Goal: Information Seeking & Learning: Understand process/instructions

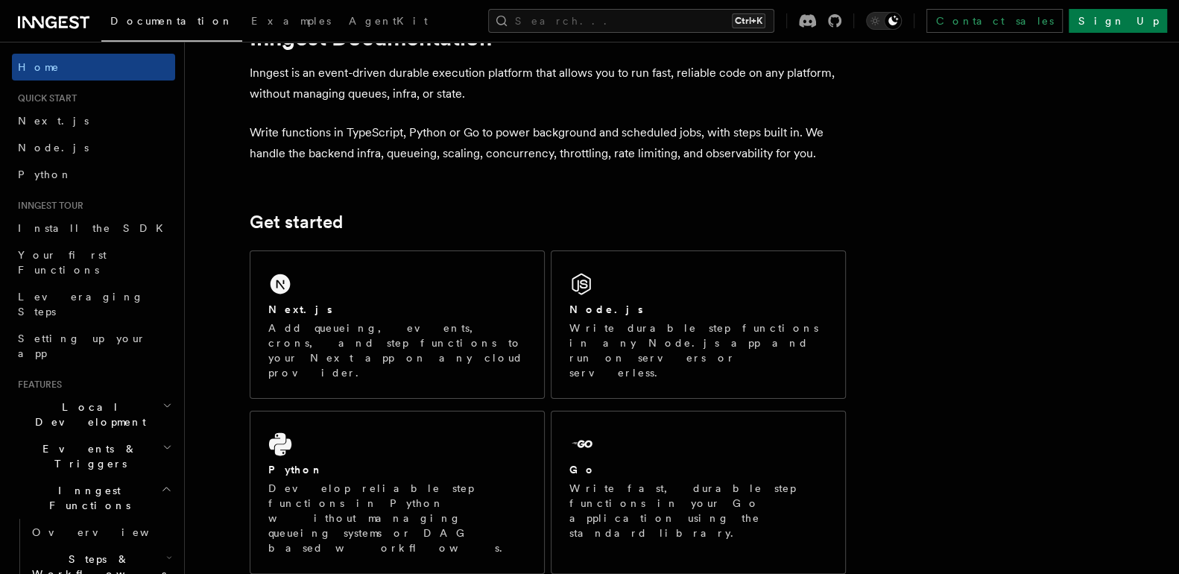
scroll to position [70, 0]
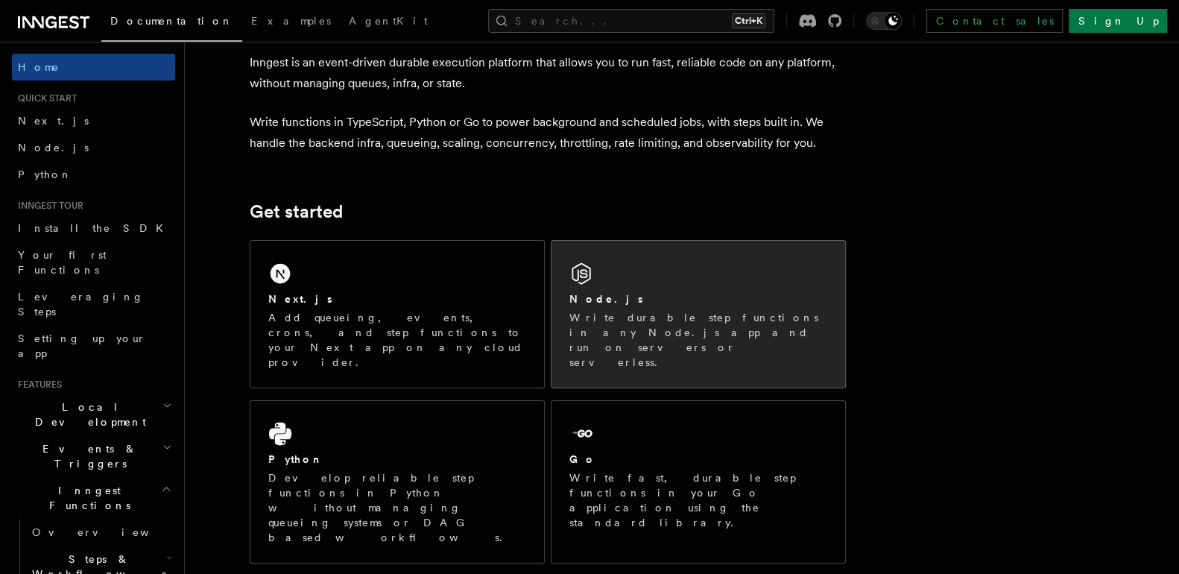
click at [771, 332] on p "Write durable step functions in any Node.js app and run on servers or serverles…" at bounding box center [698, 340] width 258 height 60
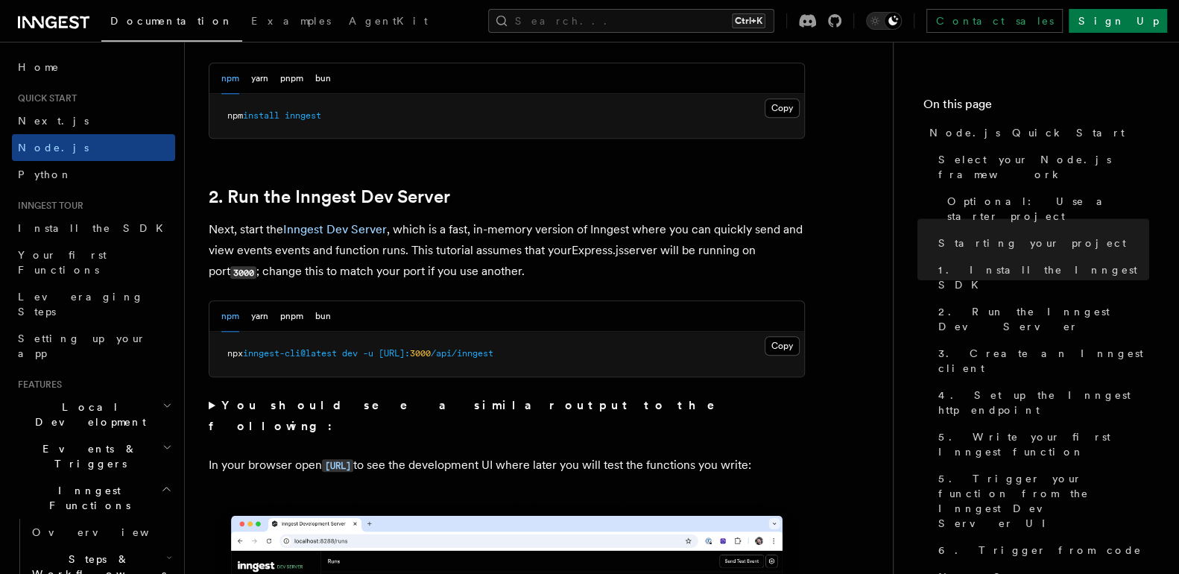
scroll to position [1045, 0]
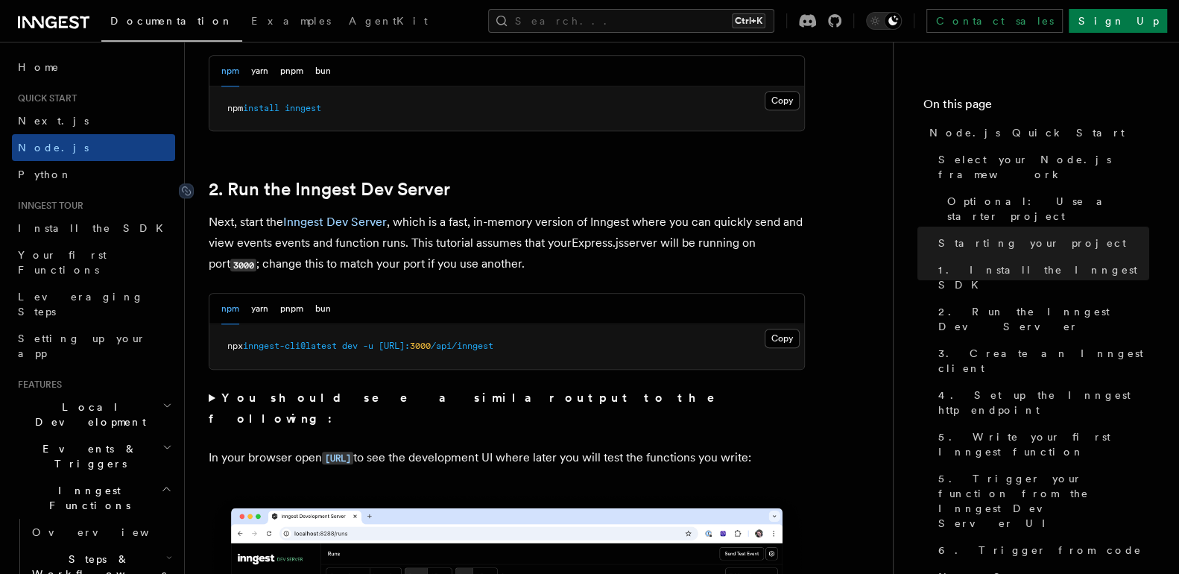
click at [378, 185] on link "2. Run the Inngest Dev Server" at bounding box center [329, 189] width 241 height 21
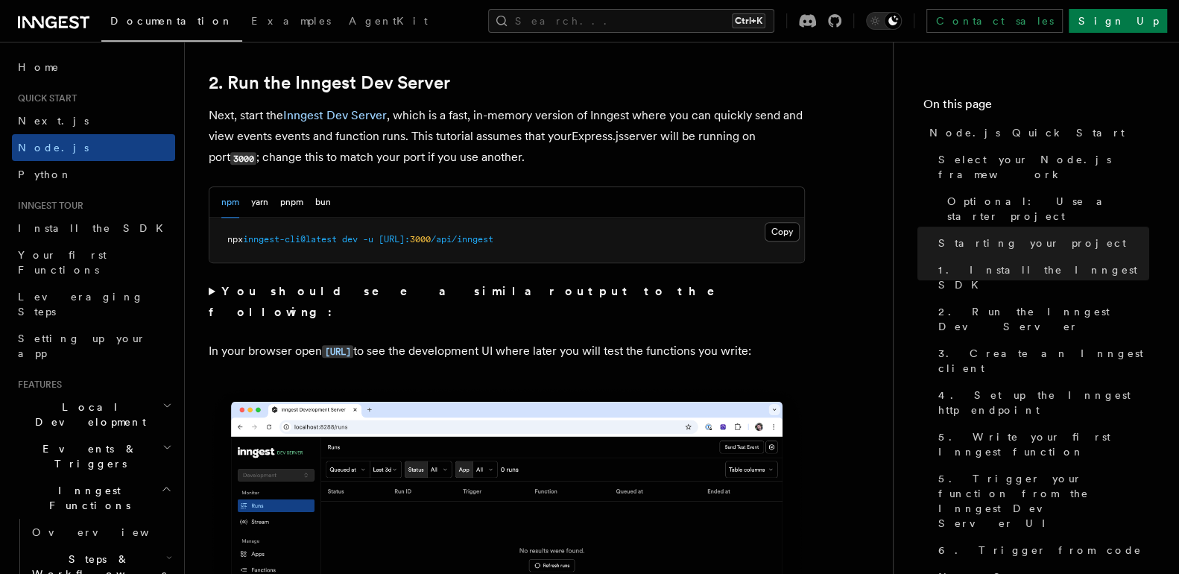
click at [378, 186] on div "npm yarn pnpm bun Copy Copied npx inngest-cli@latest dev -u http://localhost: 3…" at bounding box center [507, 224] width 596 height 77
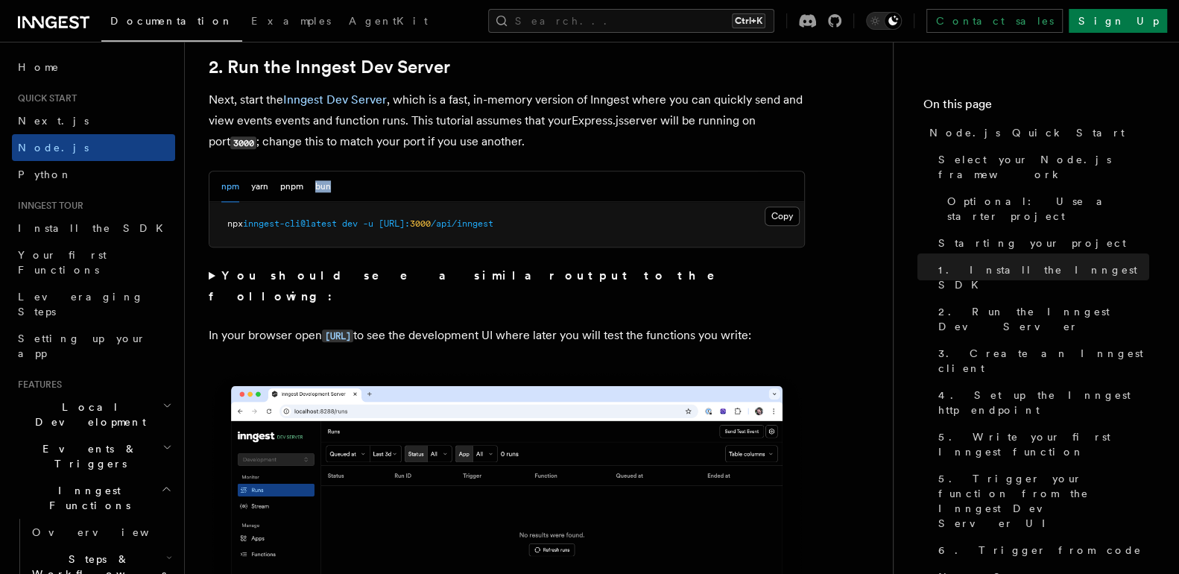
scroll to position [1183, 0]
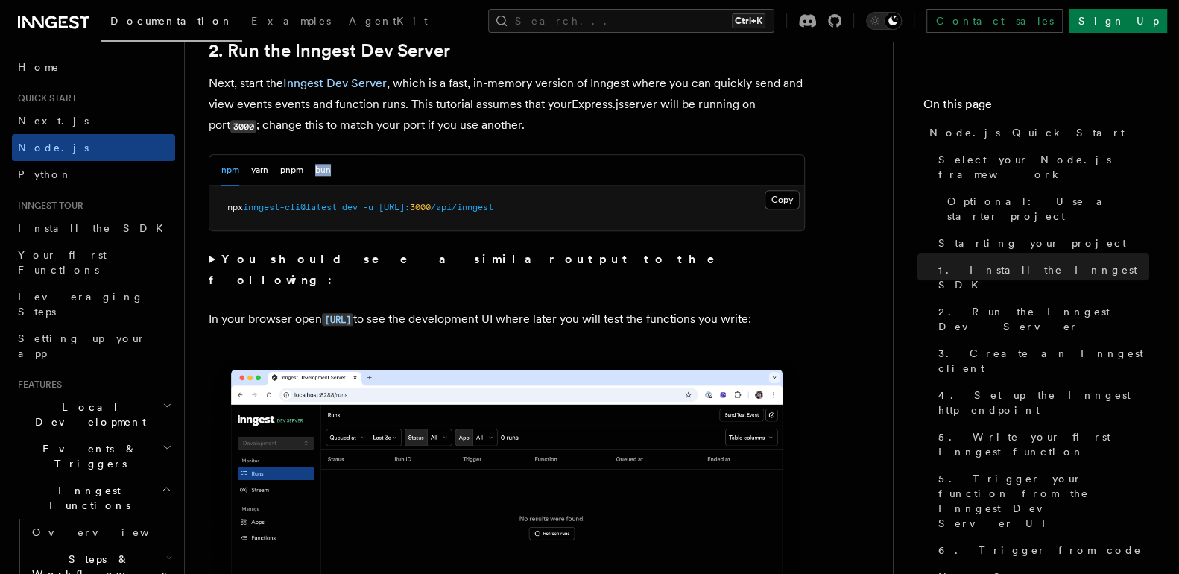
click at [378, 186] on pre "npx inngest-cli@latest dev -u http://localhost: 3000 /api/inngest" at bounding box center [506, 208] width 595 height 45
drag, startPoint x: 447, startPoint y: 265, endPoint x: 430, endPoint y: 276, distance: 20.1
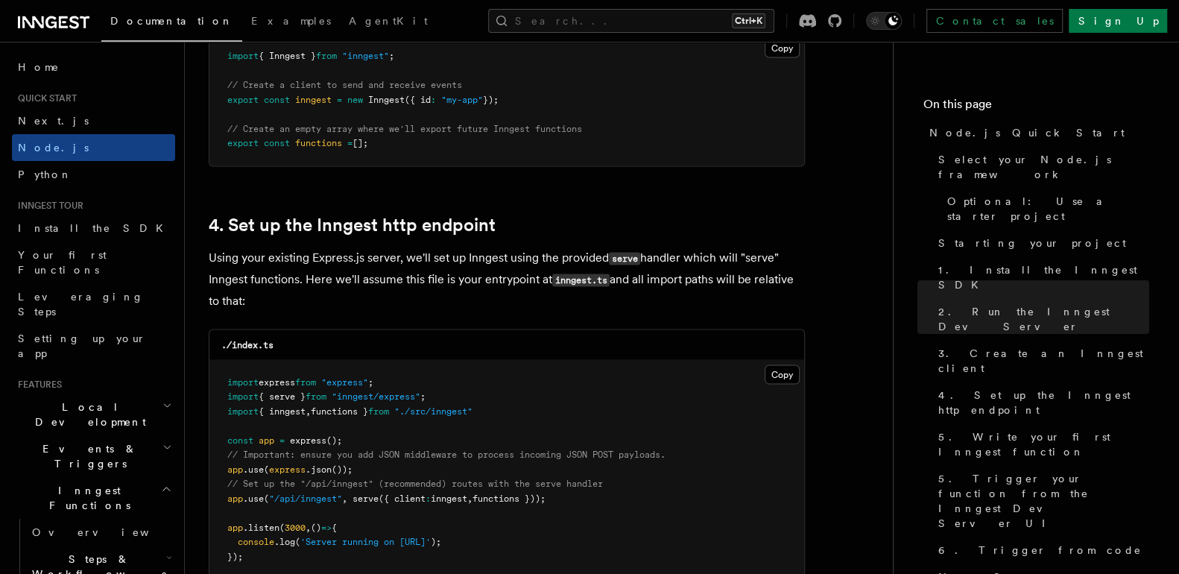
scroll to position [2113, 0]
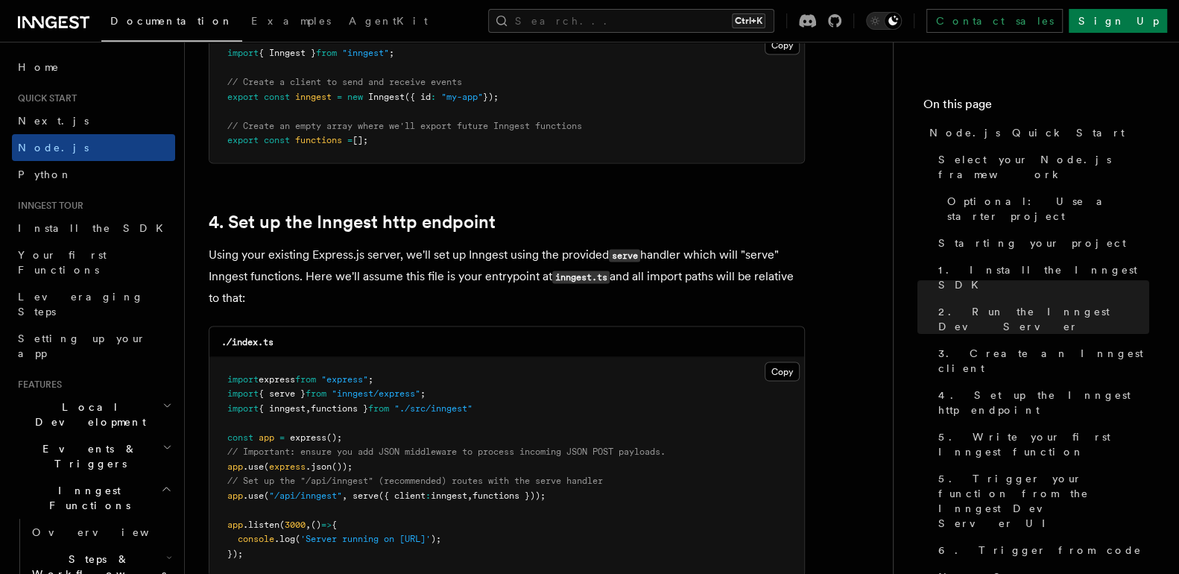
drag, startPoint x: 430, startPoint y: 276, endPoint x: 380, endPoint y: 285, distance: 50.9
click at [380, 285] on p "Using your existing Express.js server, we'll set up Inngest using the provided …" at bounding box center [507, 276] width 596 height 64
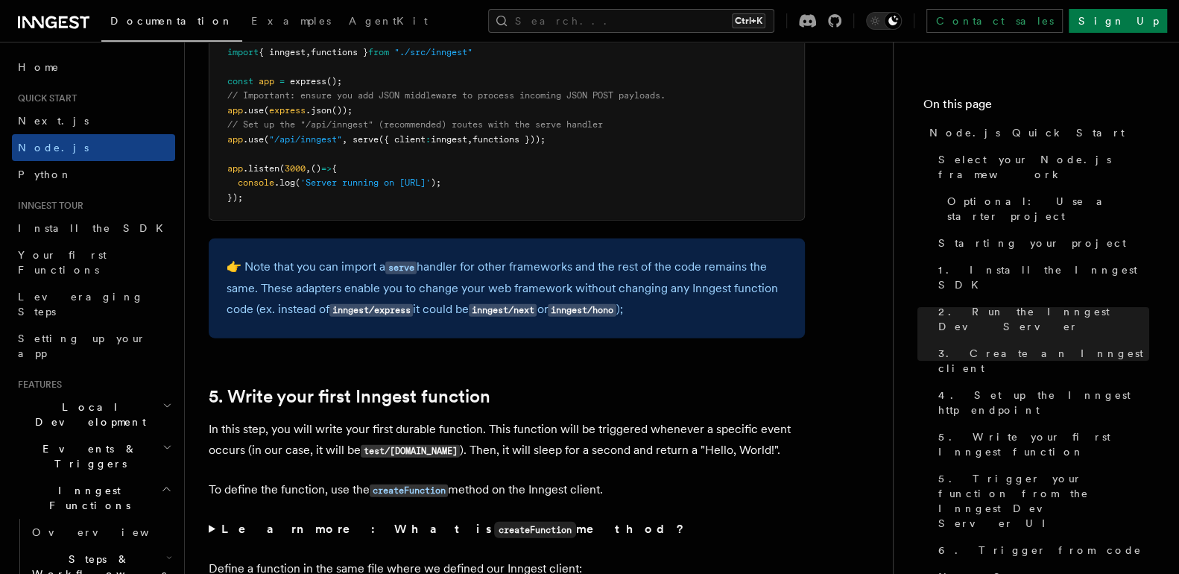
scroll to position [2472, 0]
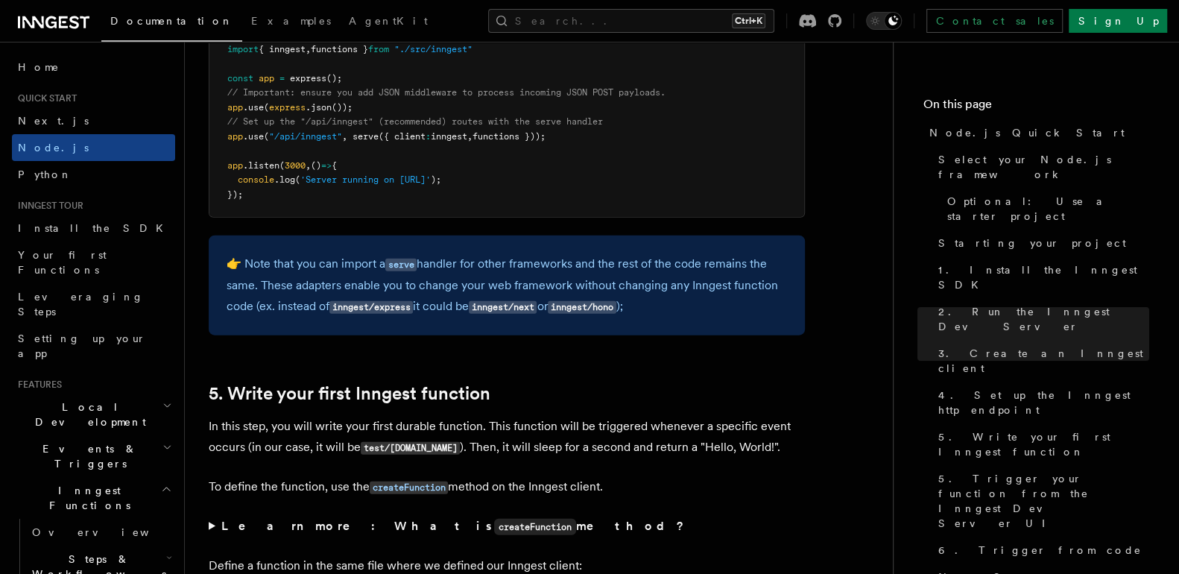
click at [389, 276] on p "👉 Note that you can import a serve handler for other frameworks and the rest of…" at bounding box center [507, 285] width 560 height 64
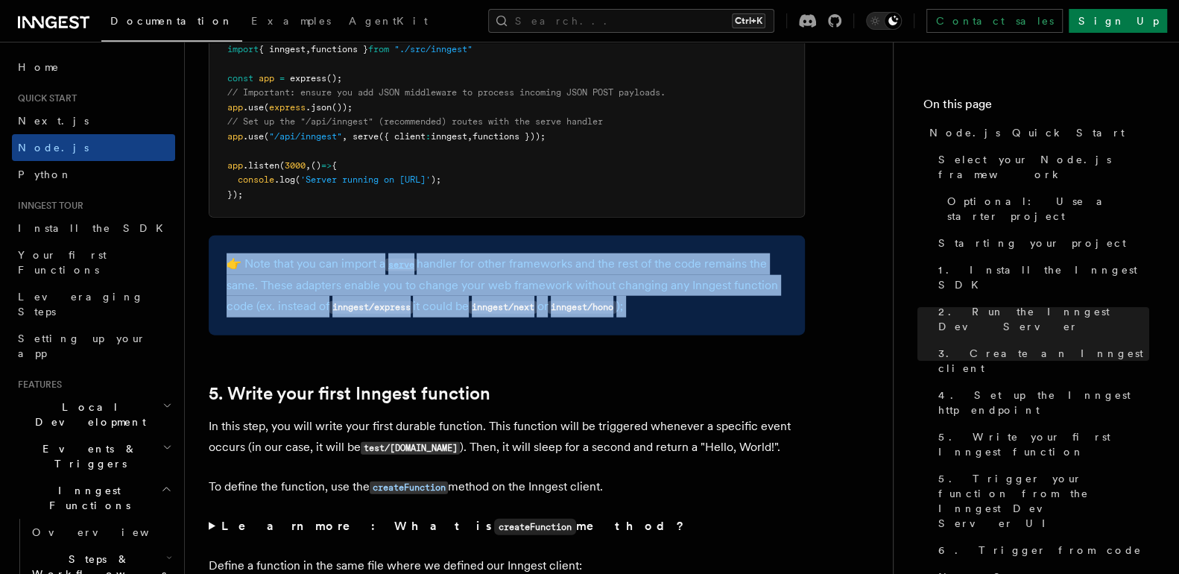
click at [389, 276] on p "👉 Note that you can import a serve handler for other frameworks and the rest of…" at bounding box center [507, 285] width 560 height 64
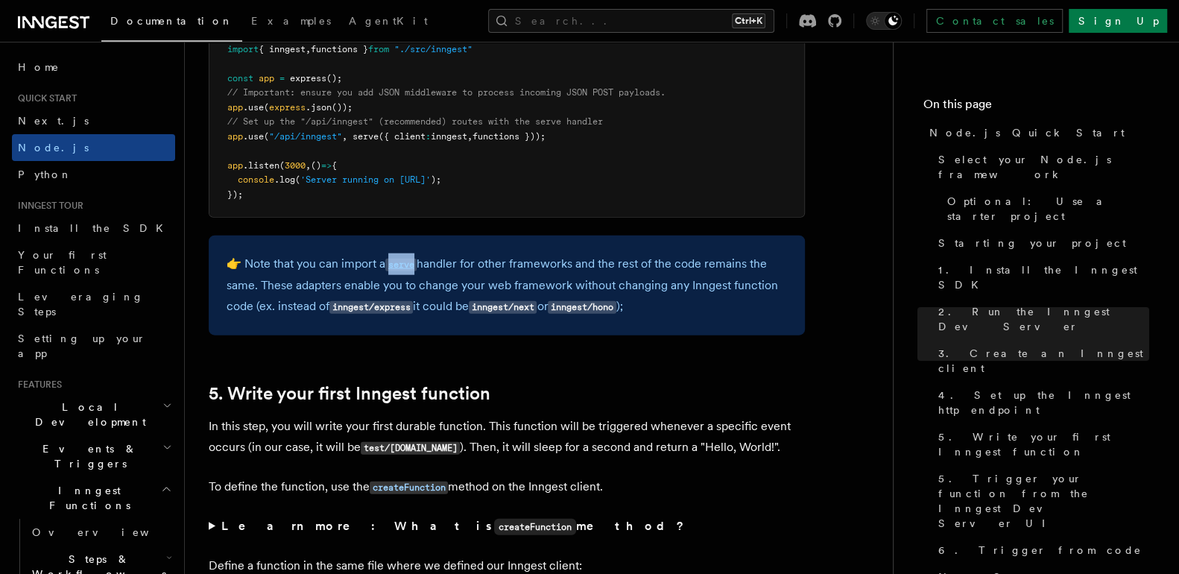
click at [389, 276] on p "👉 Note that you can import a serve handler for other frameworks and the rest of…" at bounding box center [507, 285] width 560 height 64
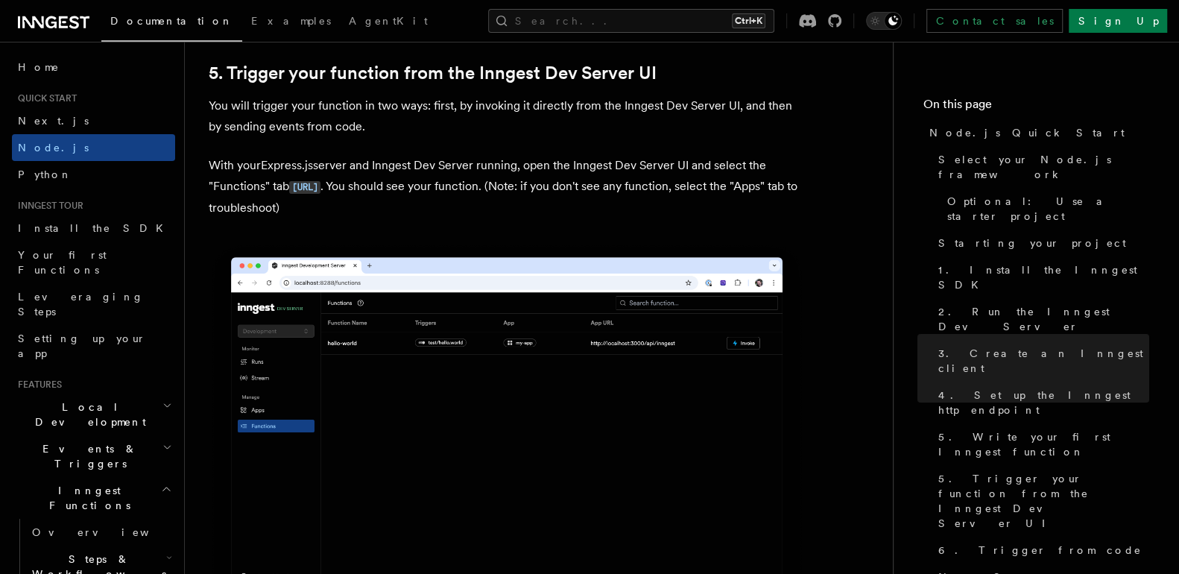
scroll to position [3522, 0]
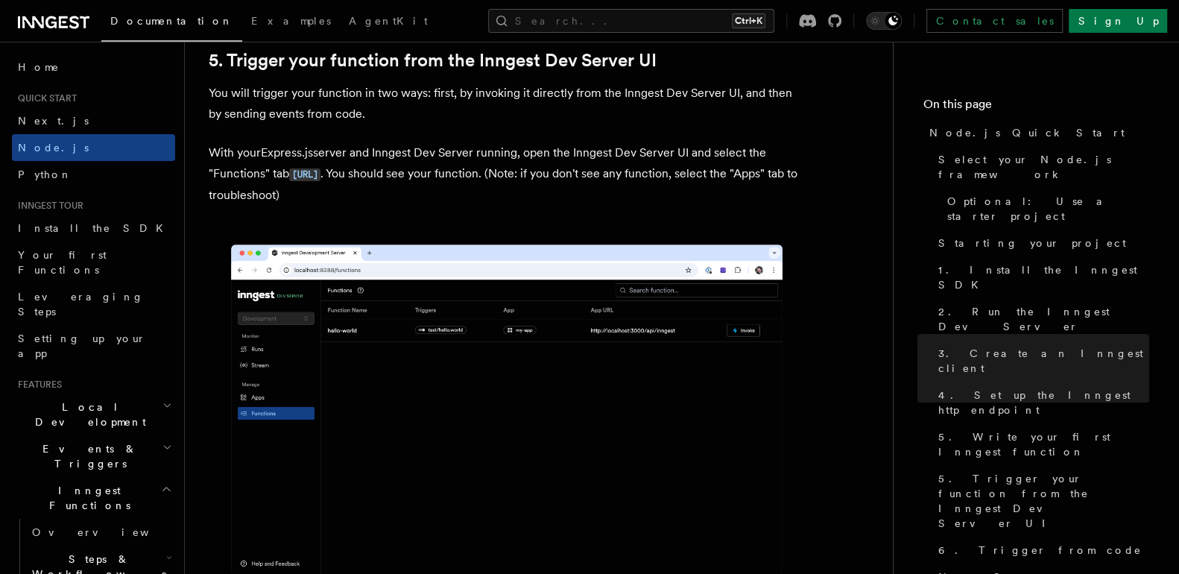
click at [737, 351] on img at bounding box center [507, 417] width 596 height 375
click at [447, 455] on img at bounding box center [507, 417] width 596 height 375
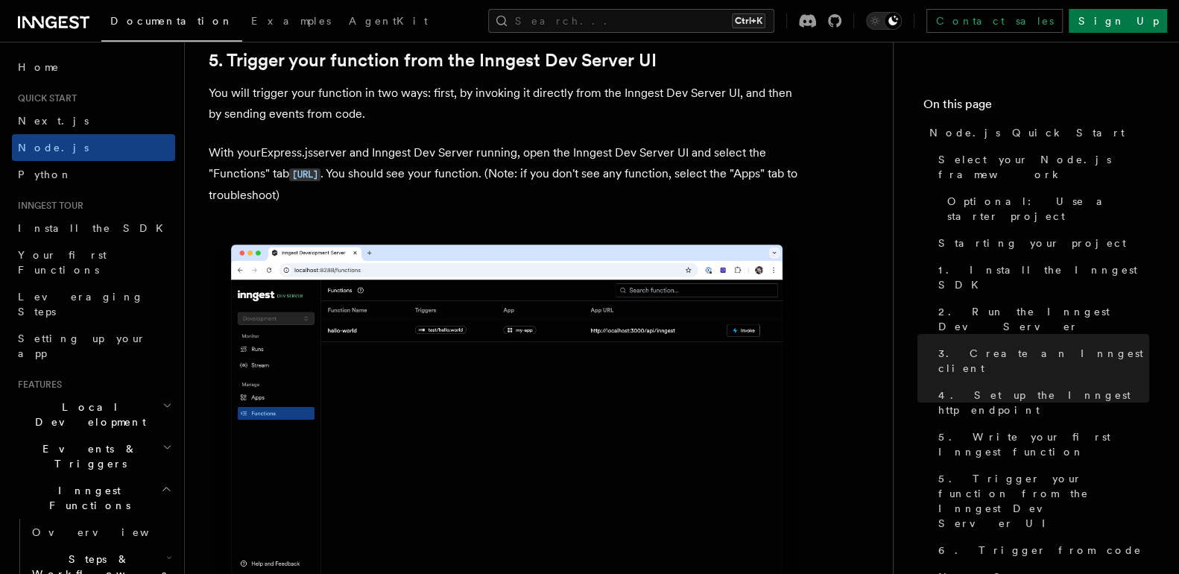
click at [447, 455] on img at bounding box center [507, 417] width 596 height 375
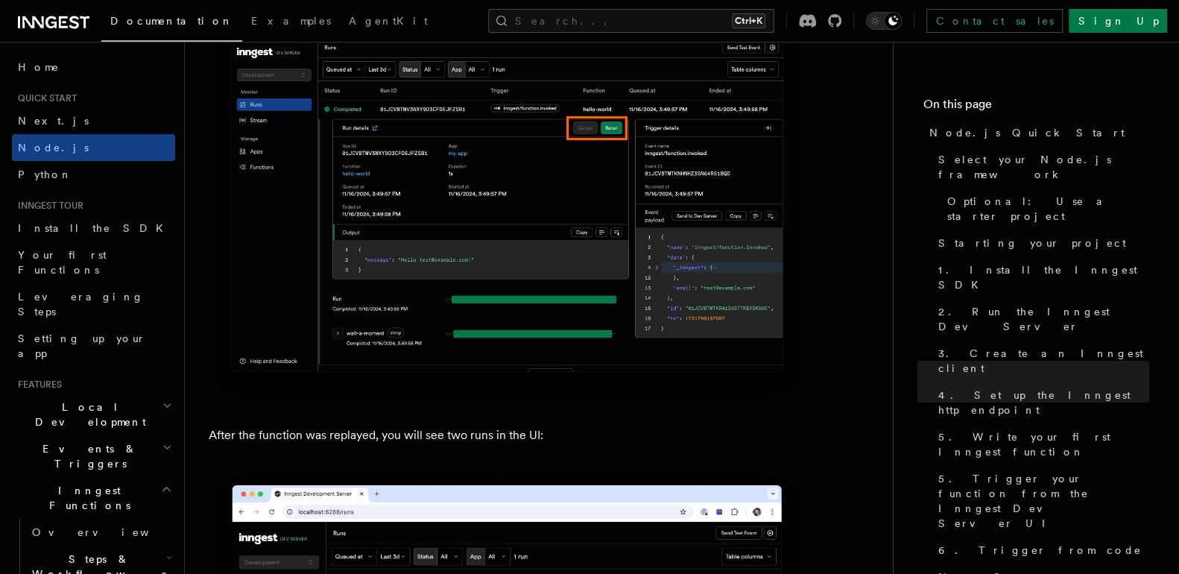
scroll to position [6723, 0]
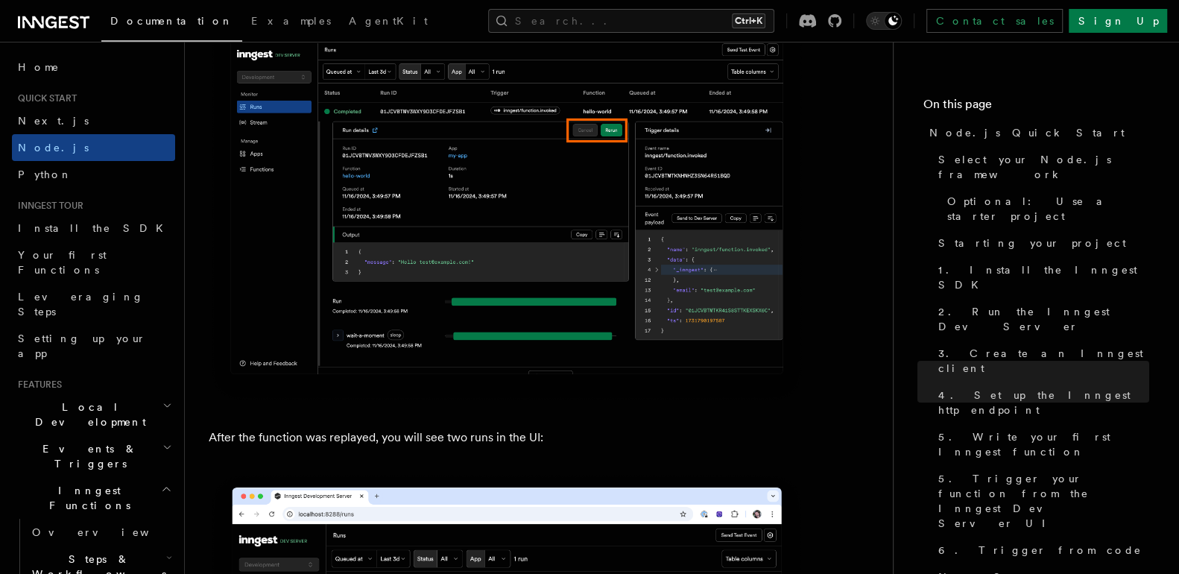
click at [565, 285] on img at bounding box center [507, 197] width 596 height 412
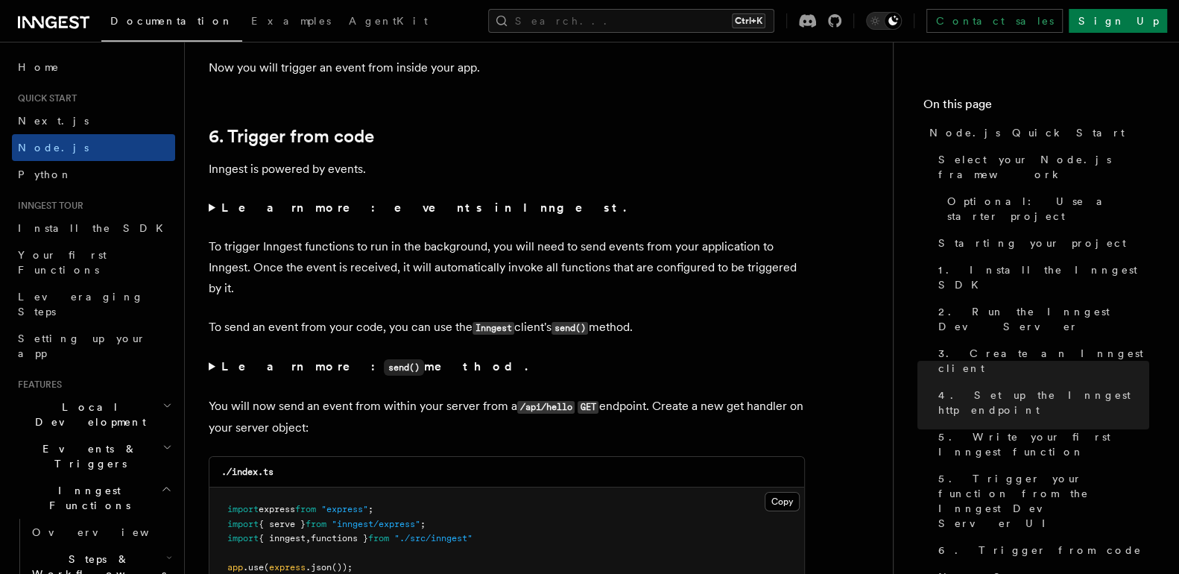
scroll to position [7540, 0]
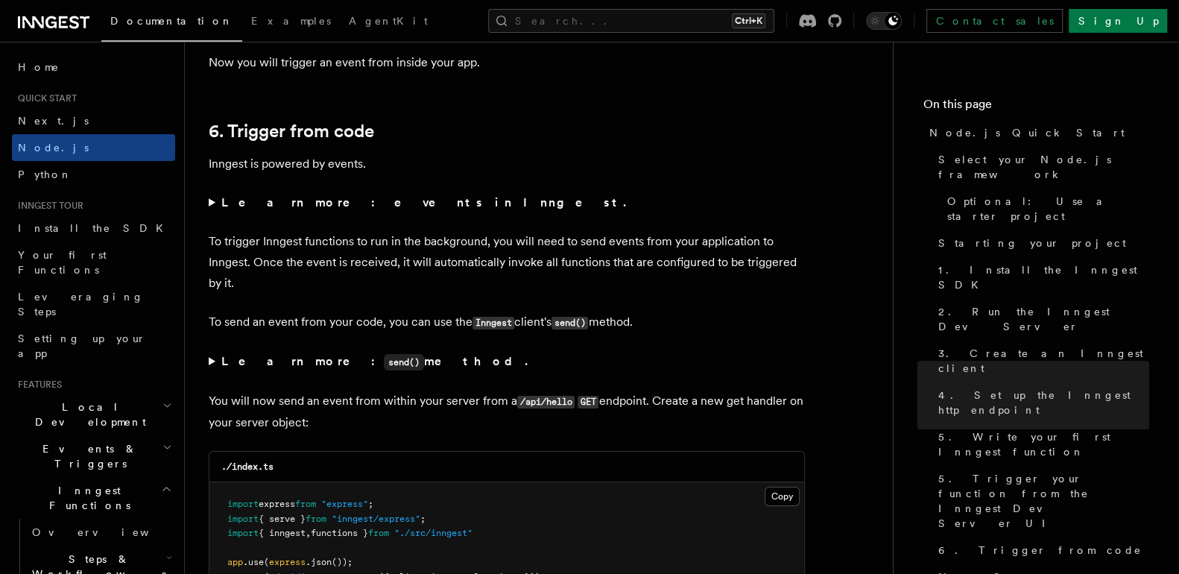
click at [565, 285] on p "To trigger Inngest functions to run in the background, you will need to send ev…" at bounding box center [507, 262] width 596 height 63
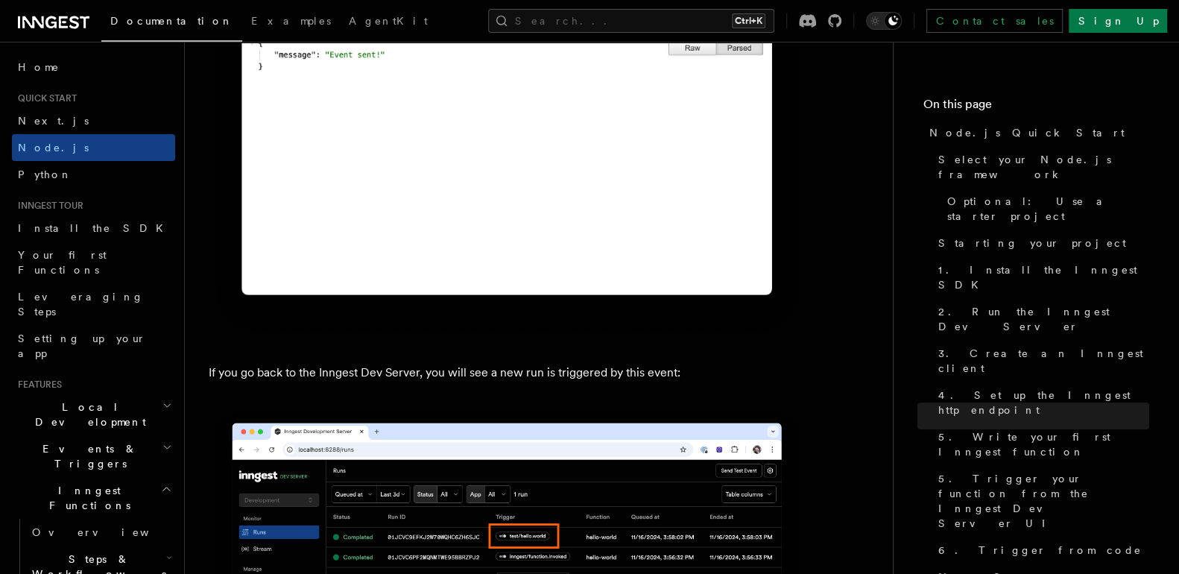
scroll to position [8476, 0]
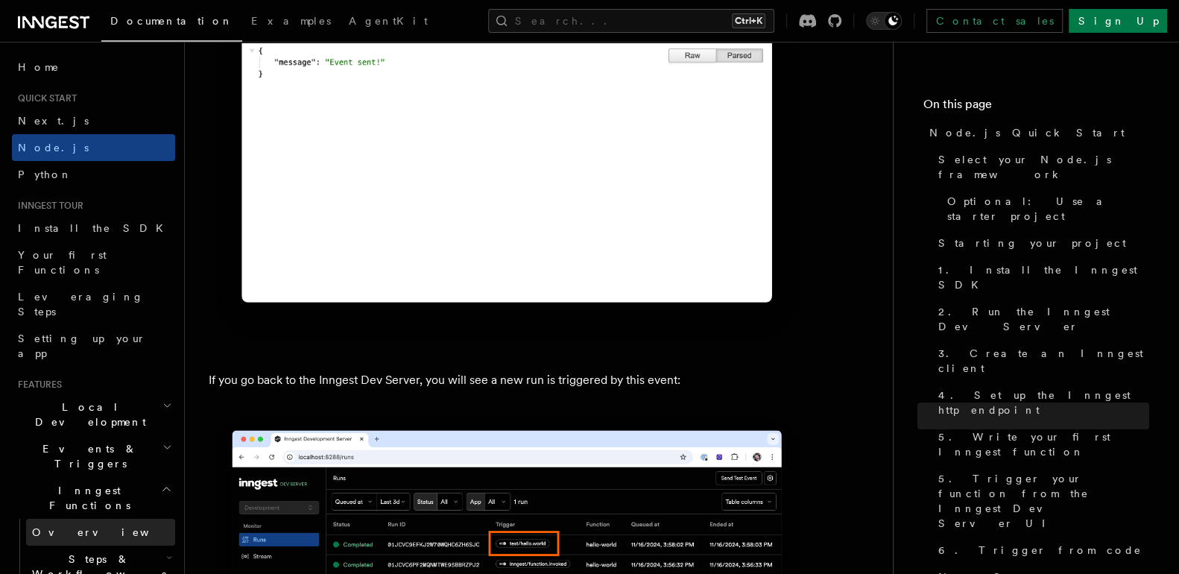
click at [73, 526] on span "Overview" at bounding box center [109, 532] width 154 height 12
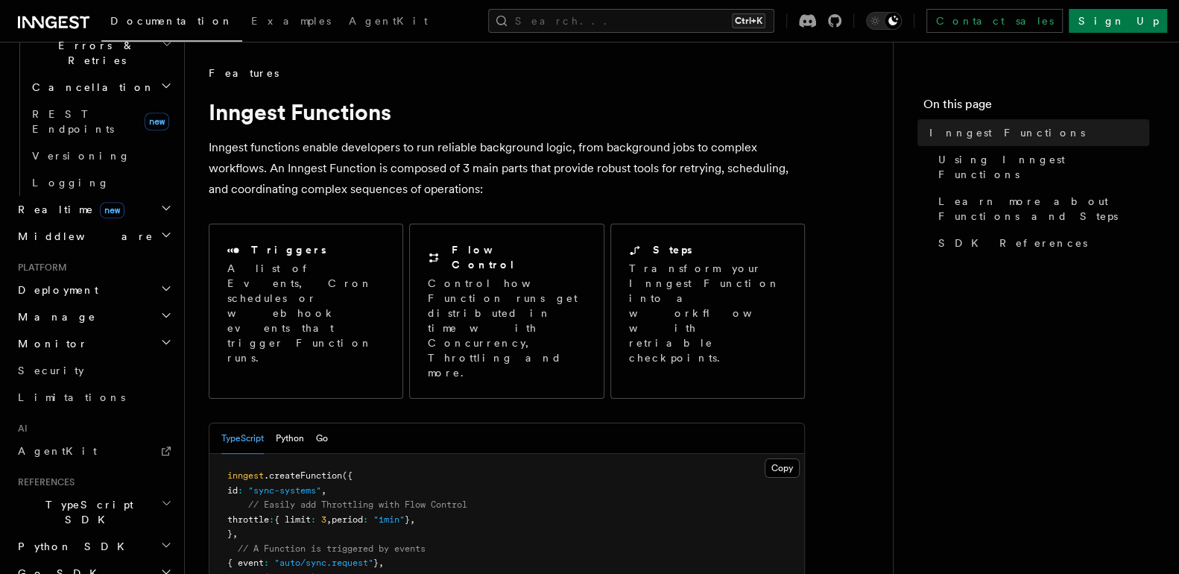
scroll to position [599, 0]
click at [117, 489] on h2 "TypeScript SDK" at bounding box center [93, 510] width 163 height 42
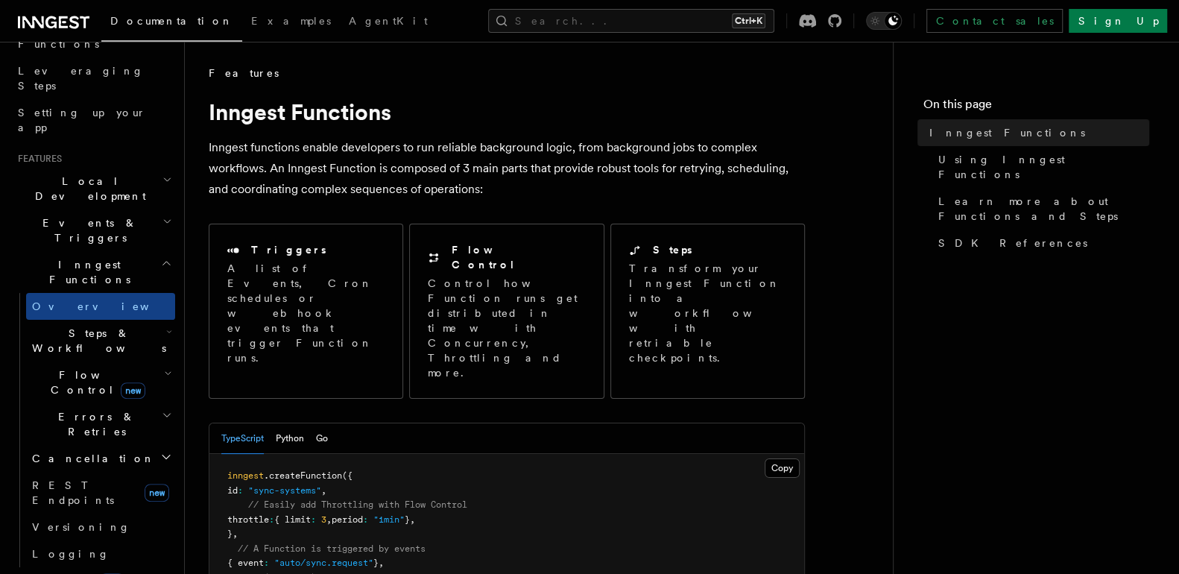
scroll to position [224, 0]
click at [84, 176] on span "Local Development" at bounding box center [87, 191] width 151 height 30
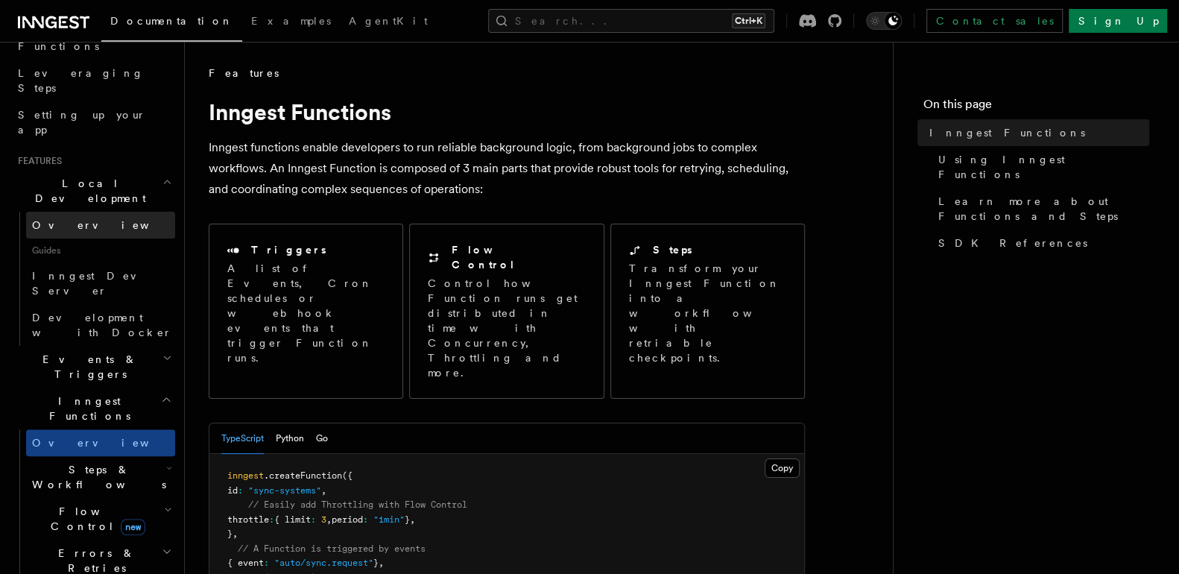
click at [86, 212] on link "Overview" at bounding box center [100, 225] width 149 height 27
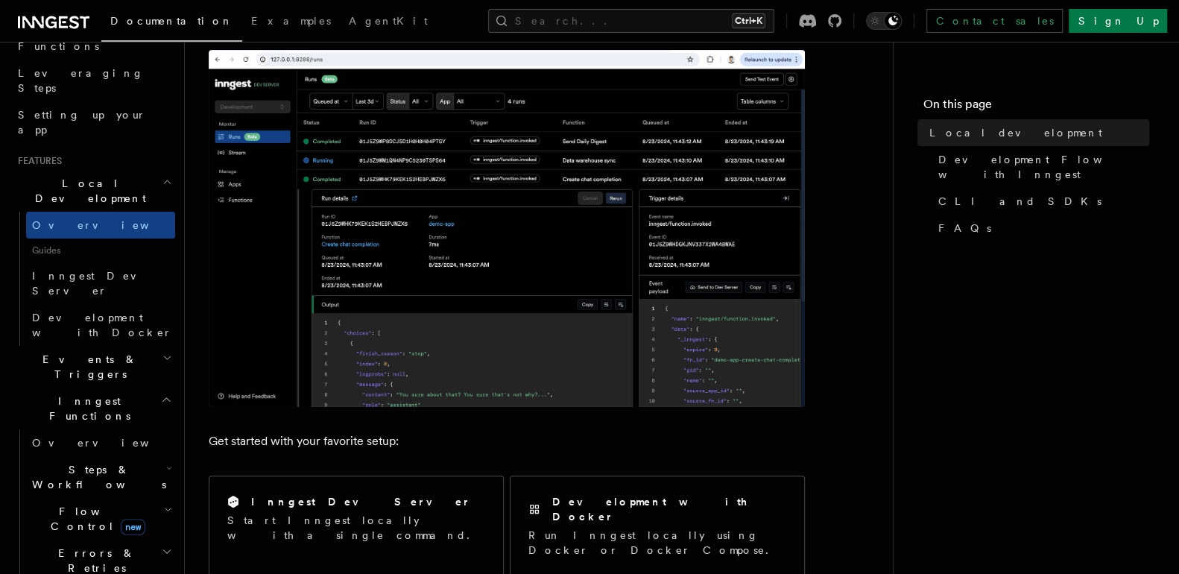
scroll to position [215, 0]
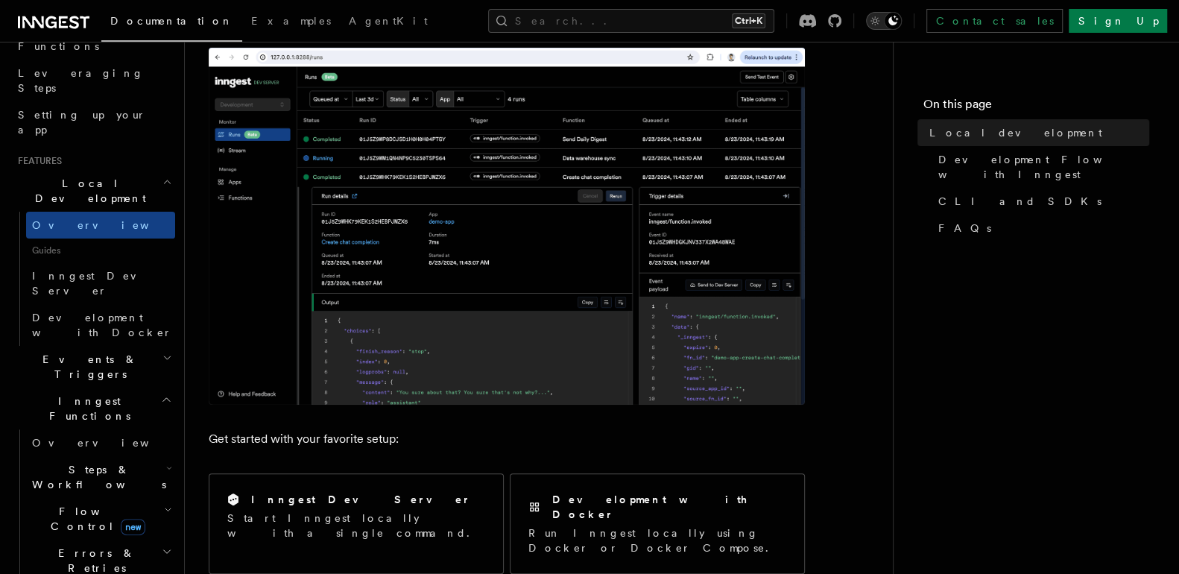
click at [882, 21] on icon "Toggle dark mode" at bounding box center [874, 20] width 15 height 15
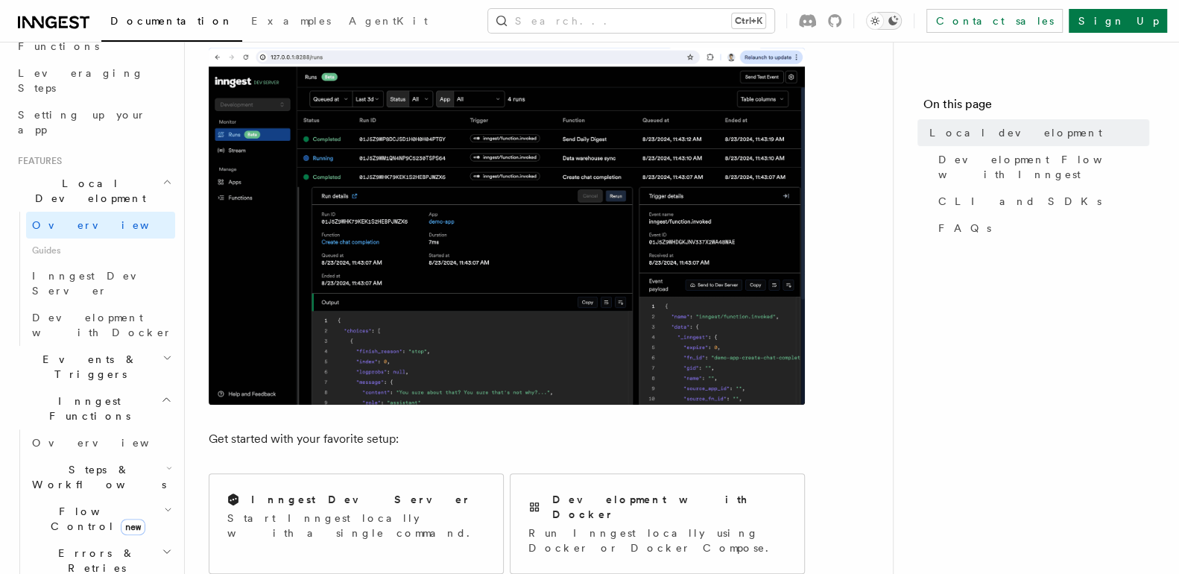
click at [882, 21] on icon "Toggle dark mode" at bounding box center [874, 20] width 15 height 15
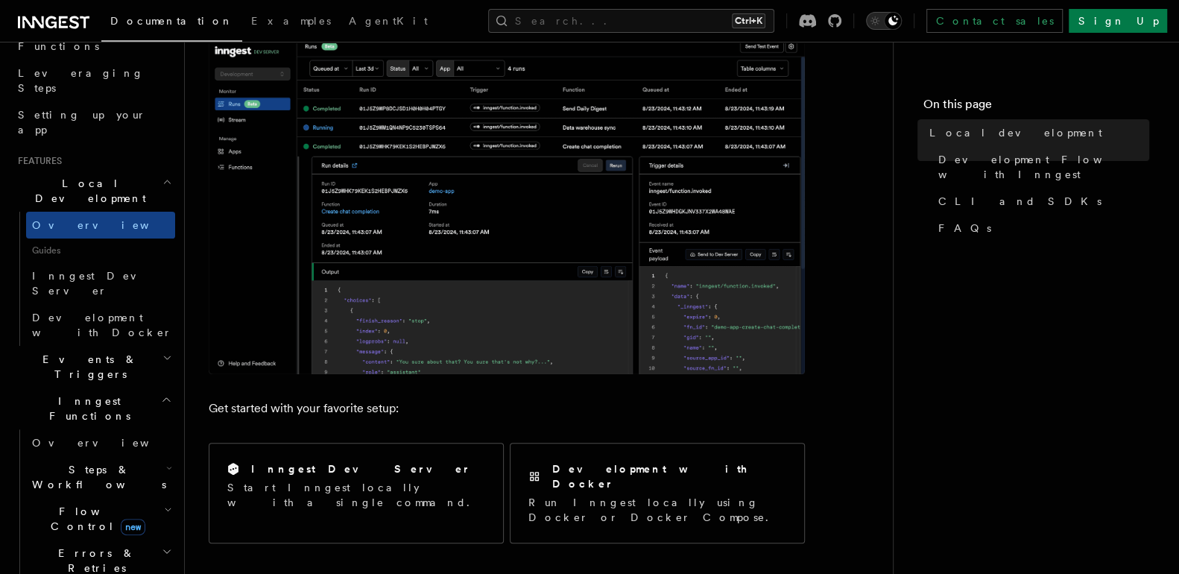
scroll to position [314, 0]
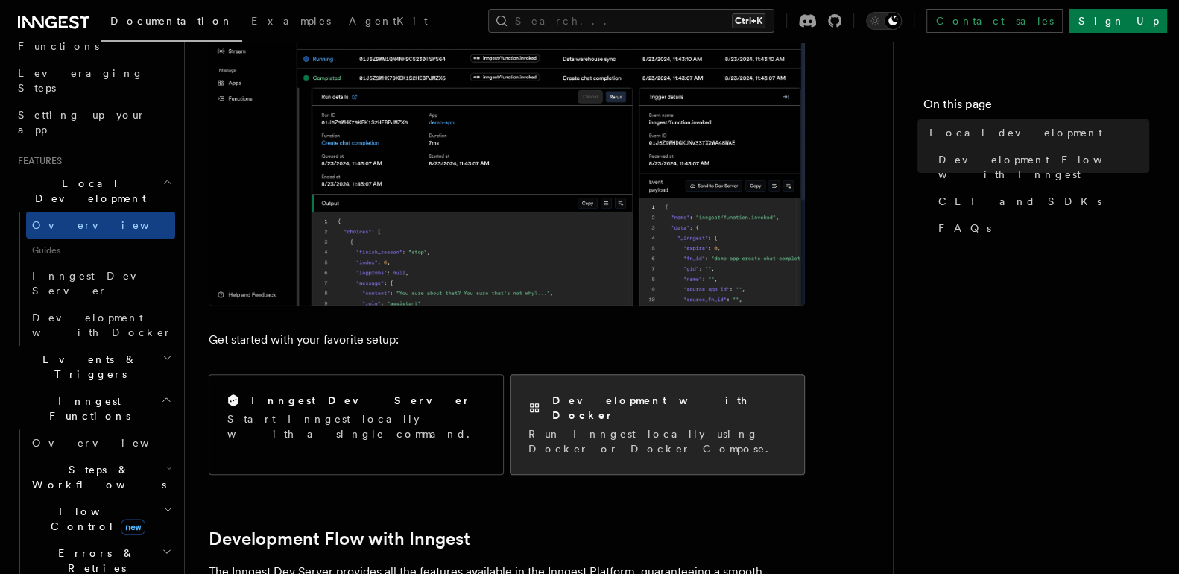
click at [579, 427] on div "Development with Docker Run Inngest locally using Docker or Docker Compose." at bounding box center [657, 424] width 294 height 99
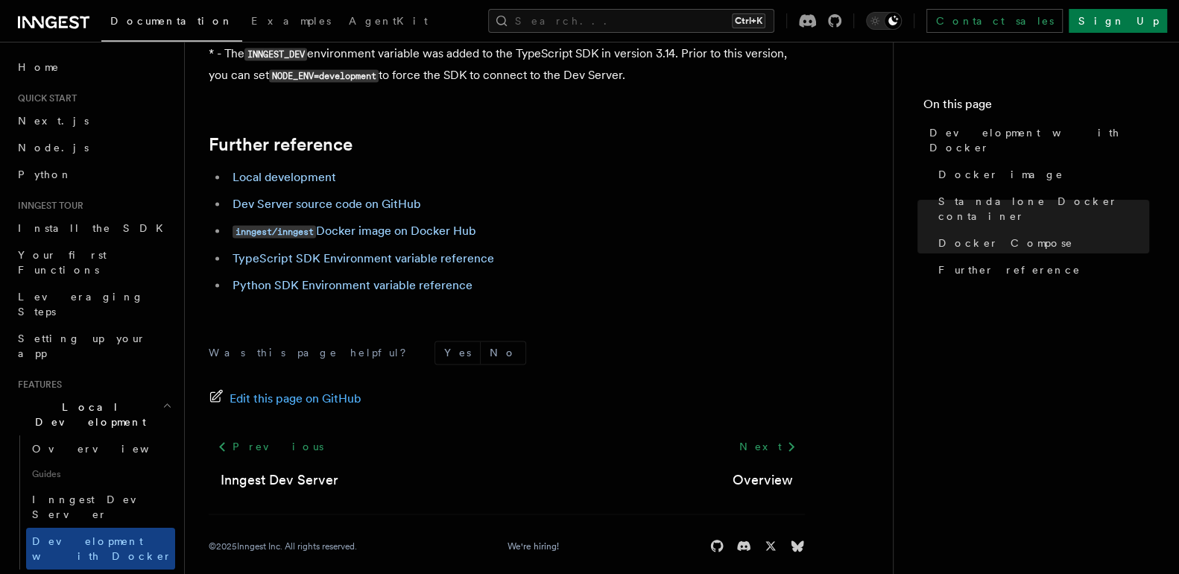
scroll to position [1622, 0]
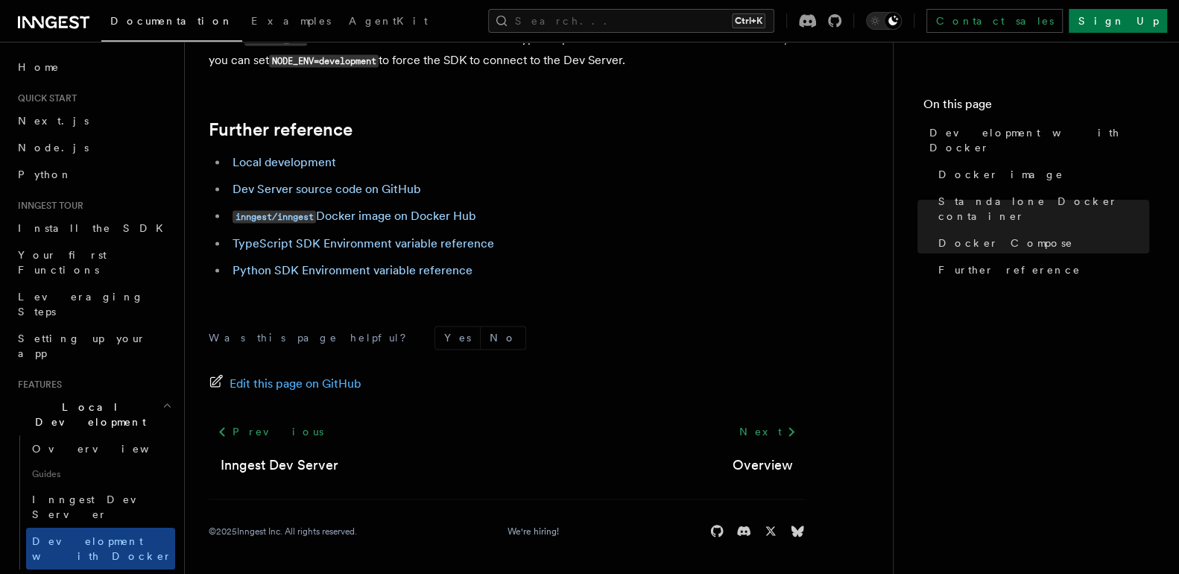
click at [598, 379] on div "Edit this page on GitHub" at bounding box center [507, 383] width 596 height 21
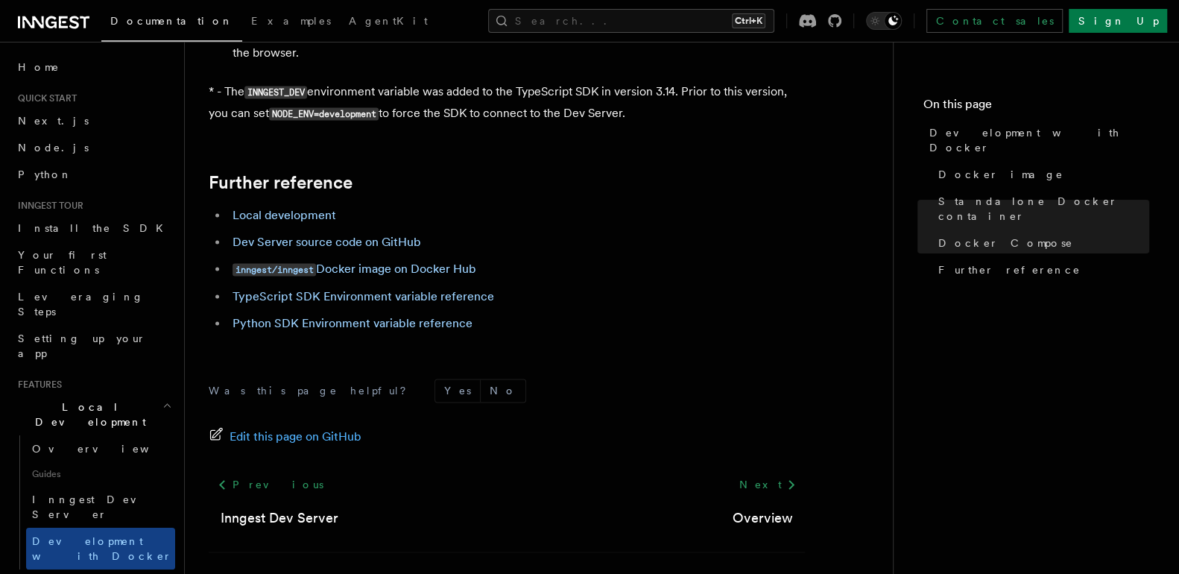
scroll to position [1588, 0]
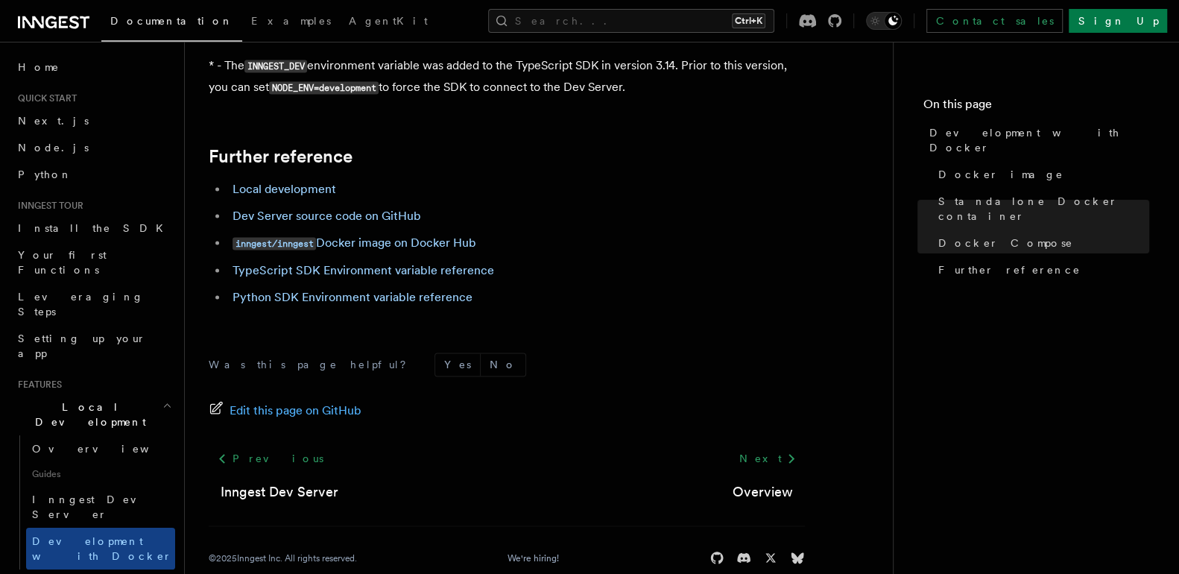
click at [598, 372] on form "Was this page helpful? Yes No" at bounding box center [507, 365] width 596 height 24
click at [634, 353] on div "Was this page helpful? Yes No Edit this page on GitHub Previous Inngest Dev Ser…" at bounding box center [507, 462] width 596 height 278
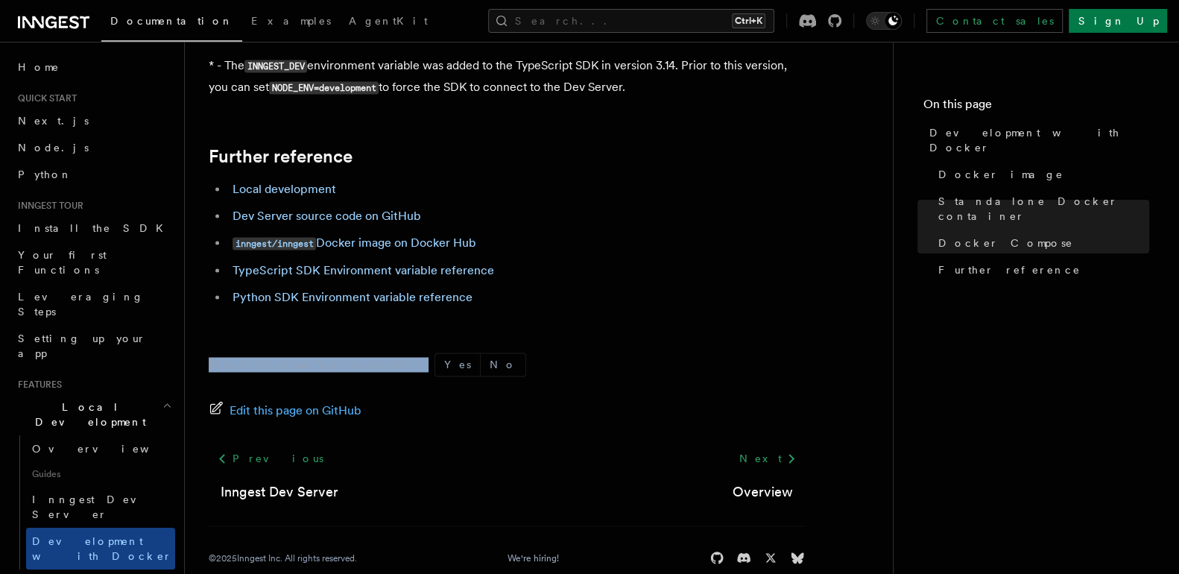
click at [634, 353] on div "Was this page helpful? Yes No Edit this page on GitHub Previous Inngest Dev Ser…" at bounding box center [507, 462] width 596 height 278
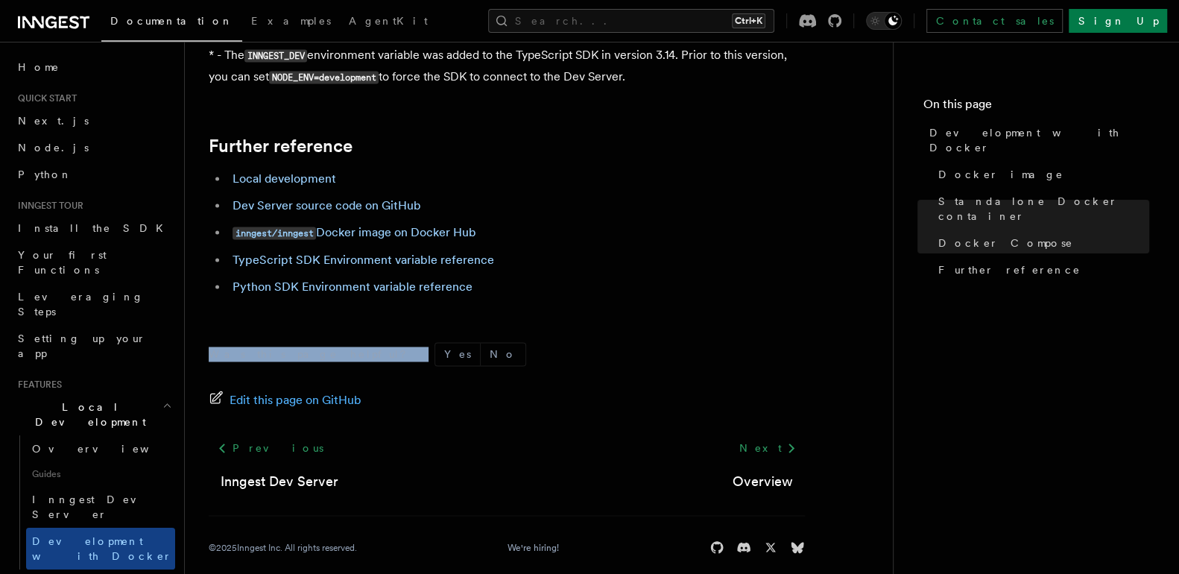
scroll to position [1607, 0]
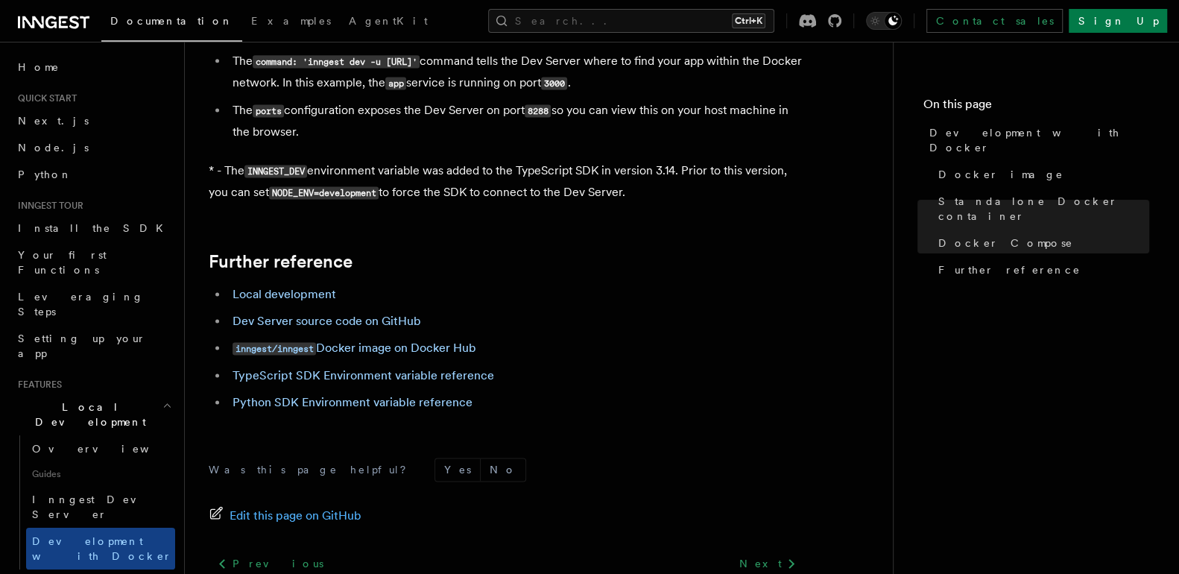
click at [634, 353] on li "inngest/inngest Docker image on Docker Hub" at bounding box center [516, 349] width 577 height 22
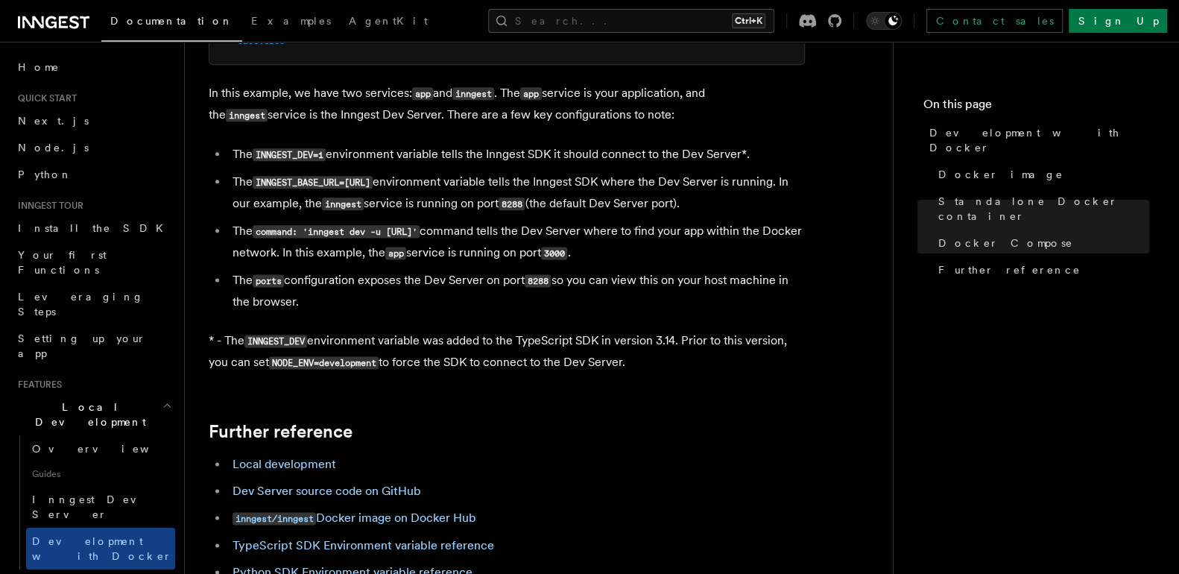
click at [634, 353] on p "* - The INNGEST_DEV environment variable was added to the TypeScript SDK in ver…" at bounding box center [507, 351] width 596 height 43
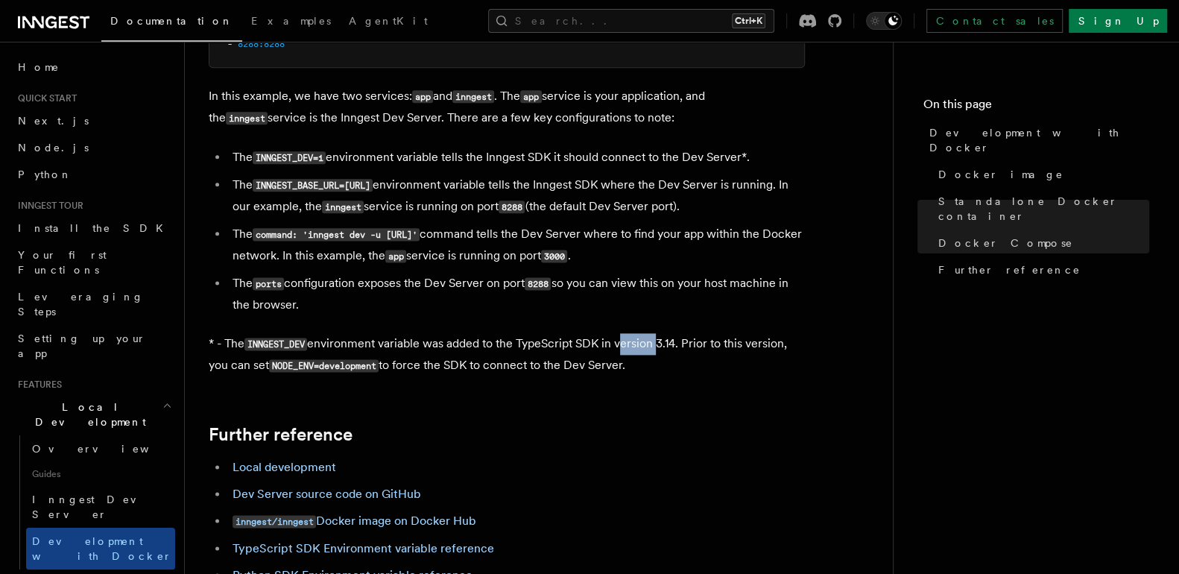
click at [634, 353] on p "* - The INNGEST_DEV environment variable was added to the TypeScript SDK in ver…" at bounding box center [507, 354] width 596 height 43
drag, startPoint x: 634, startPoint y: 353, endPoint x: 617, endPoint y: 341, distance: 21.3
click at [630, 348] on p "* - The INNGEST_DEV environment variable was added to the TypeScript SDK in ver…" at bounding box center [507, 354] width 596 height 43
click at [617, 341] on p "* - The INNGEST_DEV environment variable was added to the TypeScript SDK in ver…" at bounding box center [507, 354] width 596 height 43
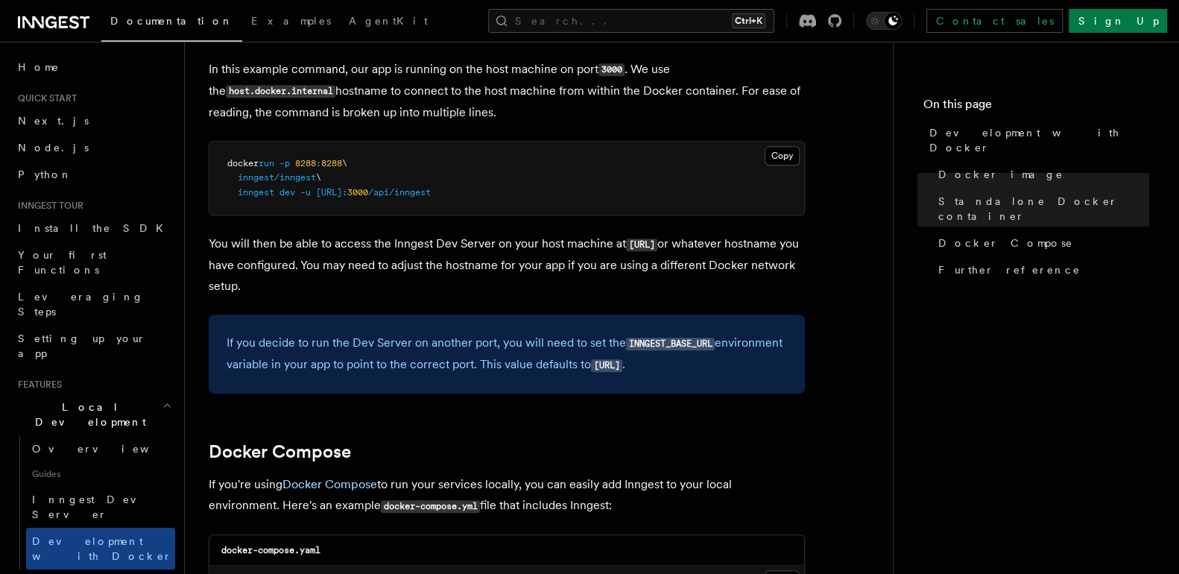
scroll to position [598, 0]
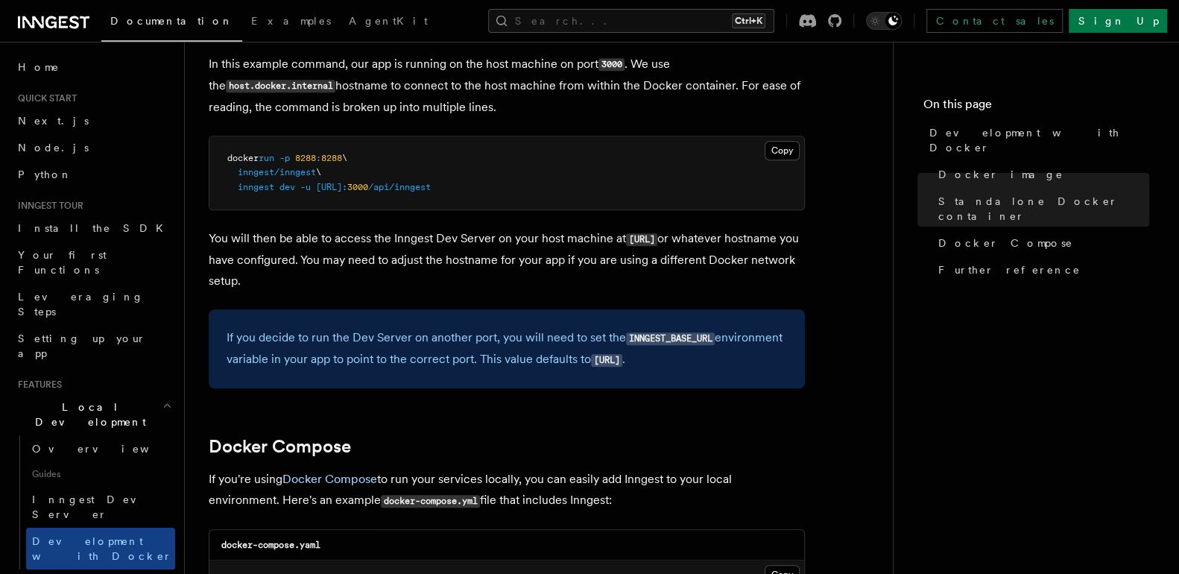
drag, startPoint x: 391, startPoint y: 282, endPoint x: 209, endPoint y: 239, distance: 186.7
click at [209, 239] on p "You will then be able to access the Inngest Dev Server on your host machine at …" at bounding box center [507, 259] width 596 height 63
click at [376, 284] on p "You will then be able to access the Inngest Dev Server on your host machine at …" at bounding box center [507, 259] width 596 height 63
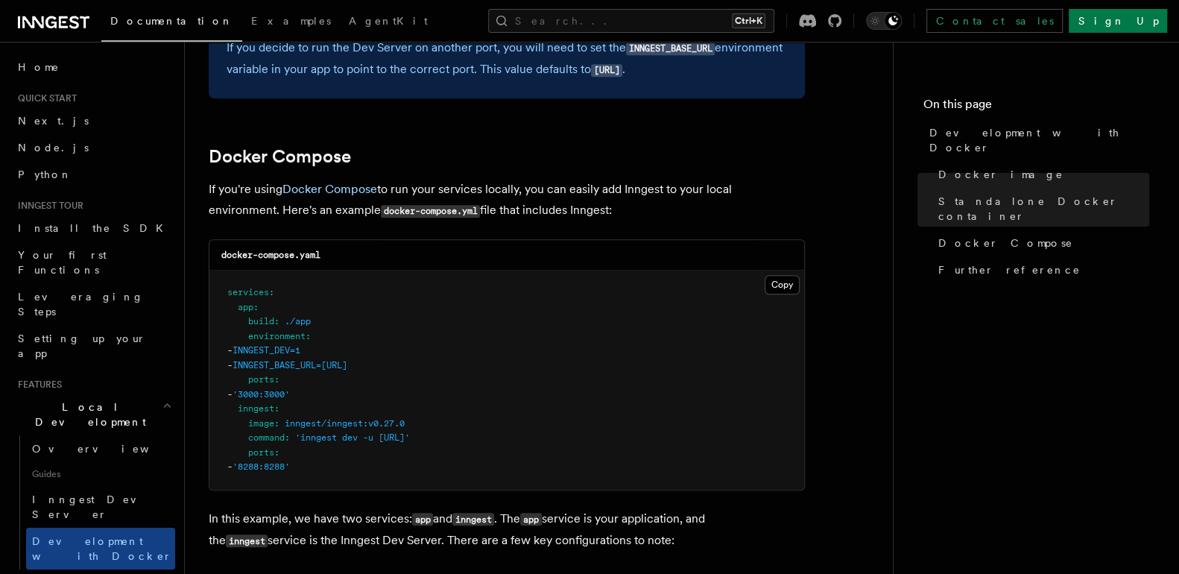
scroll to position [903, 0]
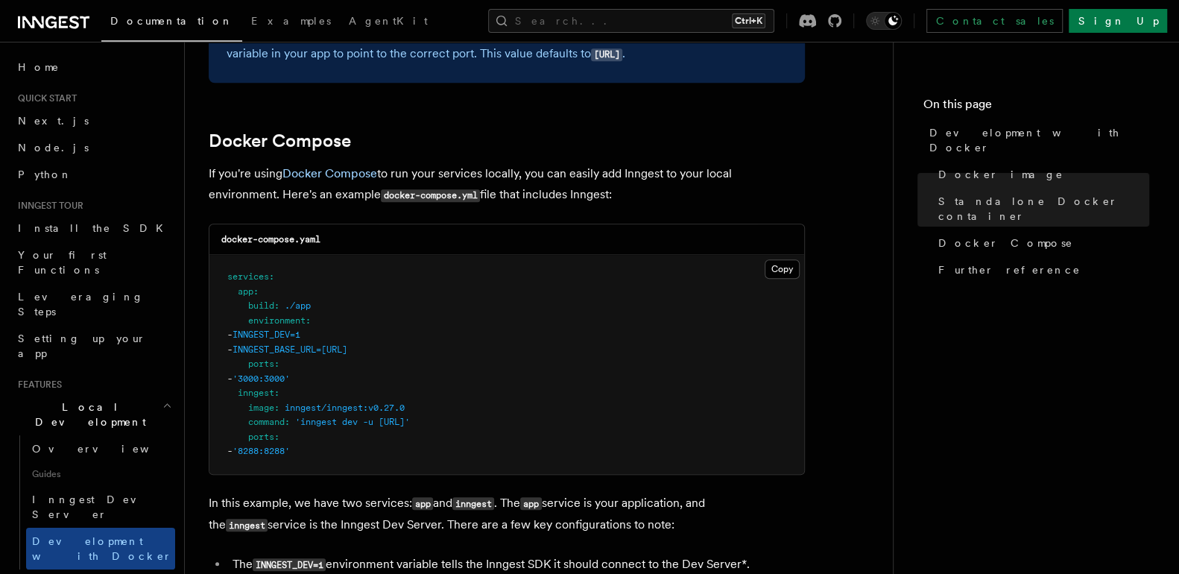
click at [554, 302] on pre "services : app : build : ./app environment : - INNGEST_DEV=1 - INNGEST_BASE_URL…" at bounding box center [506, 364] width 595 height 219
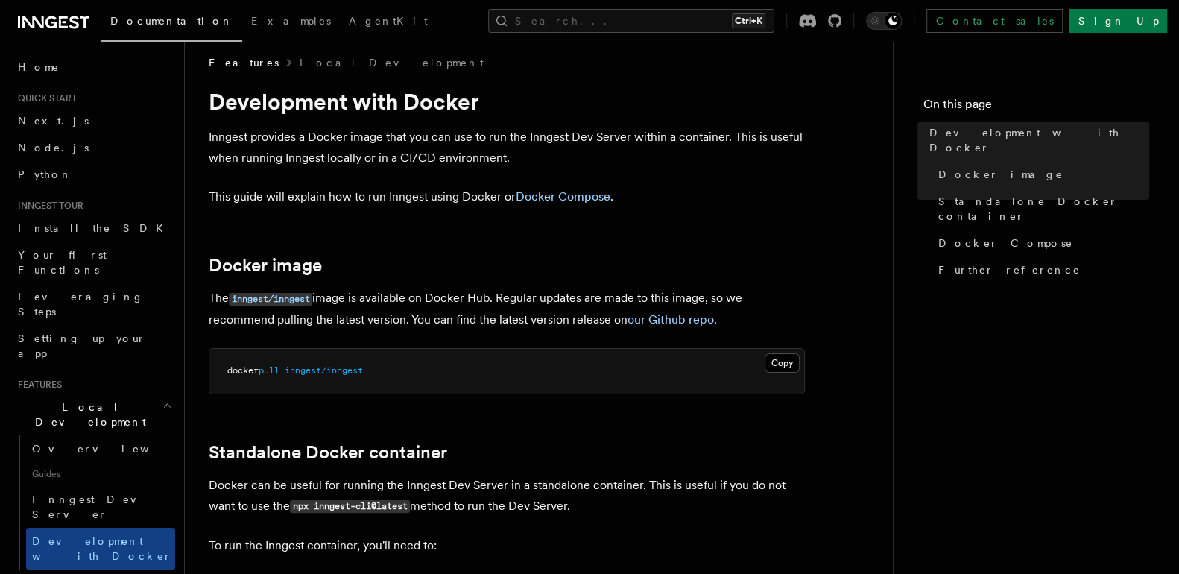
scroll to position [0, 0]
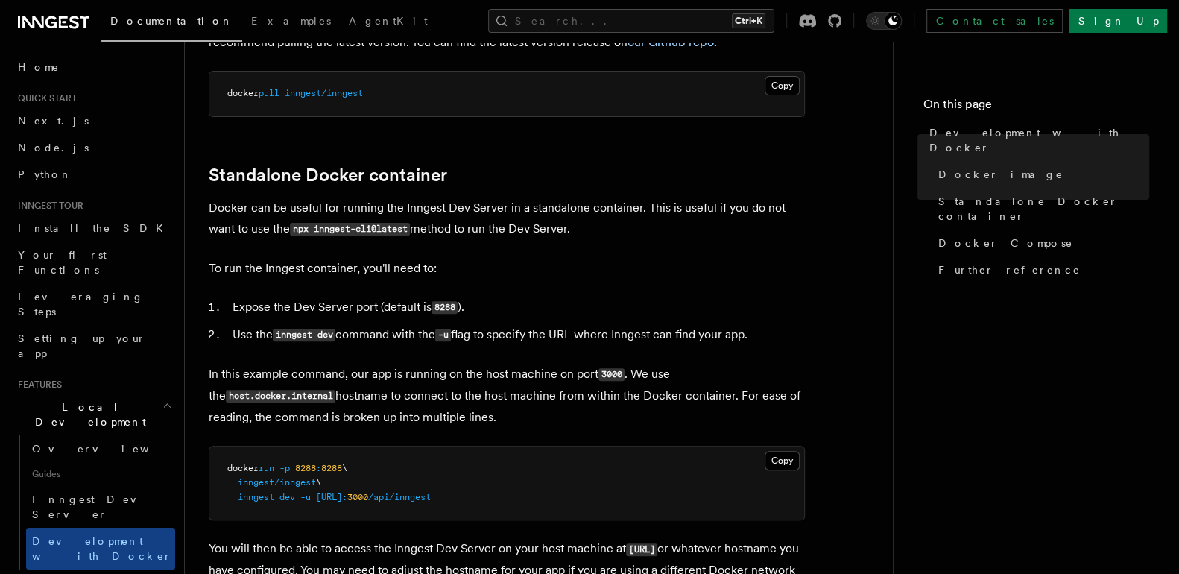
scroll to position [296, 0]
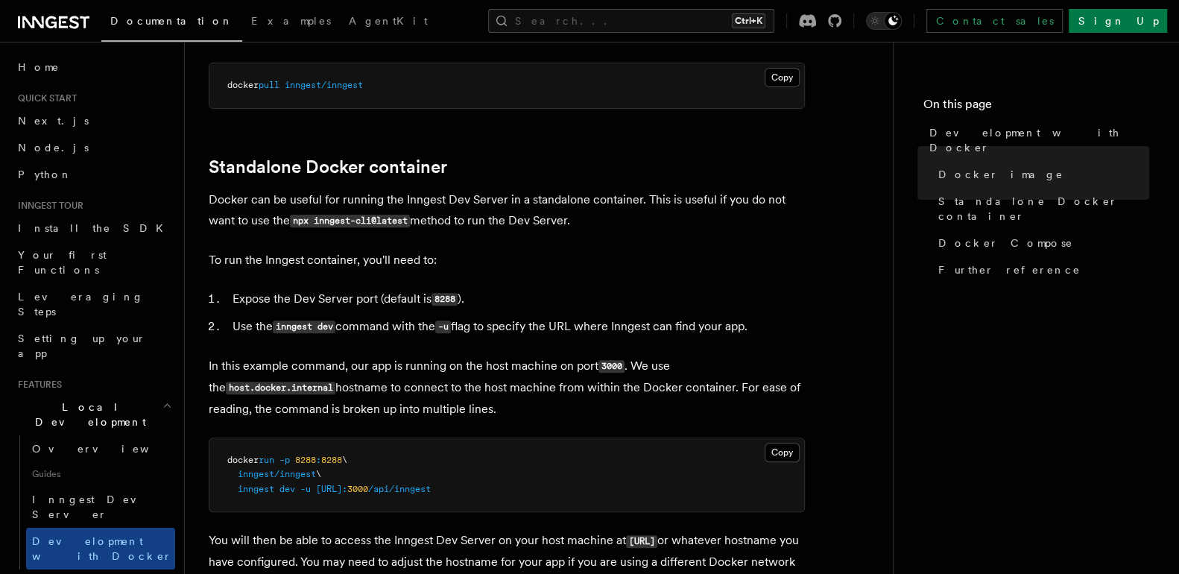
click at [593, 499] on pre "docker run -p 8288 : 8288 \ inngest/inngest \ inngest dev -u http://host.docker…" at bounding box center [506, 475] width 595 height 74
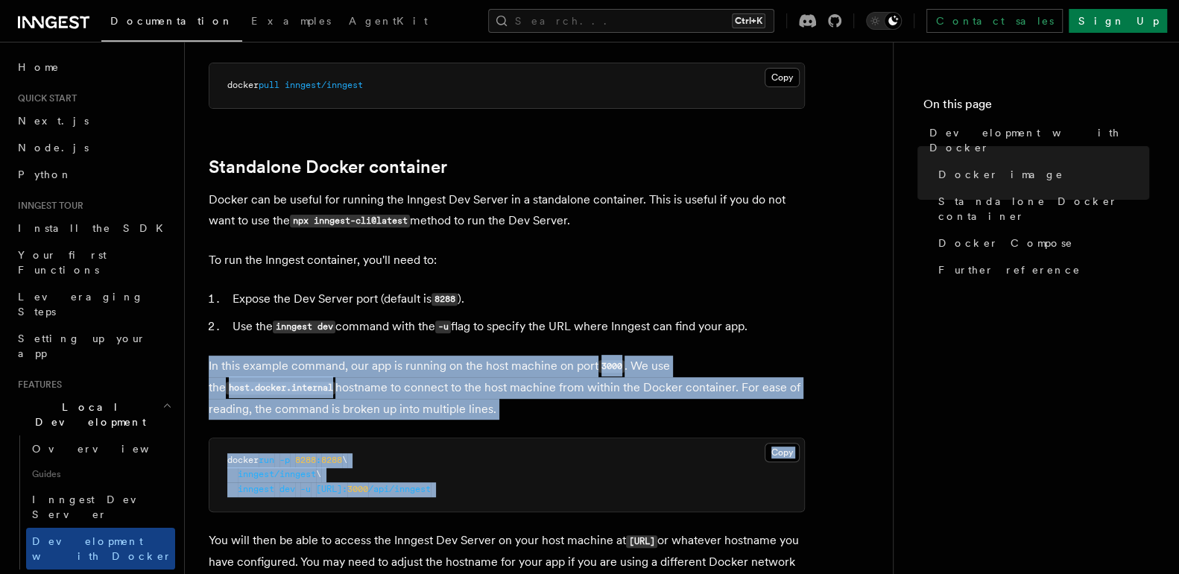
drag, startPoint x: 593, startPoint y: 499, endPoint x: 600, endPoint y: 390, distance: 109.8
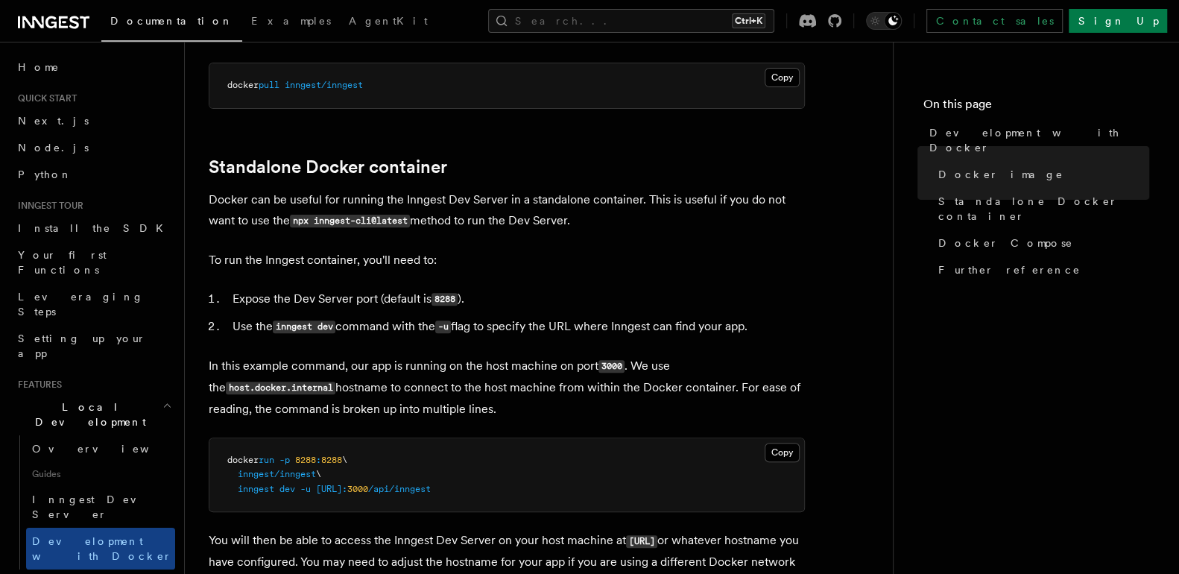
click at [633, 310] on li "Expose the Dev Server port (default is 8288 )." at bounding box center [516, 299] width 577 height 22
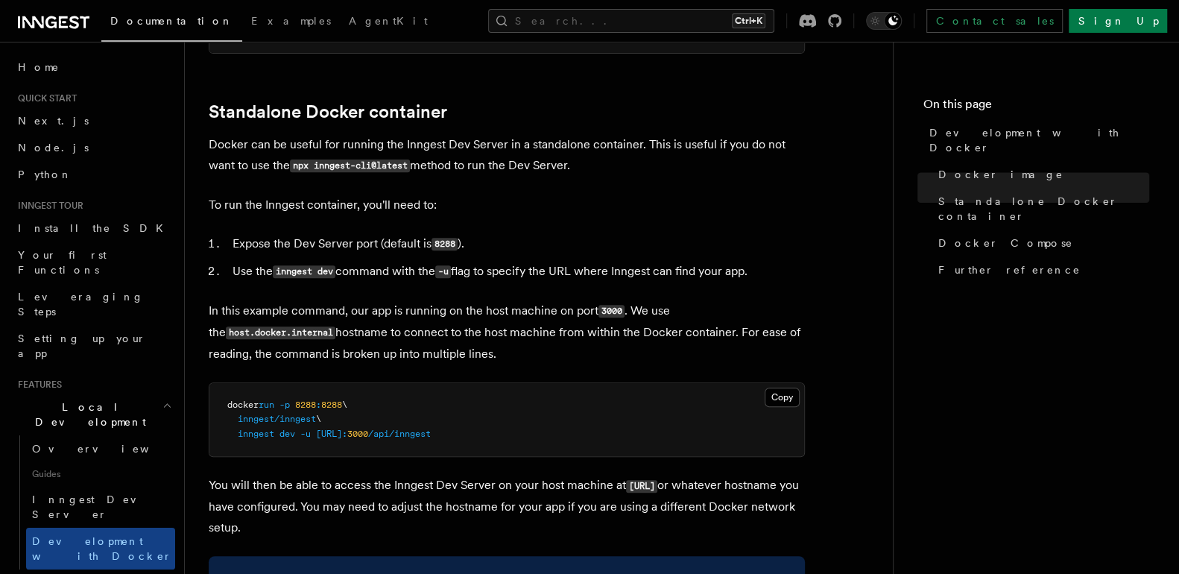
scroll to position [348, 0]
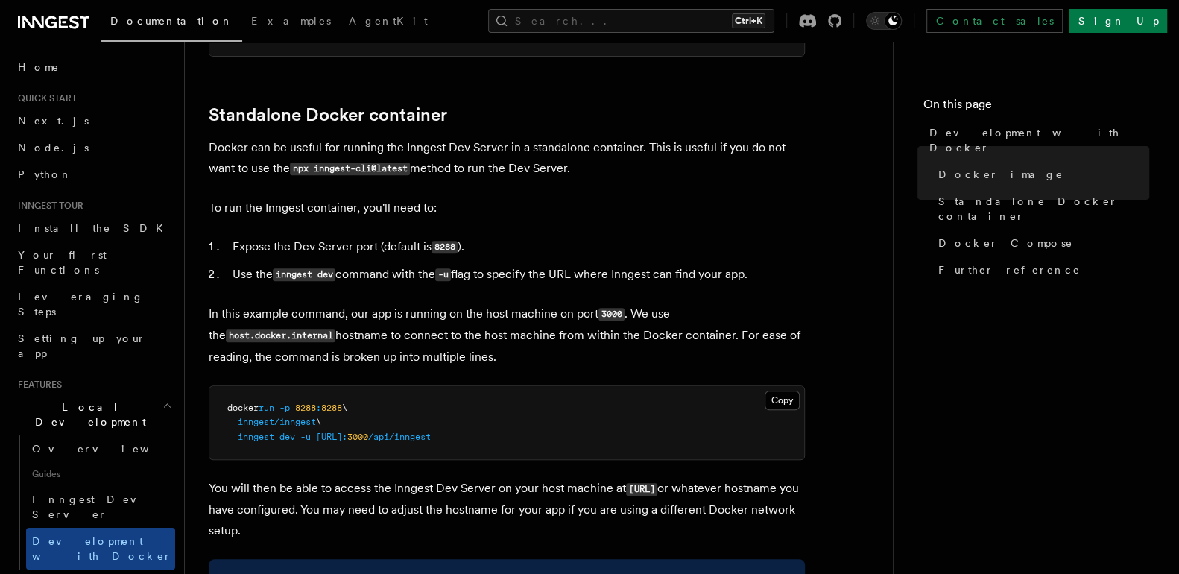
click at [587, 279] on li "Use the inngest dev command with the -u flag to specify the URL where Inngest c…" at bounding box center [516, 275] width 577 height 22
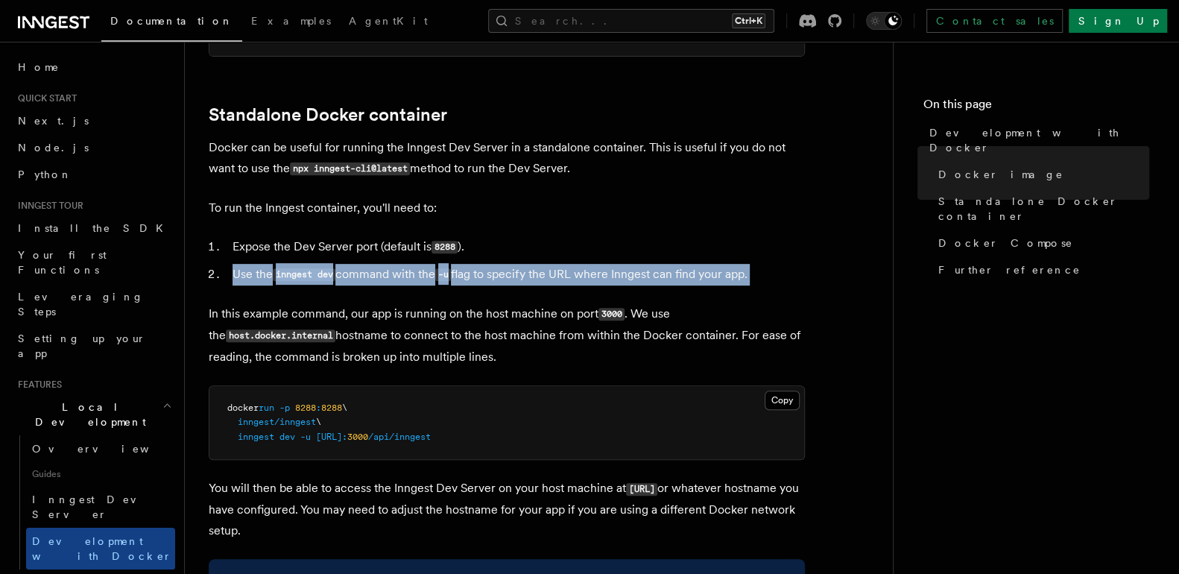
click at [587, 279] on li "Use the inngest dev command with the -u flag to specify the URL where Inngest c…" at bounding box center [516, 275] width 577 height 22
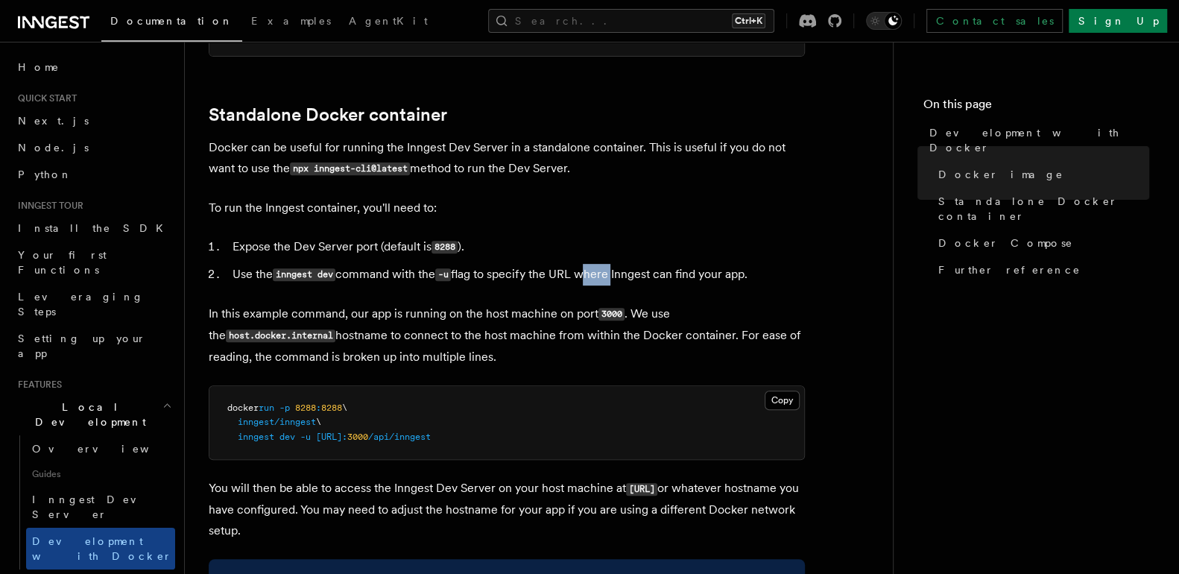
click at [587, 279] on li "Use the inngest dev command with the -u flag to specify the URL where Inngest c…" at bounding box center [516, 275] width 577 height 22
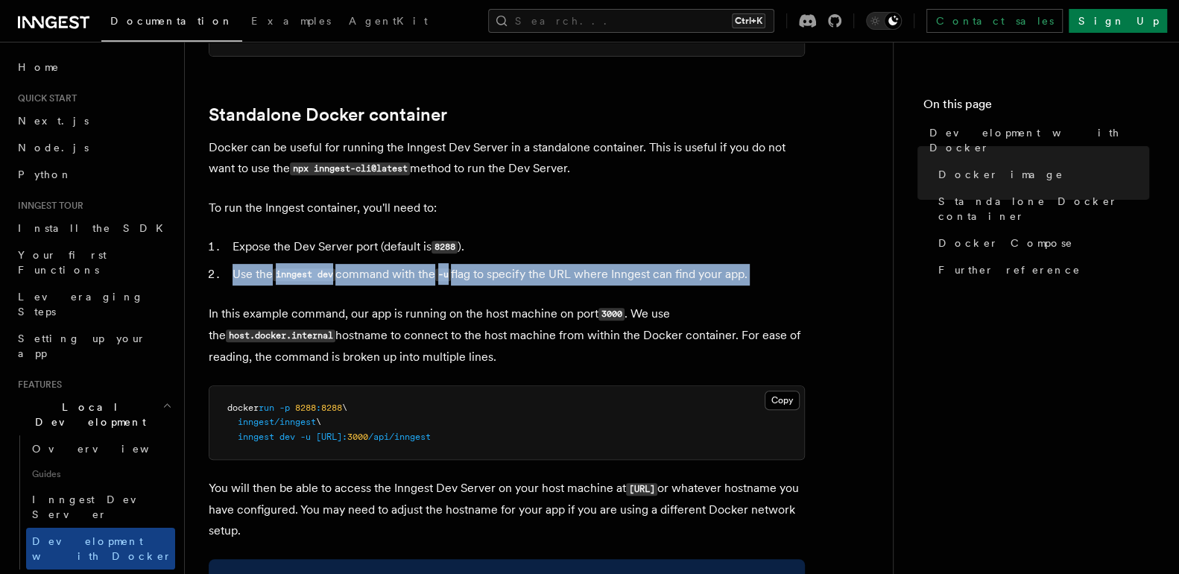
click at [587, 279] on li "Use the inngest dev command with the -u flag to specify the URL where Inngest c…" at bounding box center [516, 275] width 577 height 22
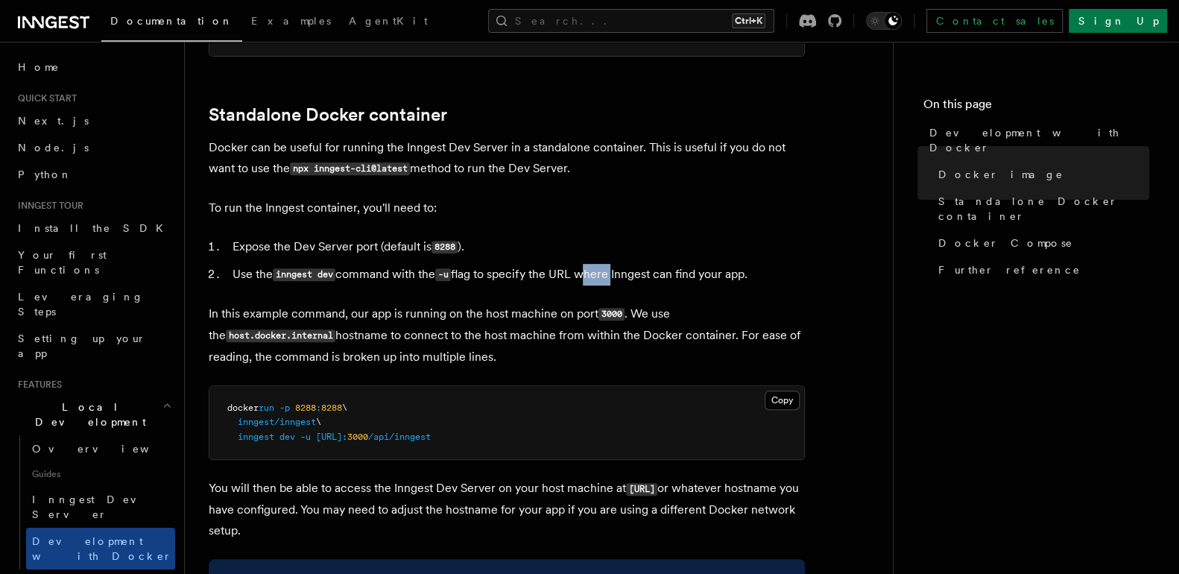
click at [587, 279] on li "Use the inngest dev command with the -u flag to specify the URL where Inngest c…" at bounding box center [516, 275] width 577 height 22
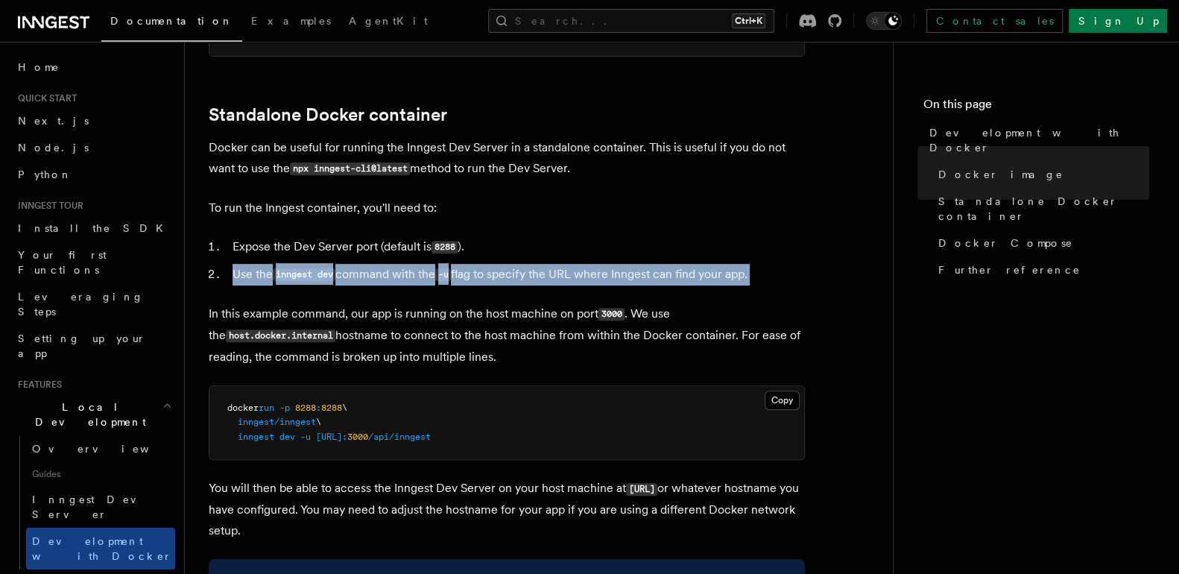
click at [587, 279] on li "Use the inngest dev command with the -u flag to specify the URL where Inngest c…" at bounding box center [516, 275] width 577 height 22
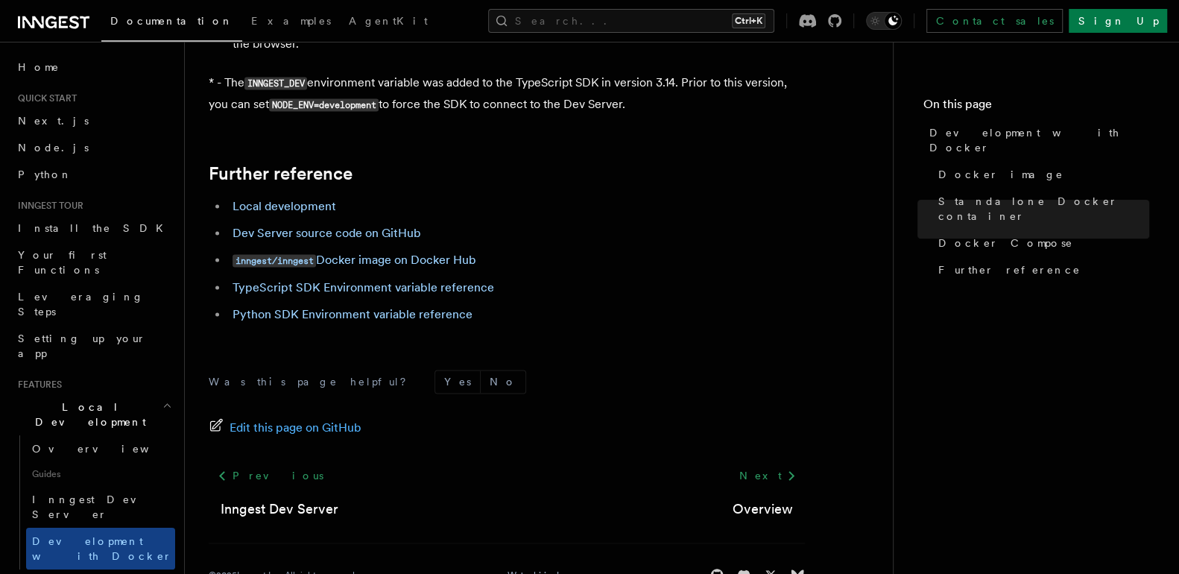
scroll to position [1622, 0]
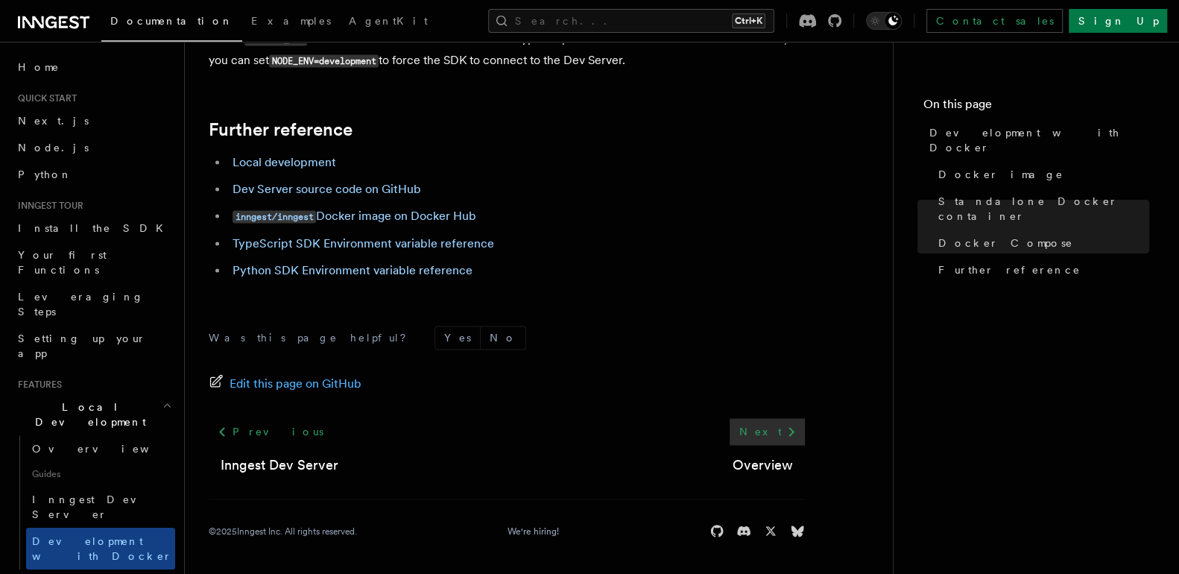
click at [775, 426] on link "Next" at bounding box center [767, 431] width 75 height 27
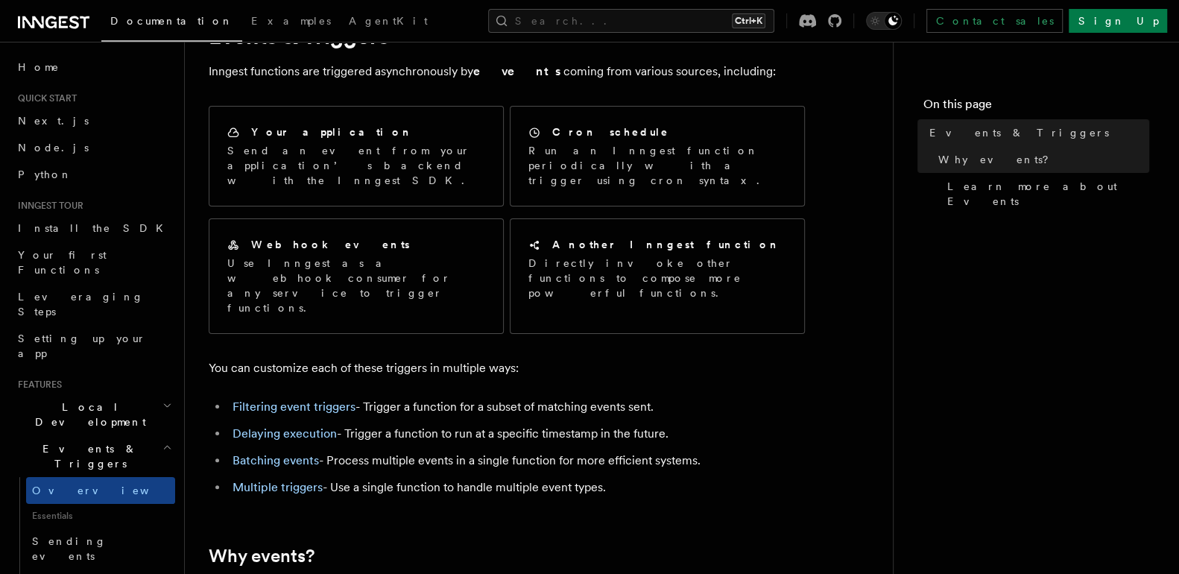
scroll to position [73, 0]
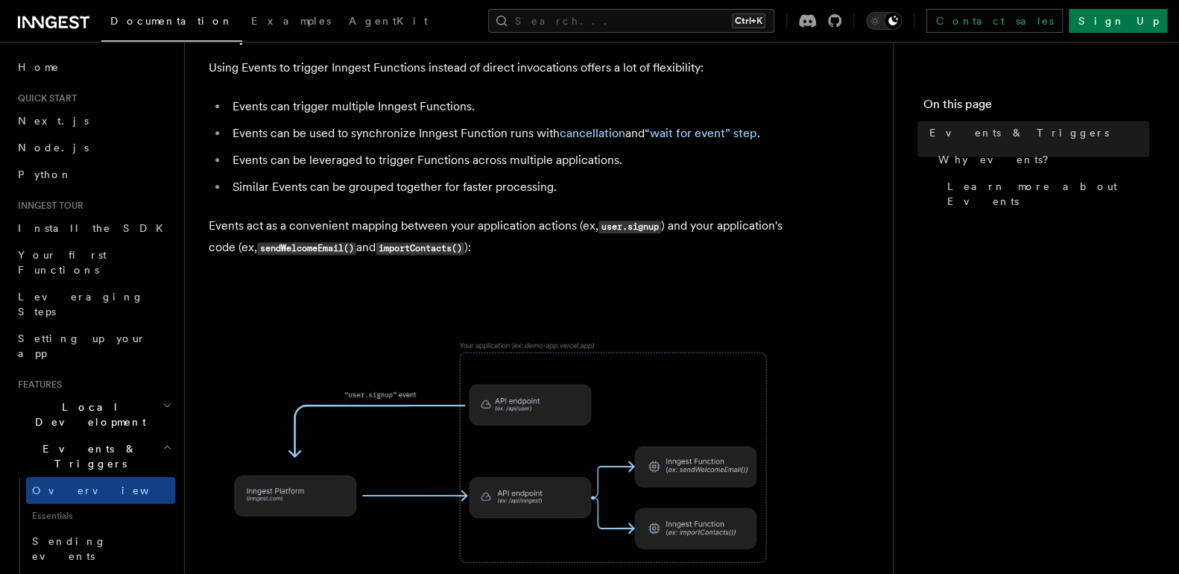
scroll to position [767, 0]
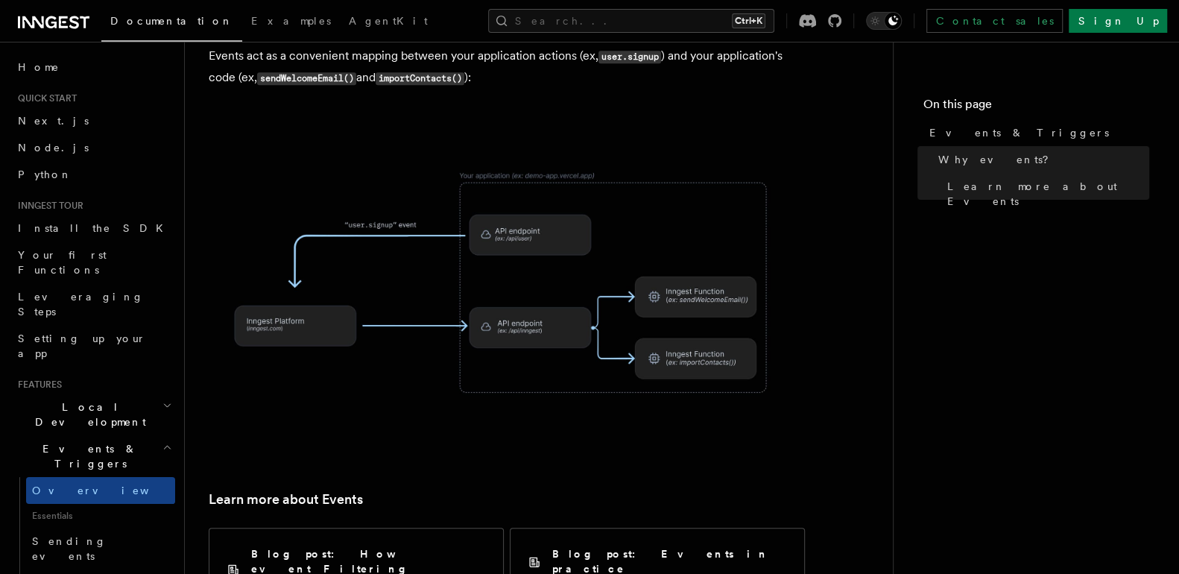
click at [839, 456] on article "Features Events & Triggers Inngest functions are triggered asynchronously by ev…" at bounding box center [539, 128] width 660 height 1658
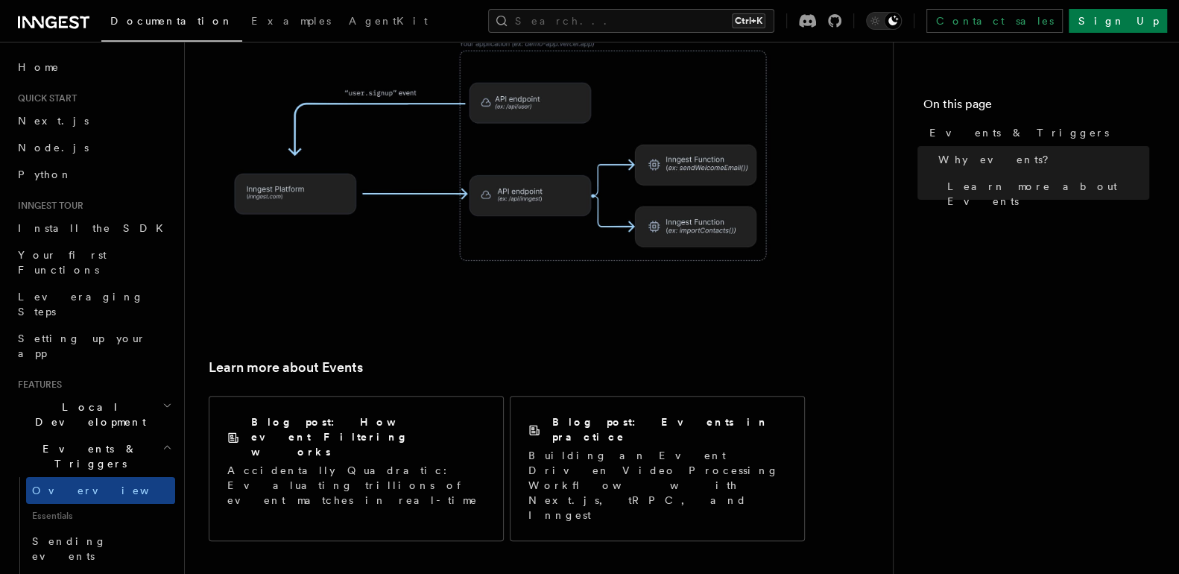
scroll to position [1046, 0]
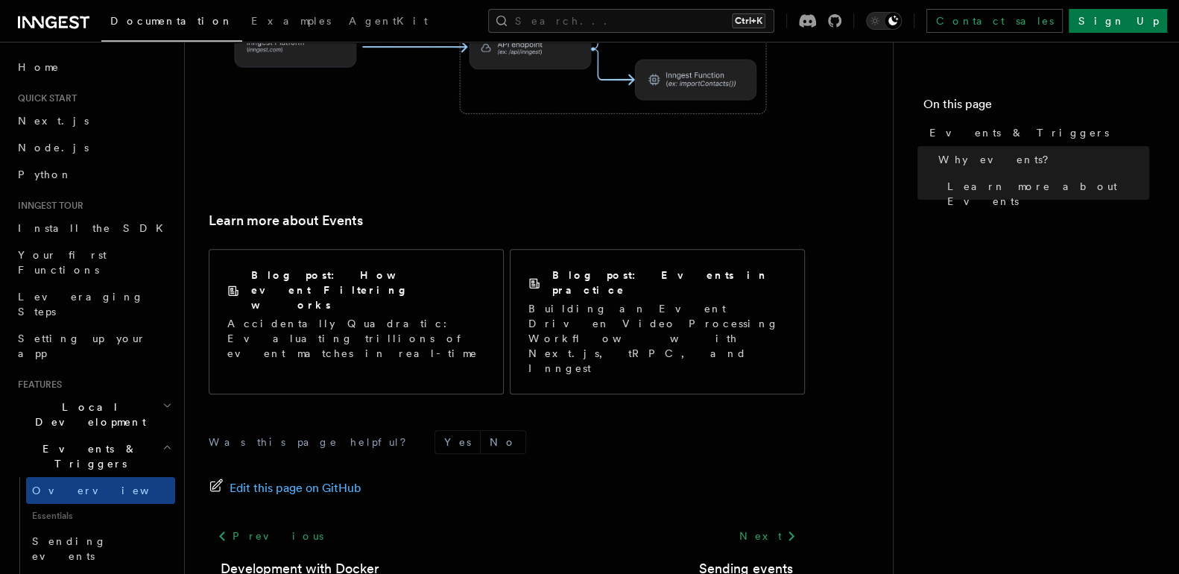
click at [509, 522] on div "Previous Development with Docker Next Sending events" at bounding box center [507, 550] width 596 height 57
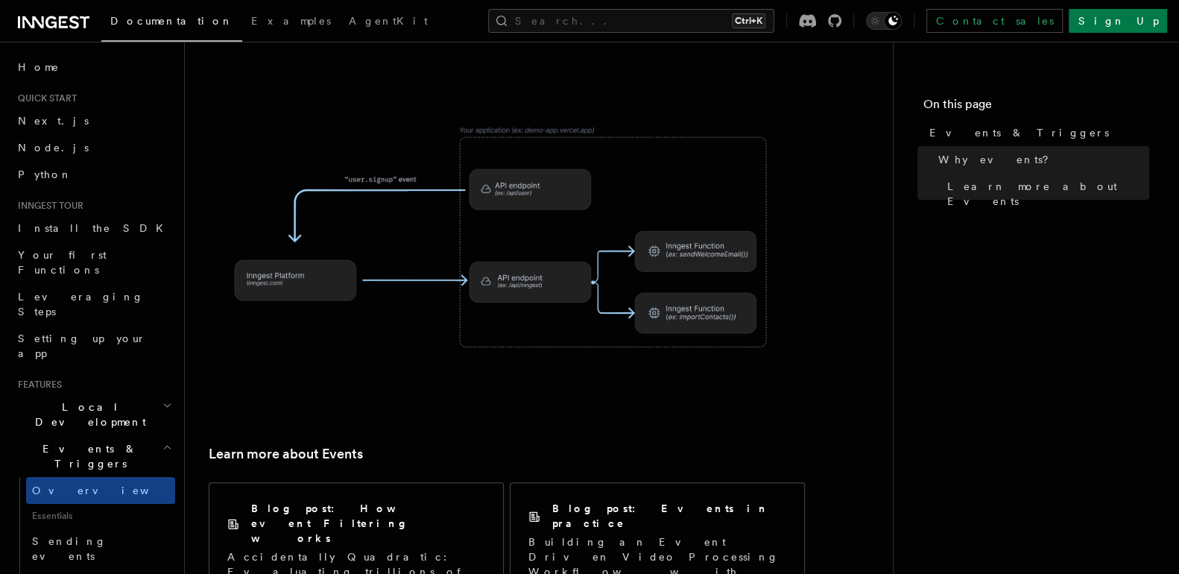
scroll to position [818, 0]
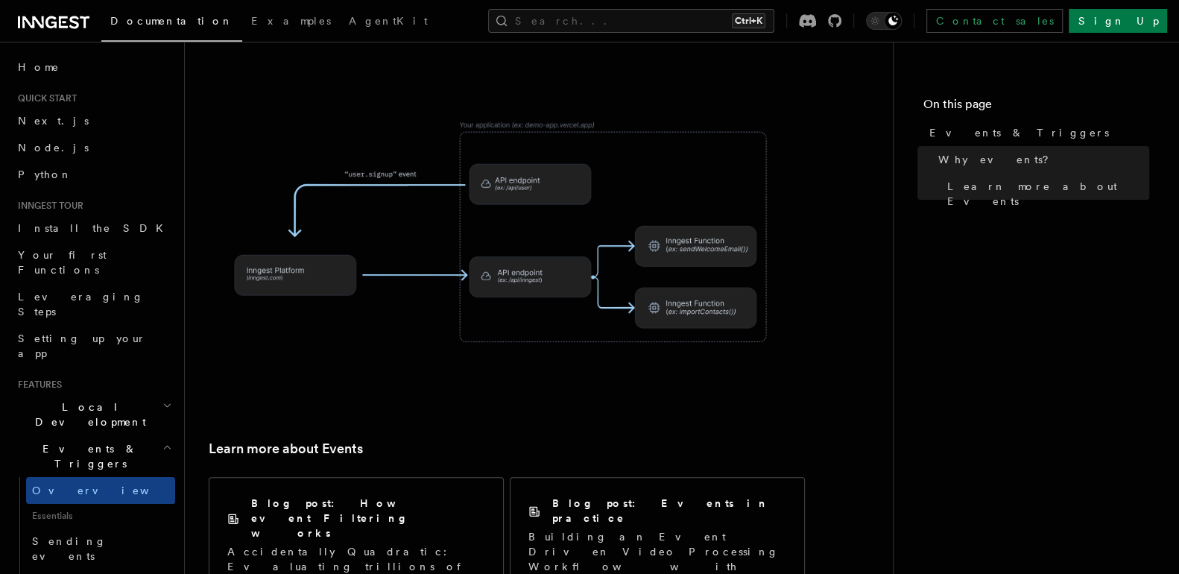
click at [506, 471] on div "Blog post: How event Filtering works Accidentally Quadratic: Evaluating trillio…" at bounding box center [507, 549] width 596 height 157
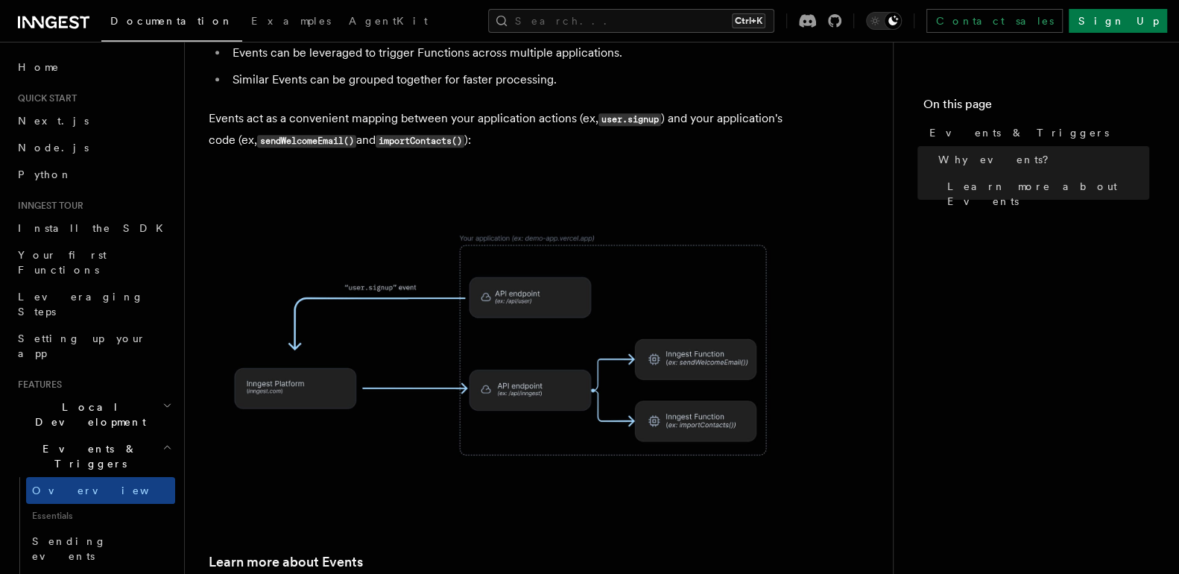
scroll to position [692, 0]
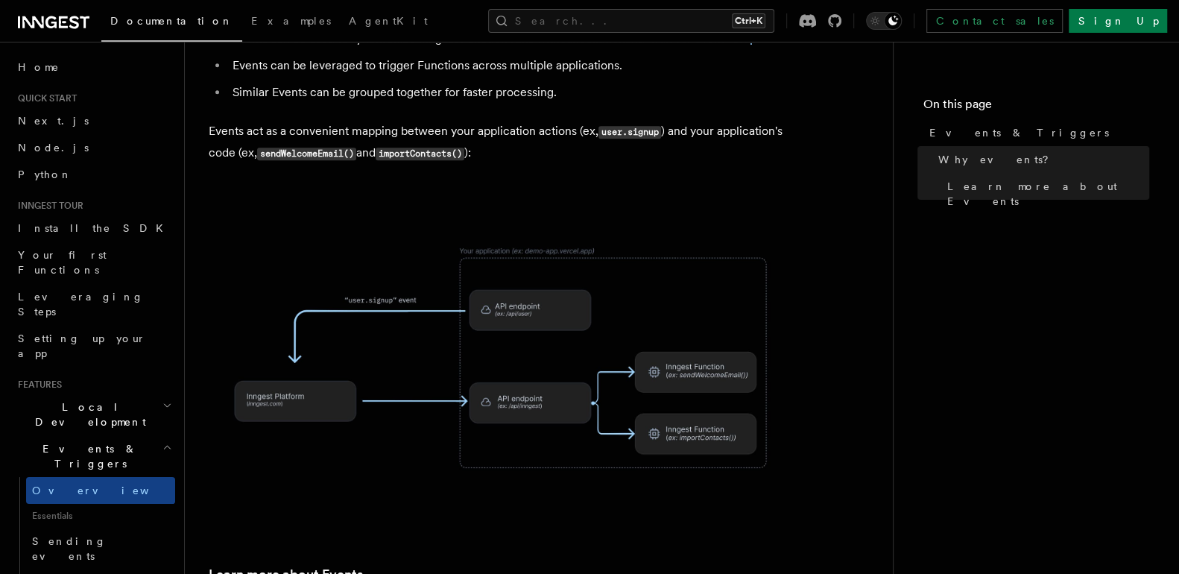
click at [506, 470] on article "Features Events & Triggers Inngest functions are triggered asynchronously by ev…" at bounding box center [539, 203] width 660 height 1658
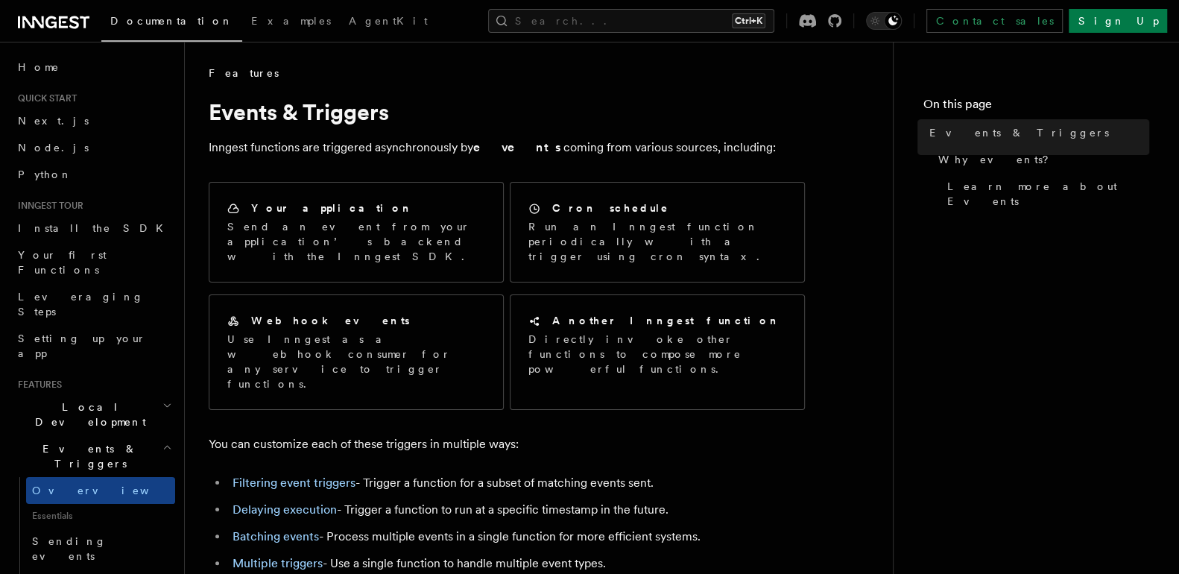
scroll to position [44, 0]
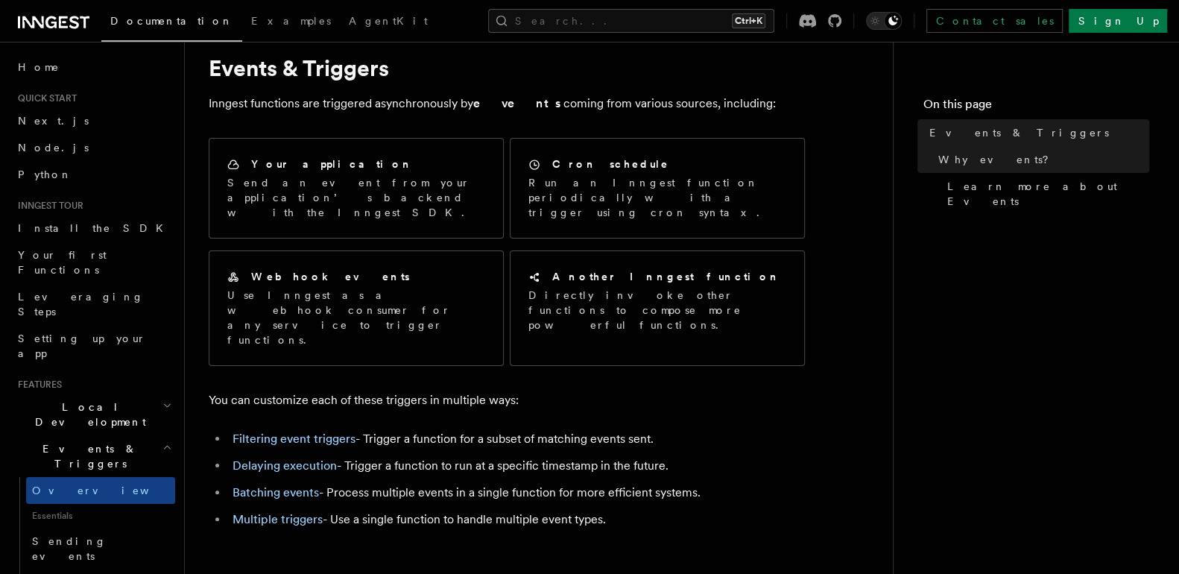
click at [506, 509] on li "Multiple triggers - Use a single function to handle multiple event types." at bounding box center [516, 519] width 577 height 21
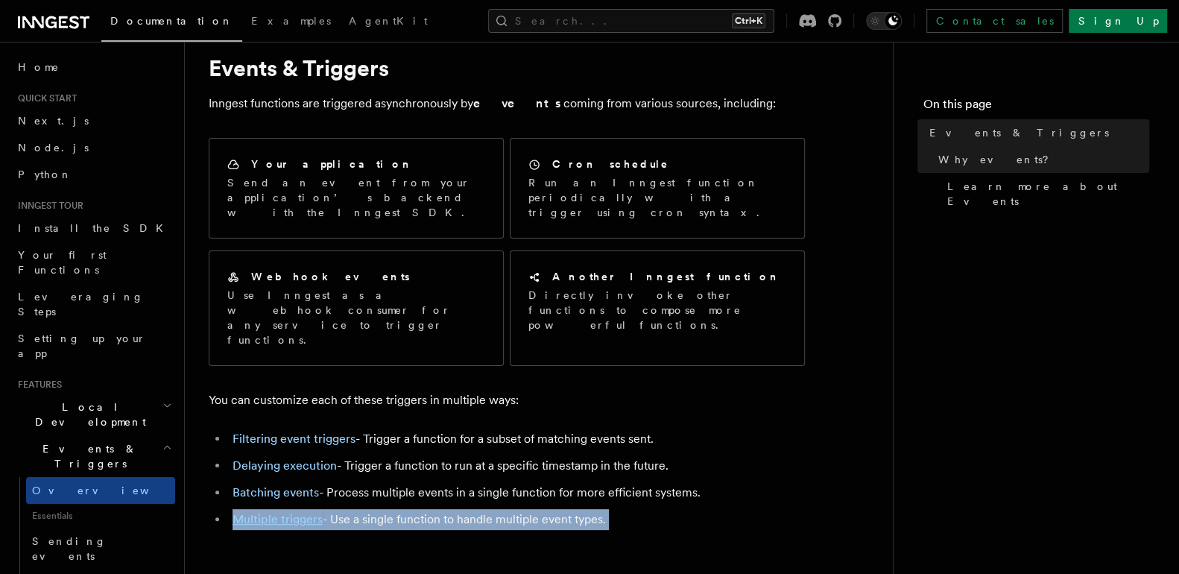
click at [506, 509] on li "Multiple triggers - Use a single function to handle multiple event types." at bounding box center [516, 519] width 577 height 21
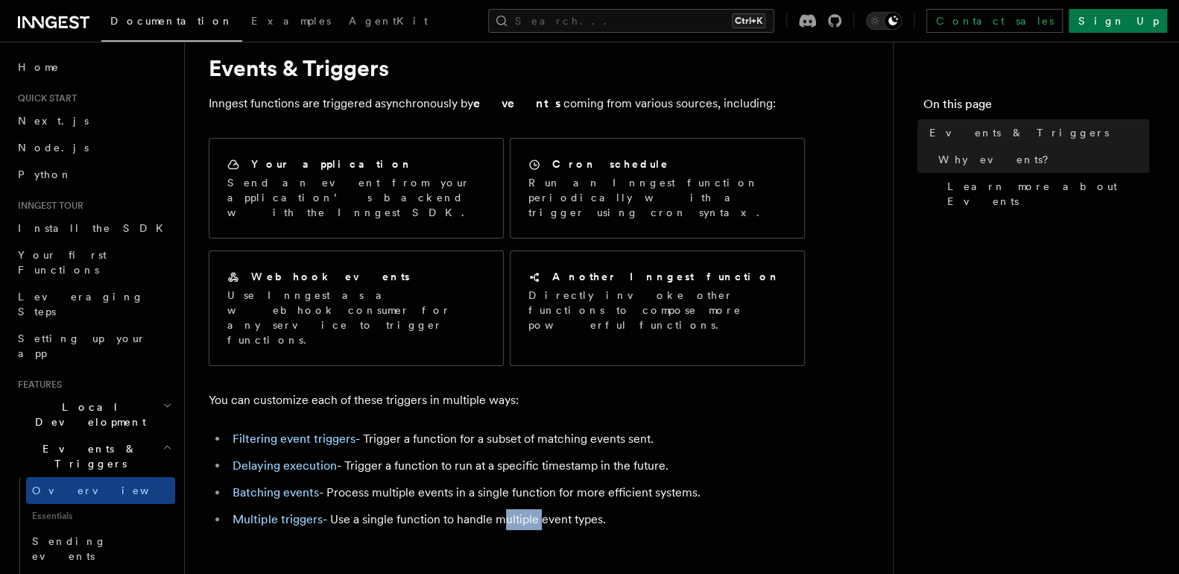
click at [506, 509] on li "Multiple triggers - Use a single function to handle multiple event types." at bounding box center [516, 519] width 577 height 21
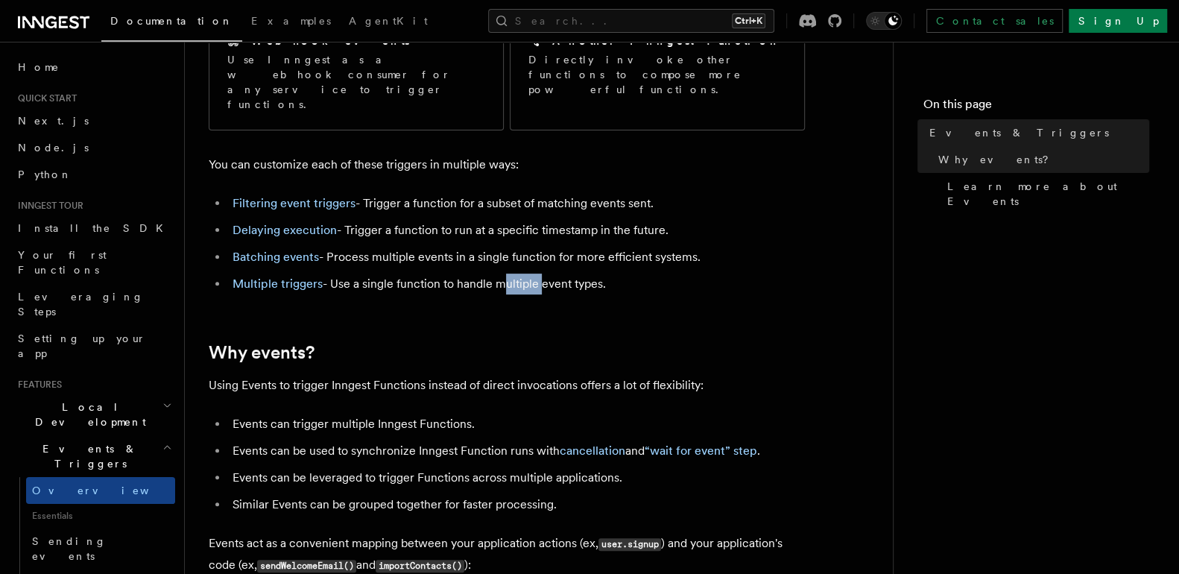
scroll to position [306, 0]
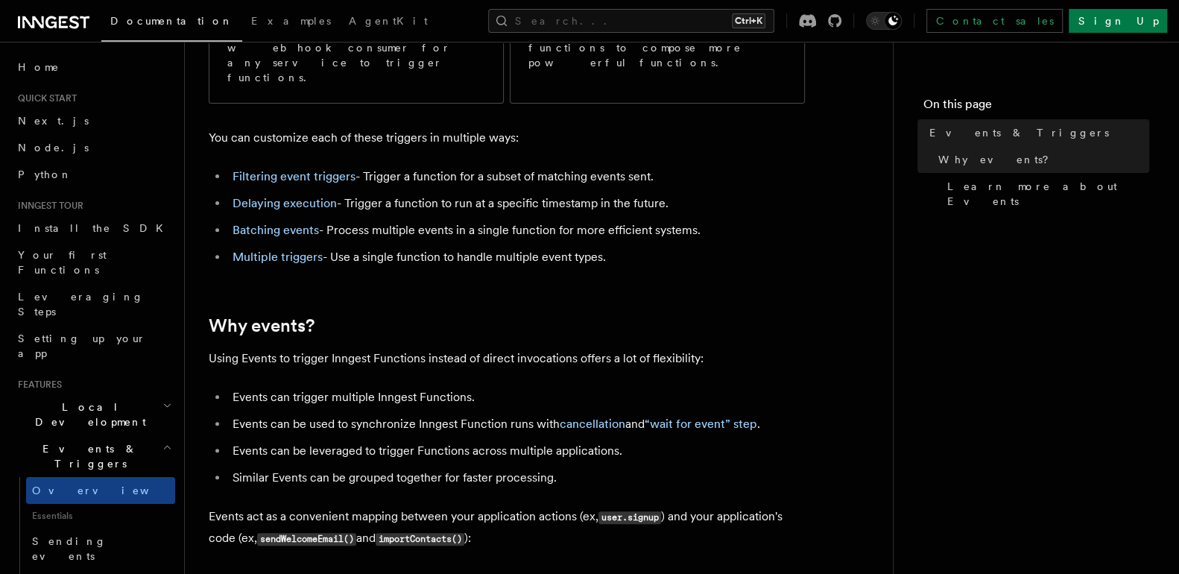
click at [506, 506] on p "Events act as a convenient mapping between your application actions (ex, user.s…" at bounding box center [507, 527] width 596 height 43
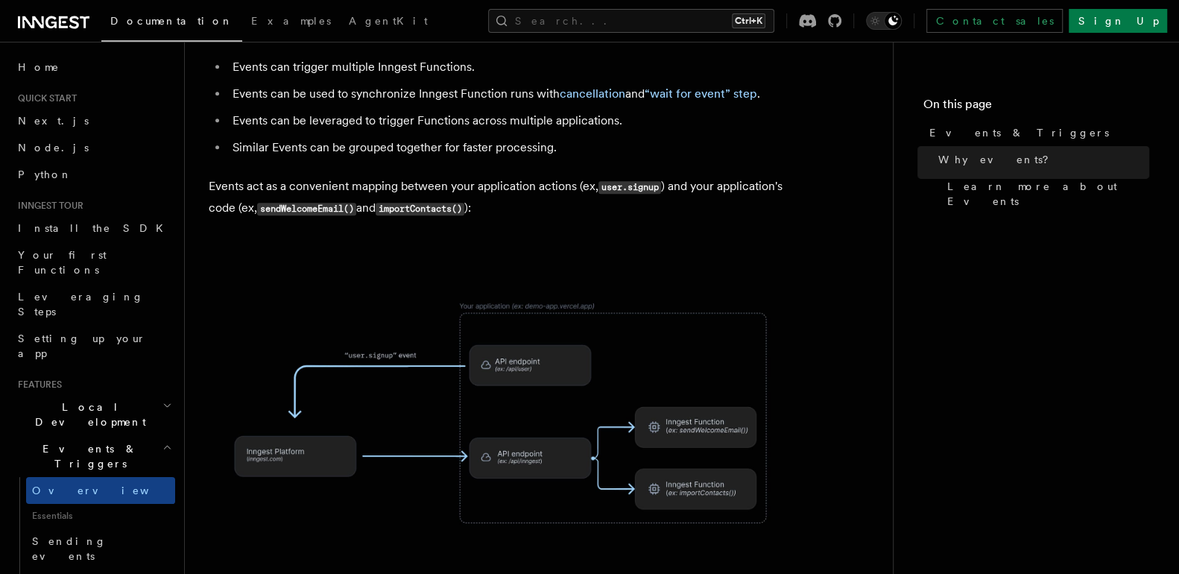
scroll to position [785, 0]
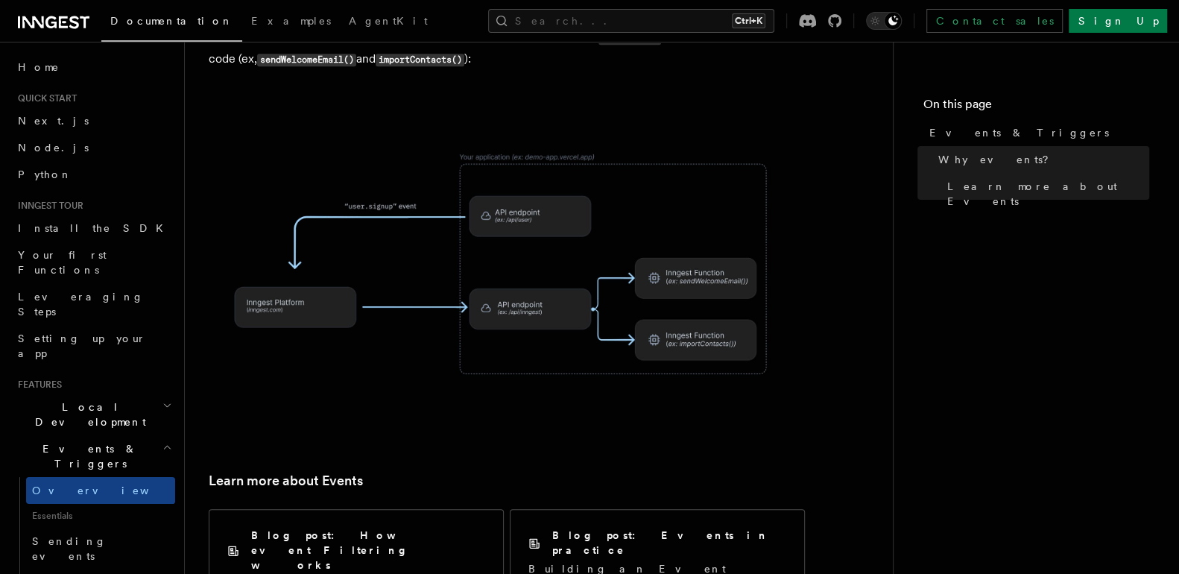
click at [508, 503] on div "Blog post: How event Filtering works Accidentally Quadratic: Evaluating trillio…" at bounding box center [507, 581] width 596 height 157
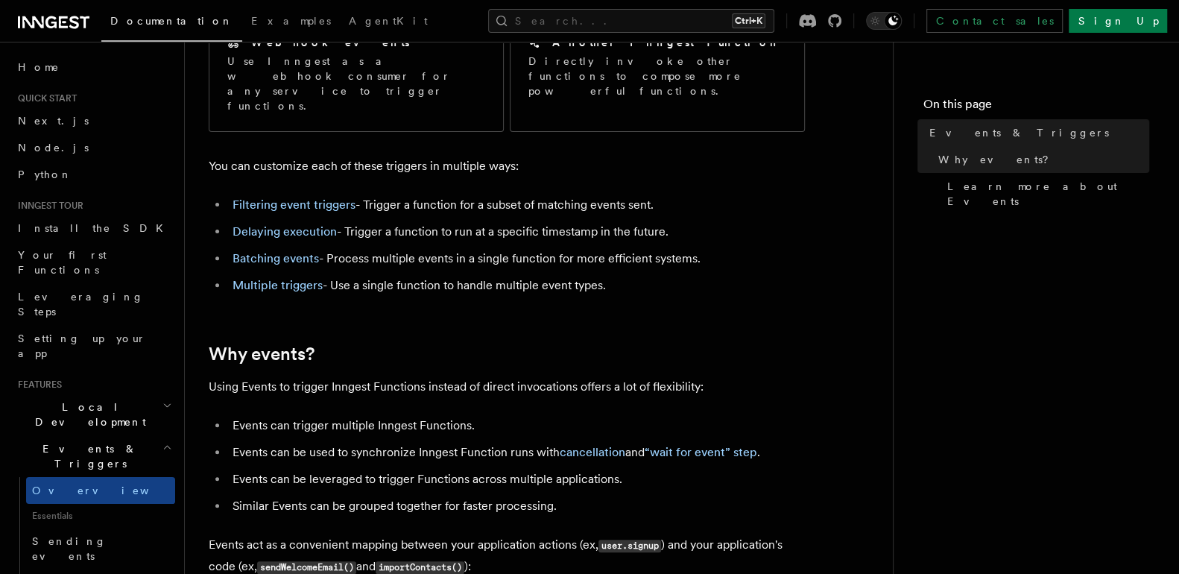
scroll to position [275, 0]
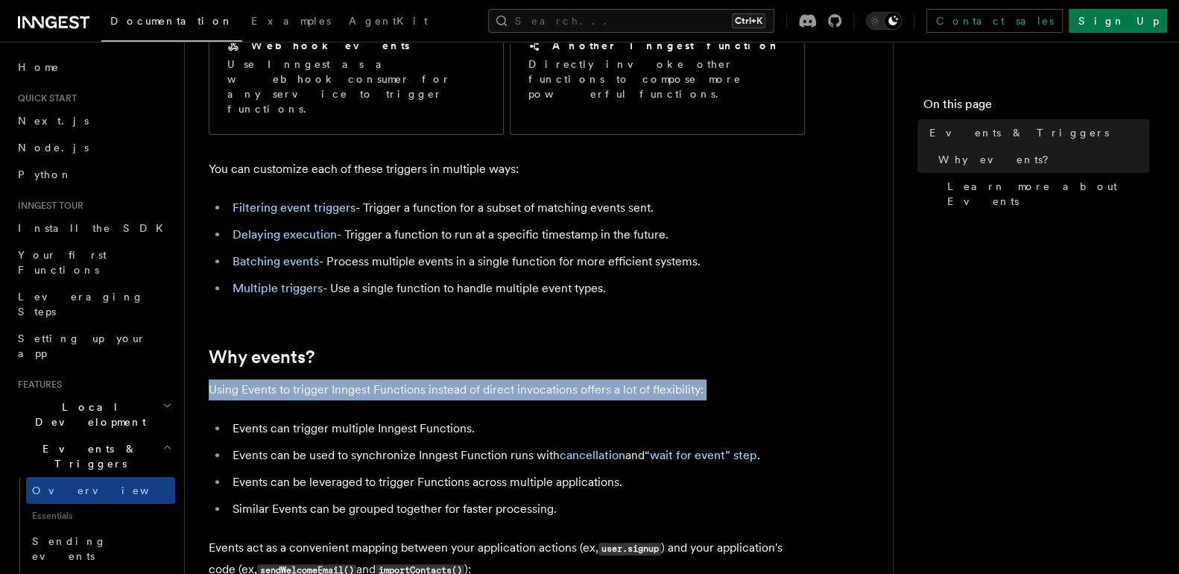
drag, startPoint x: 206, startPoint y: 343, endPoint x: 509, endPoint y: 355, distance: 302.8
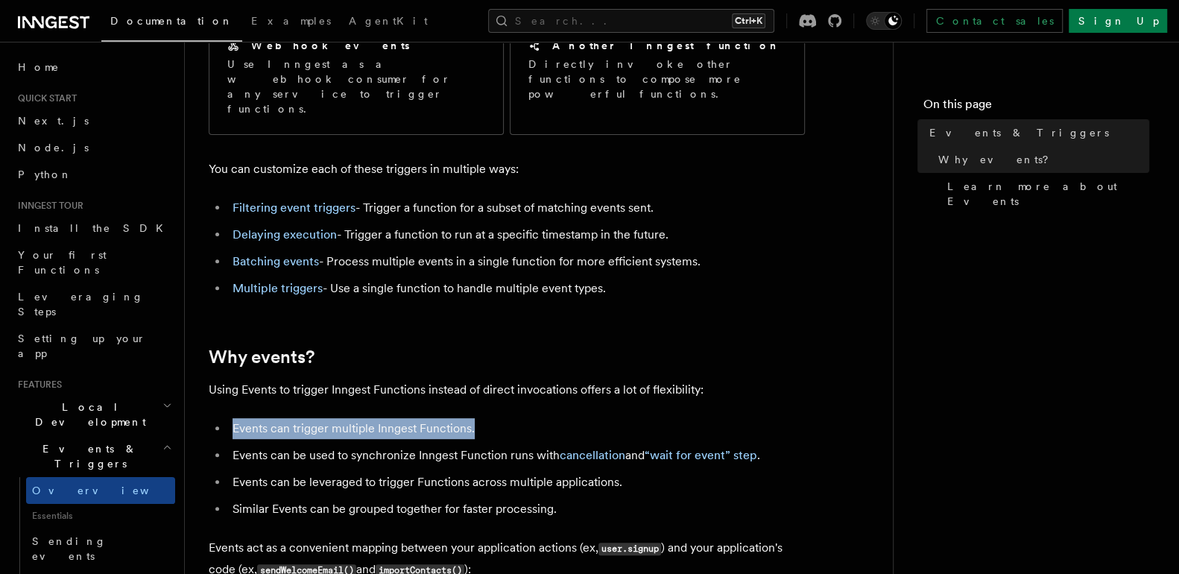
drag, startPoint x: 230, startPoint y: 376, endPoint x: 476, endPoint y: 387, distance: 246.9
click at [476, 418] on li "Events can trigger multiple Inngest Functions." at bounding box center [516, 428] width 577 height 21
click at [300, 445] on li "Events can be used to synchronize Inngest Function runs with cancellation and “…" at bounding box center [516, 455] width 577 height 21
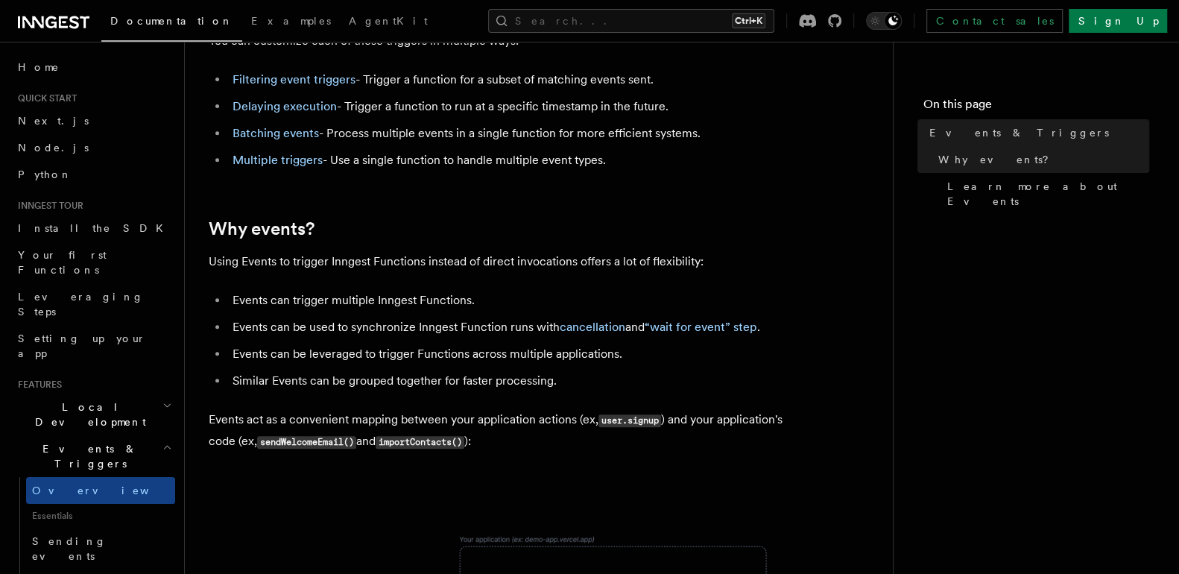
scroll to position [406, 0]
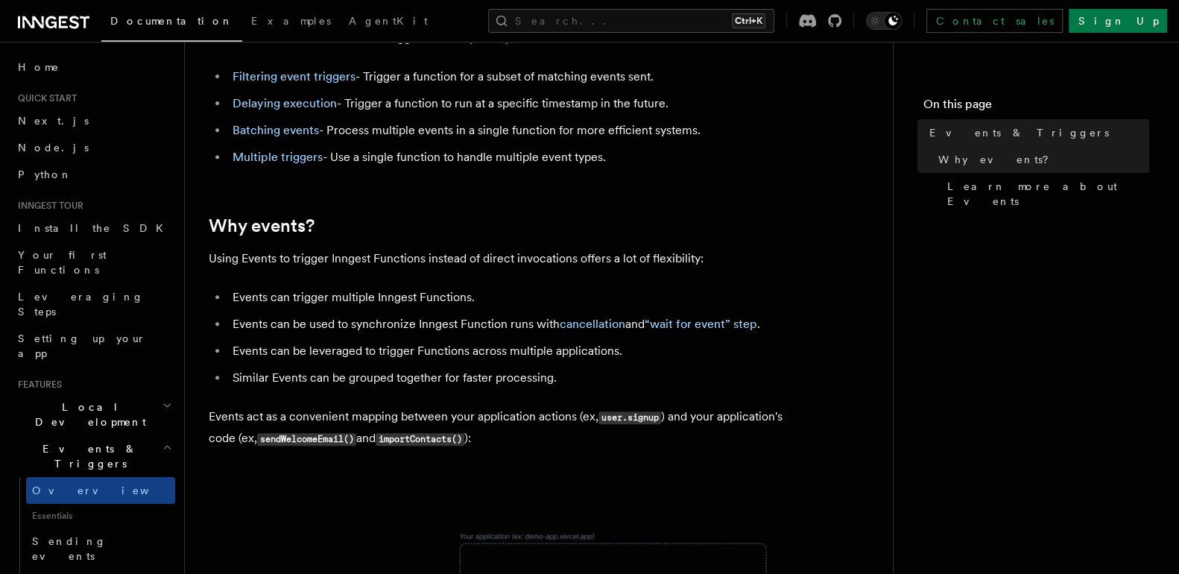
click at [300, 433] on code "sendWelcomeEmail()" at bounding box center [306, 439] width 99 height 13
drag, startPoint x: 300, startPoint y: 399, endPoint x: 294, endPoint y: 404, distance: 8.5
click at [294, 406] on p "Events act as a convenient mapping between your application actions (ex, user.s…" at bounding box center [507, 427] width 596 height 43
click at [309, 413] on article "Features Events & Triggers Inngest functions are triggered asynchronously by ev…" at bounding box center [539, 488] width 660 height 1658
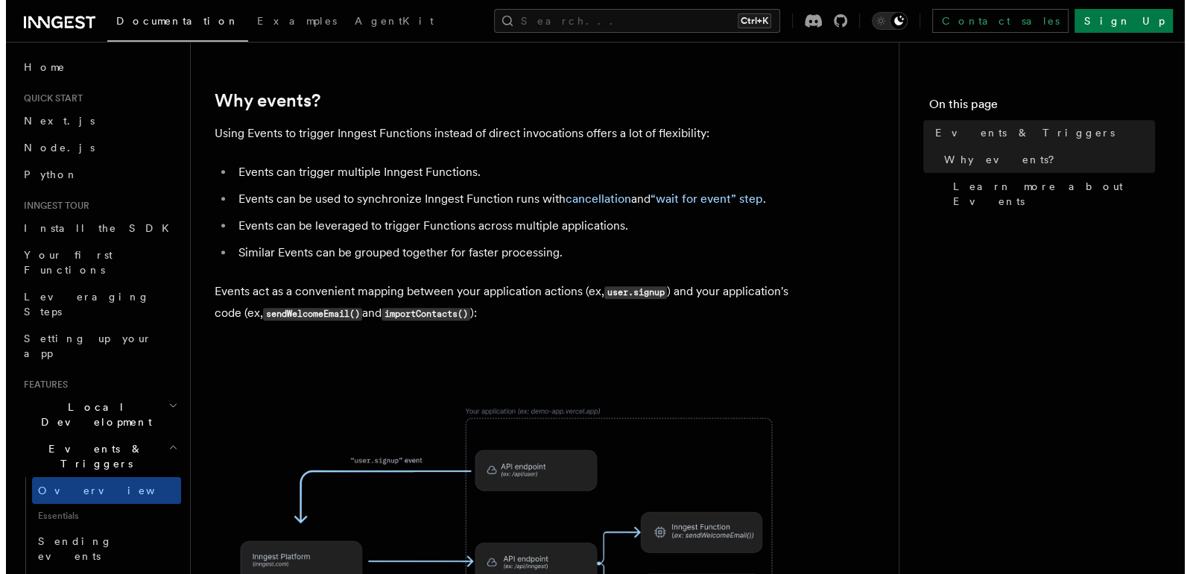
scroll to position [566, 0]
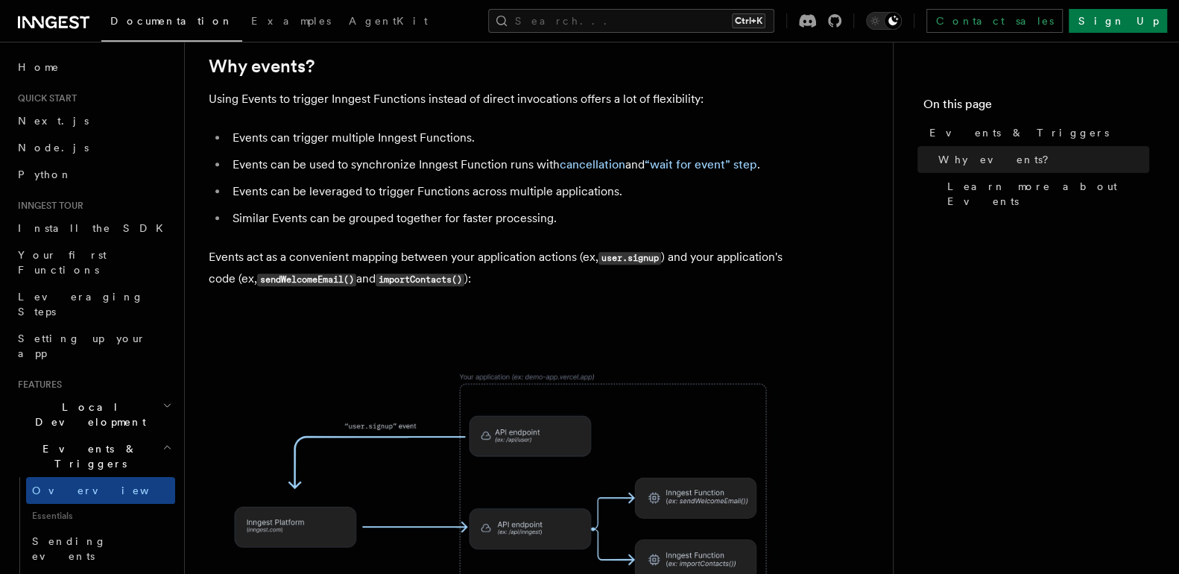
click at [715, 464] on img at bounding box center [507, 484] width 596 height 311
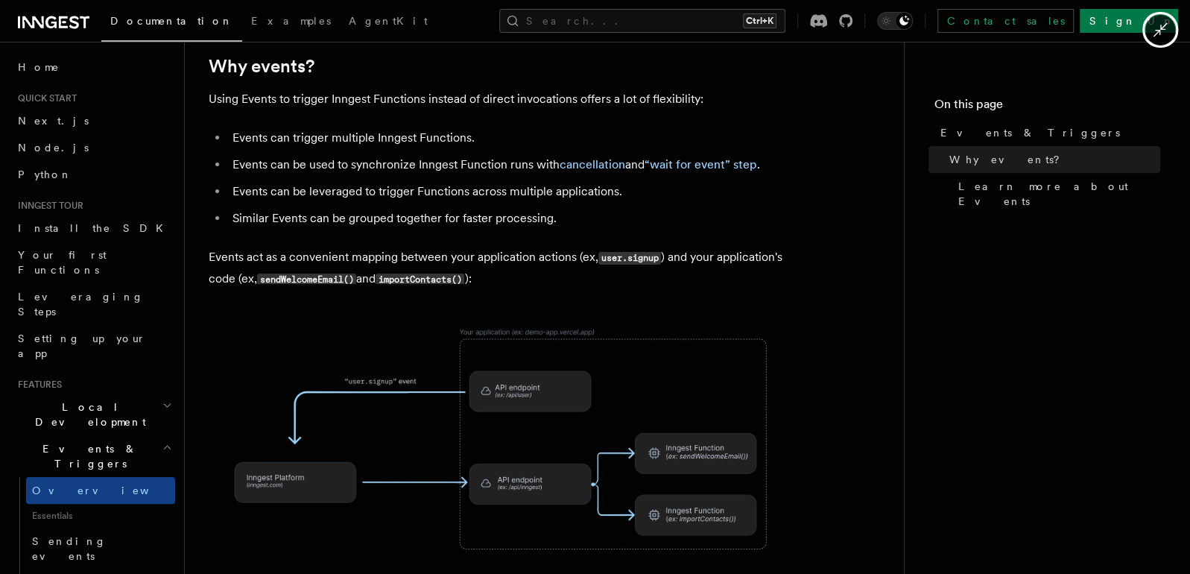
click at [715, 464] on img at bounding box center [507, 439] width 596 height 311
click at [782, 346] on img at bounding box center [507, 439] width 596 height 311
click at [806, 175] on div at bounding box center [595, 287] width 1190 height 574
click at [809, 171] on div at bounding box center [595, 287] width 1190 height 574
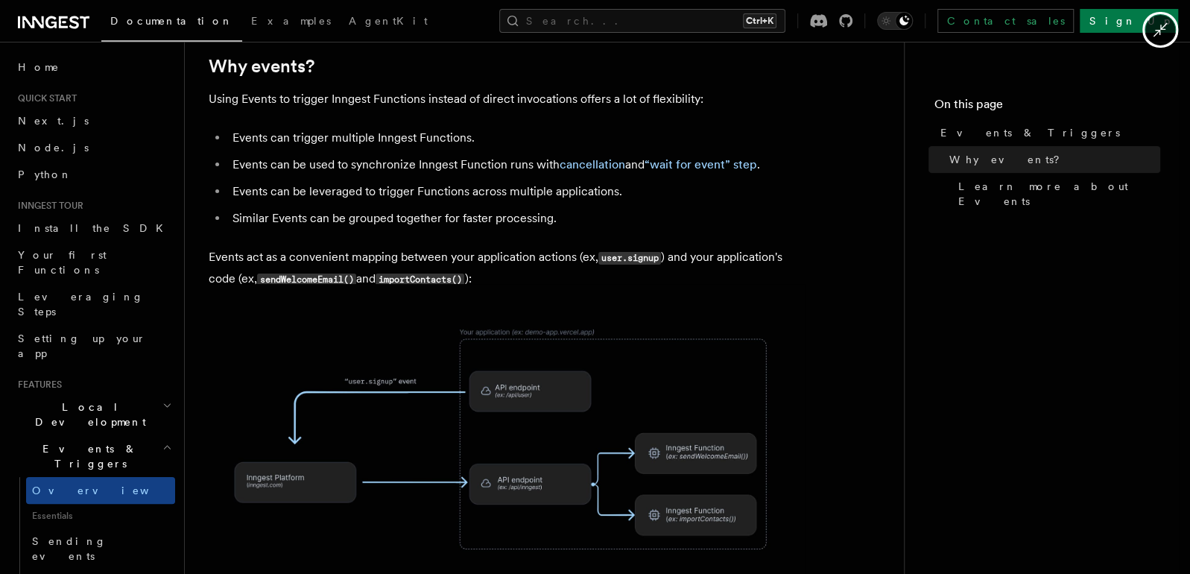
drag, startPoint x: 809, startPoint y: 171, endPoint x: 795, endPoint y: 227, distance: 58.2
click at [795, 227] on div at bounding box center [595, 287] width 1190 height 574
click at [797, 221] on div at bounding box center [595, 287] width 1190 height 574
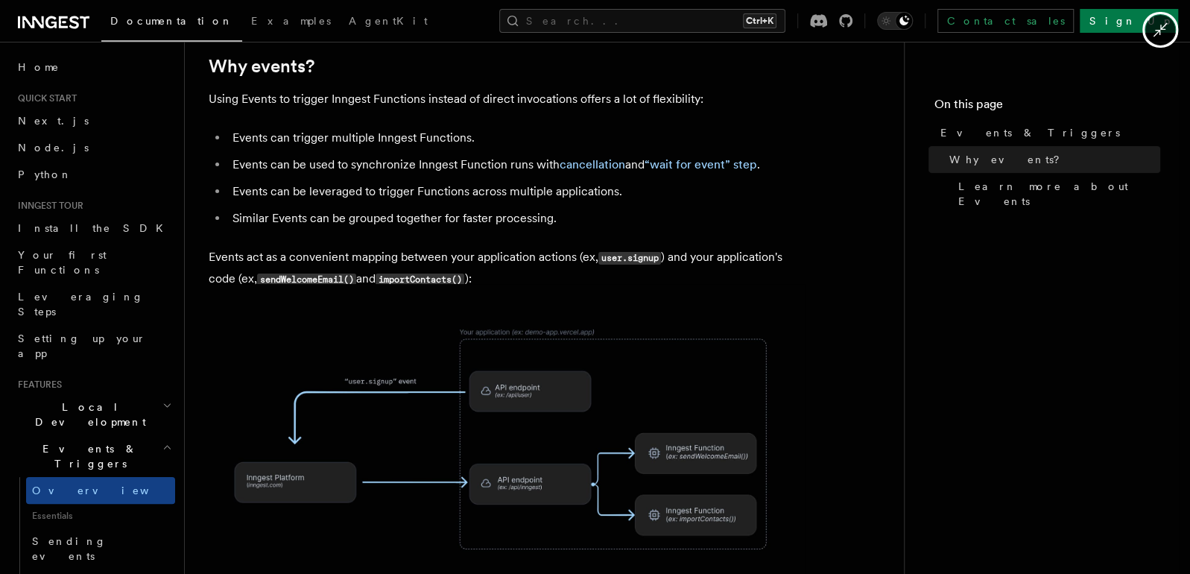
click at [800, 214] on div at bounding box center [595, 287] width 1190 height 574
click at [276, 405] on img at bounding box center [507, 439] width 596 height 311
drag, startPoint x: 399, startPoint y: 130, endPoint x: 439, endPoint y: 180, distance: 64.3
click at [439, 180] on div at bounding box center [595, 287] width 1190 height 574
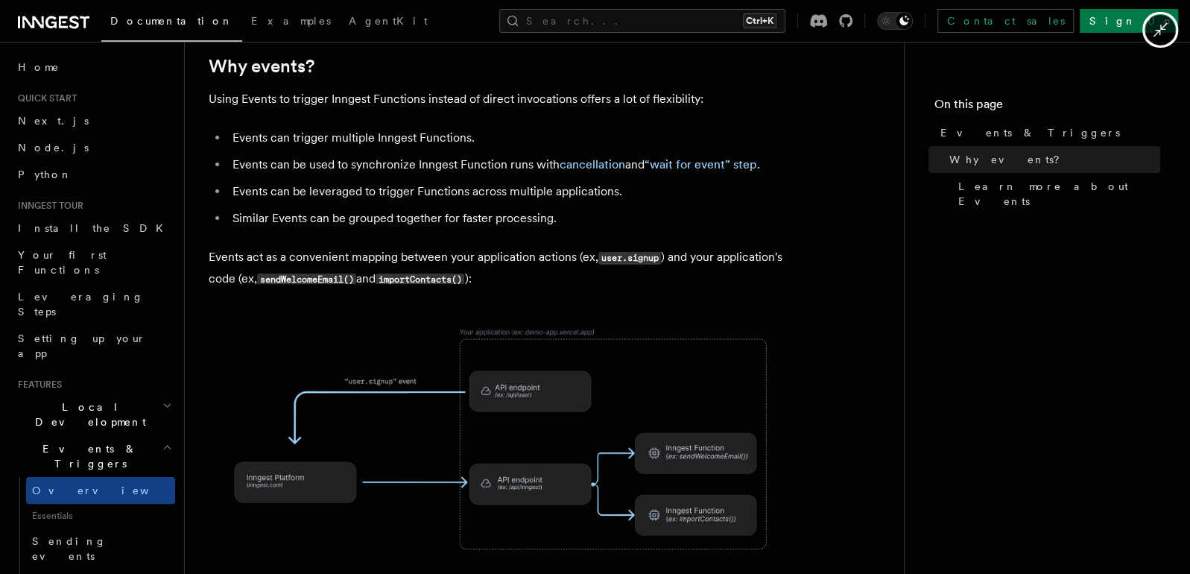
click at [417, 148] on div at bounding box center [595, 287] width 1190 height 574
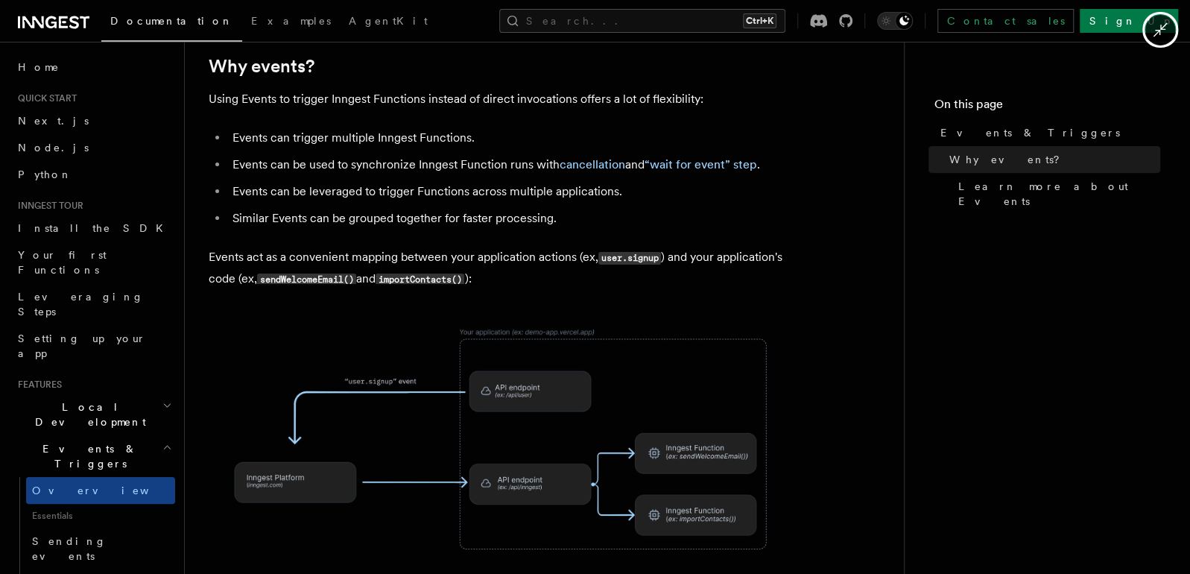
click at [417, 148] on div at bounding box center [595, 287] width 1190 height 574
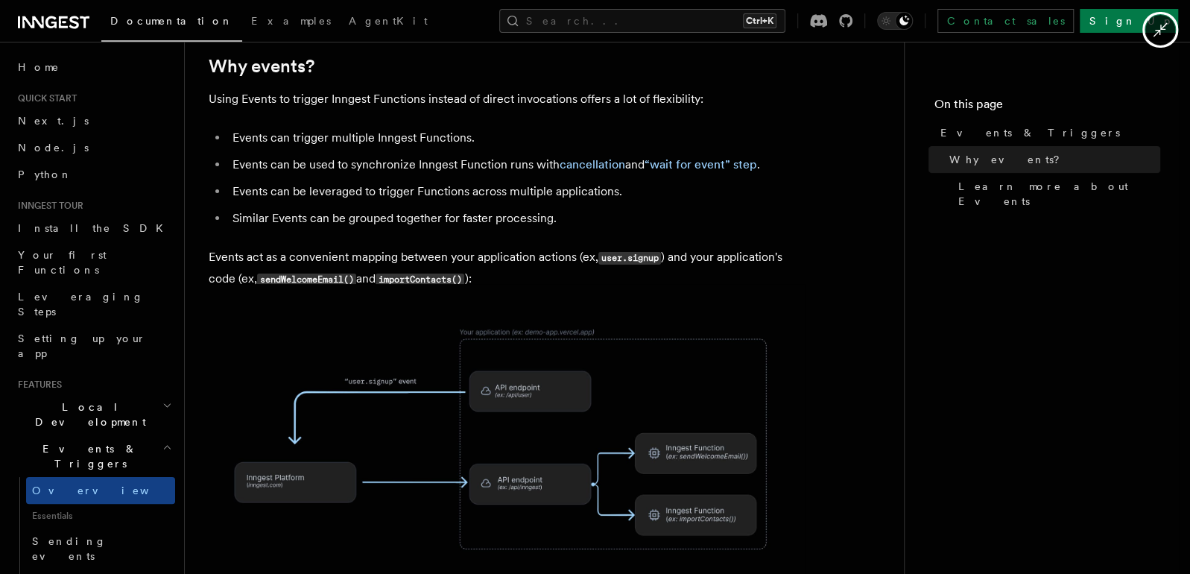
click at [513, 107] on div at bounding box center [595, 287] width 1190 height 574
drag, startPoint x: 178, startPoint y: 171, endPoint x: 180, endPoint y: 236, distance: 65.6
click at [180, 236] on div at bounding box center [595, 287] width 1190 height 574
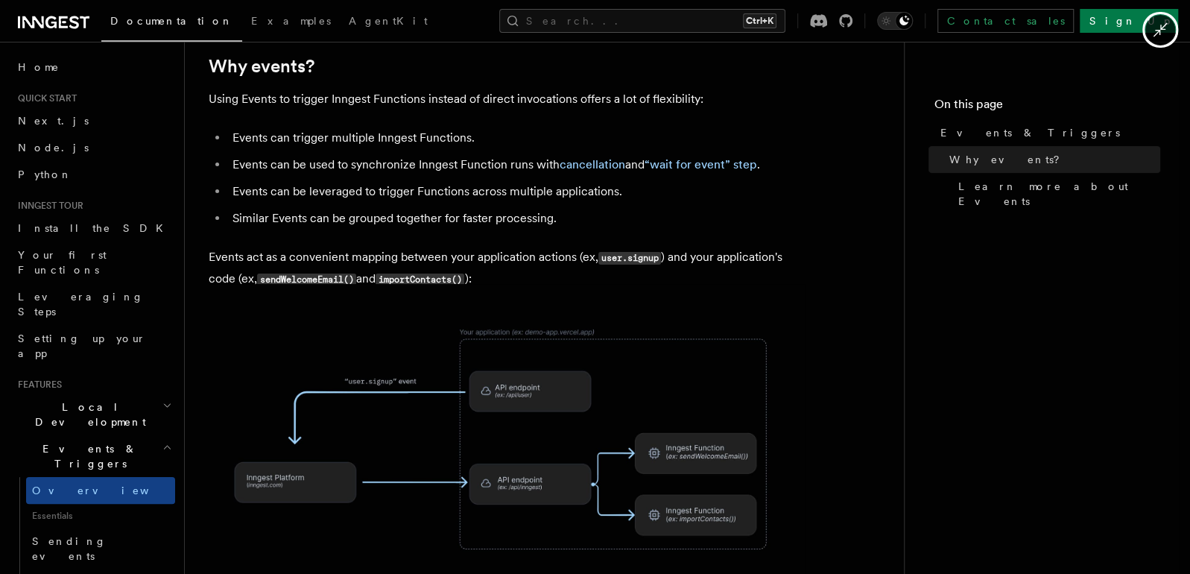
click at [88, 415] on div at bounding box center [595, 287] width 1190 height 574
click at [1178, 555] on div at bounding box center [595, 287] width 1190 height 574
click at [967, 213] on div at bounding box center [595, 287] width 1190 height 574
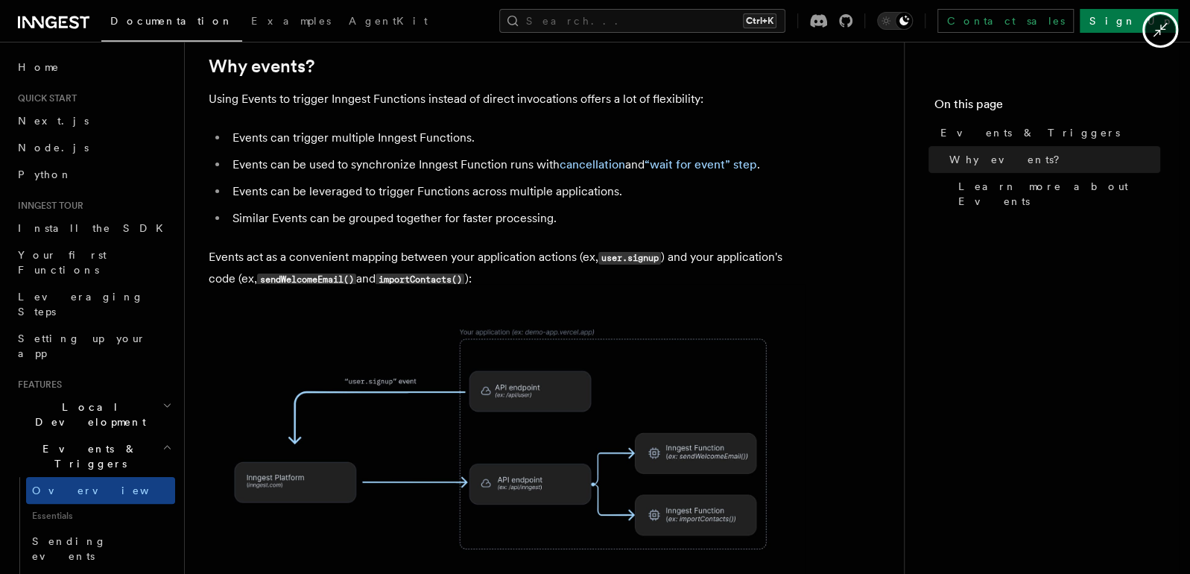
click at [967, 213] on div at bounding box center [595, 287] width 1190 height 574
drag, startPoint x: 967, startPoint y: 213, endPoint x: 975, endPoint y: 199, distance: 16.4
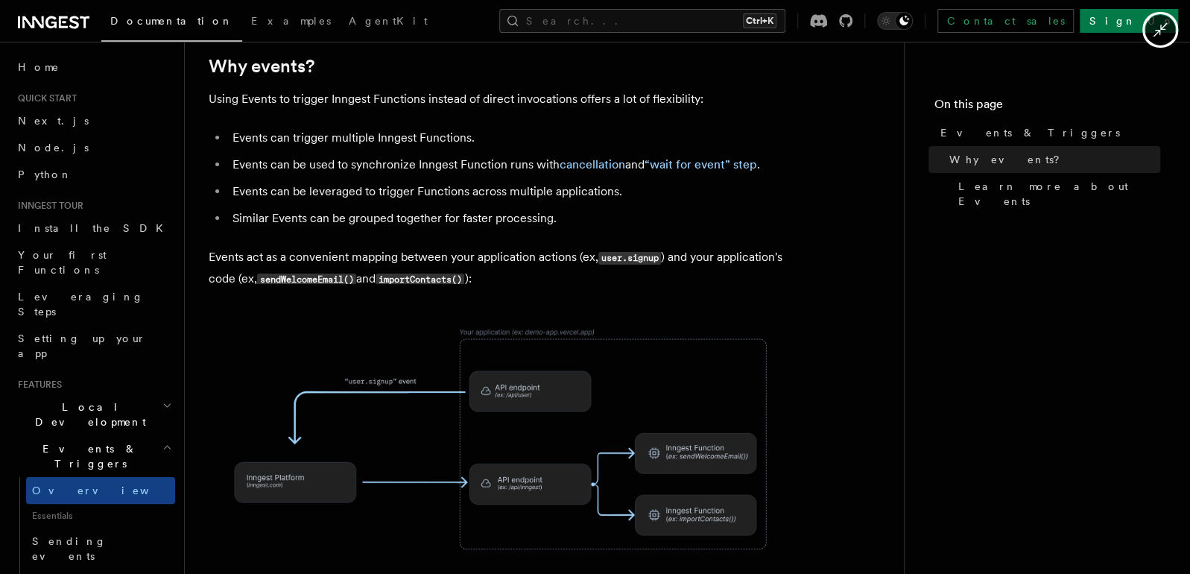
click at [975, 199] on div at bounding box center [595, 287] width 1190 height 574
click at [985, 130] on div at bounding box center [595, 287] width 1190 height 574
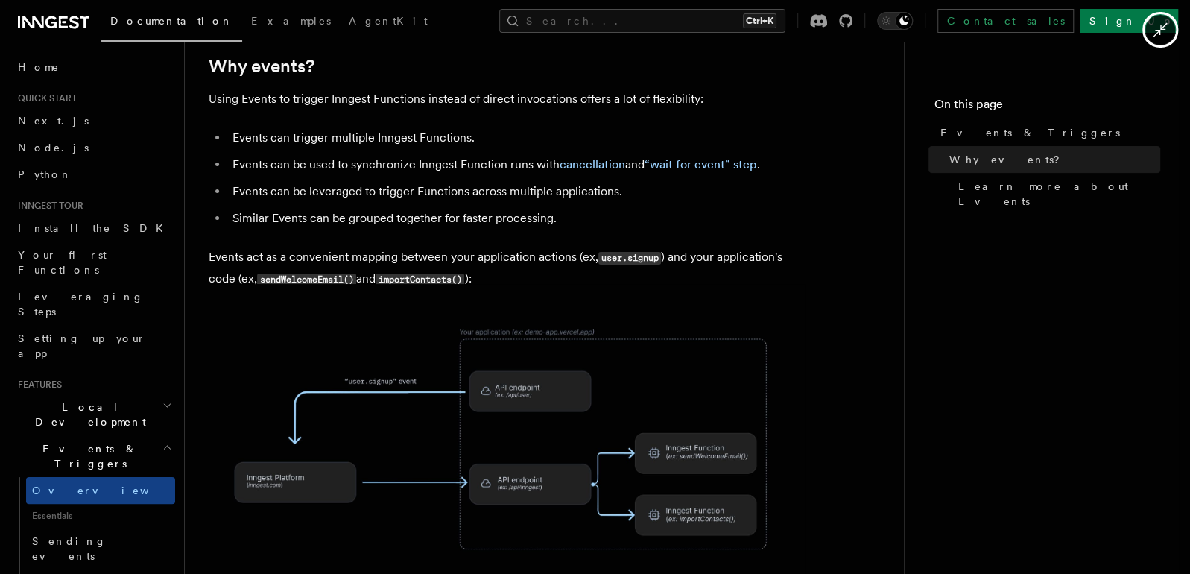
click at [1169, 30] on button "Minimize image" at bounding box center [1160, 30] width 30 height 30
click at [1159, 26] on icon "Minimize image" at bounding box center [1160, 30] width 16 height 16
click at [1162, 35] on icon "Minimize image" at bounding box center [1160, 30] width 16 height 16
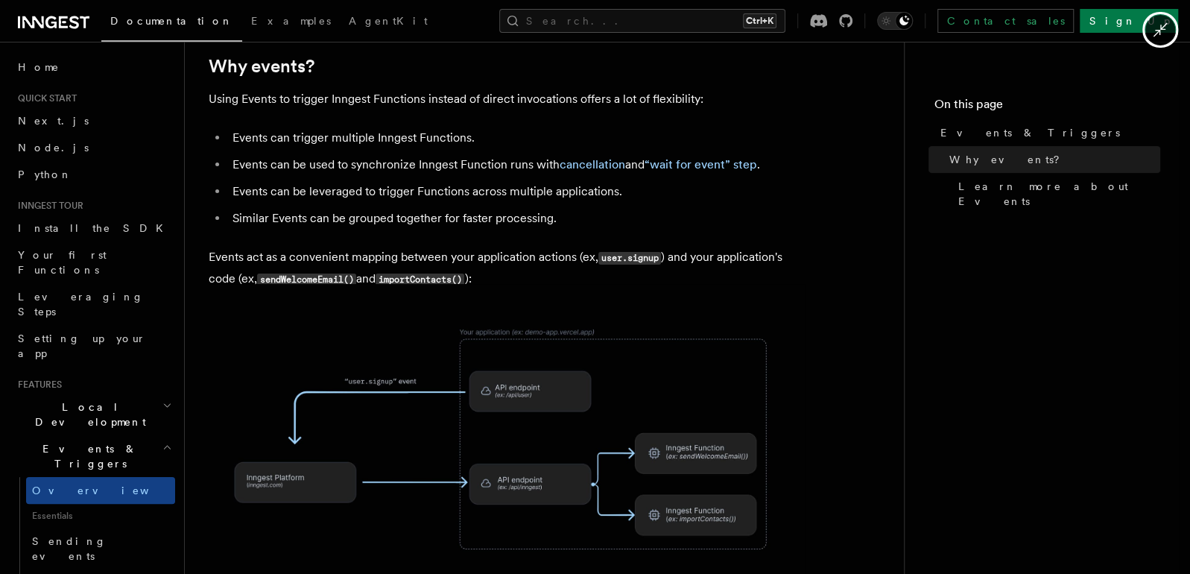
click at [1162, 35] on icon "Minimize image" at bounding box center [1160, 30] width 16 height 16
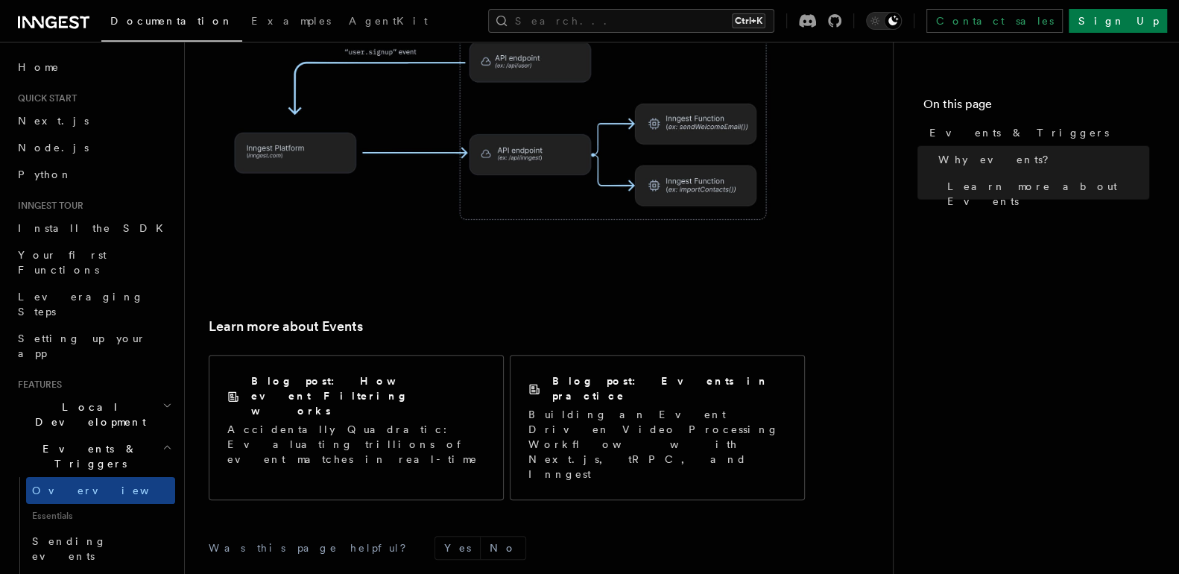
scroll to position [1046, 0]
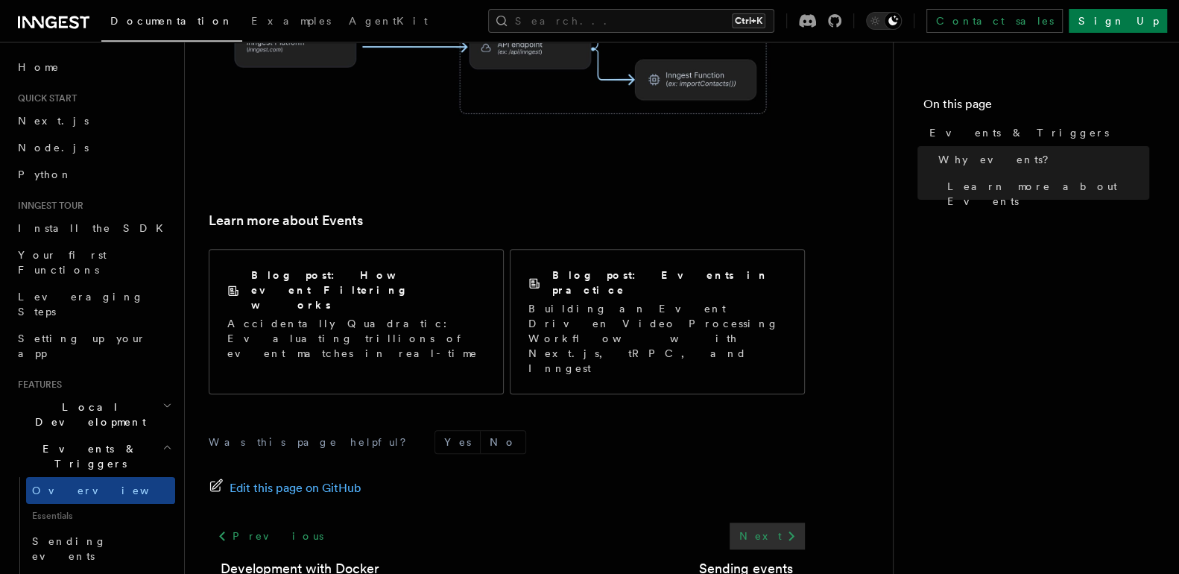
click at [767, 522] on link "Next" at bounding box center [767, 535] width 75 height 27
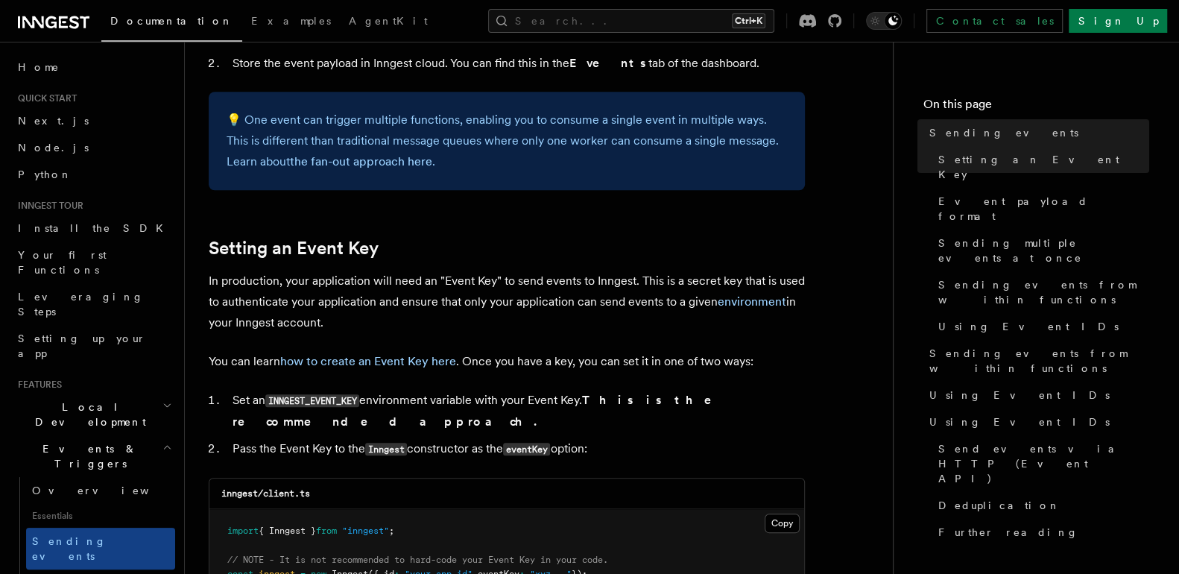
scroll to position [958, 0]
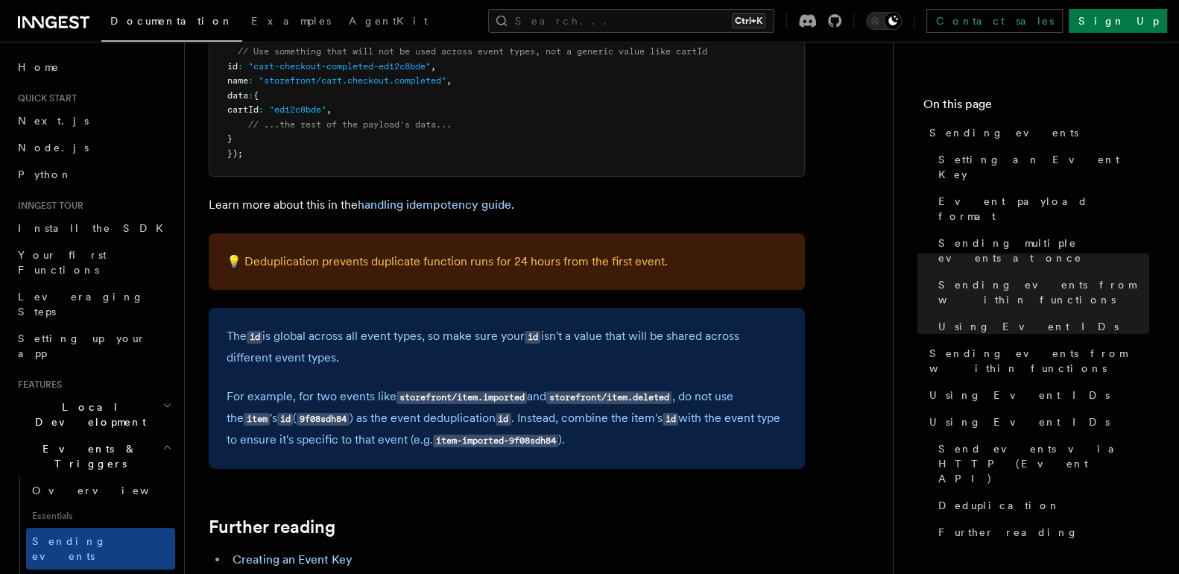
scroll to position [3989, 0]
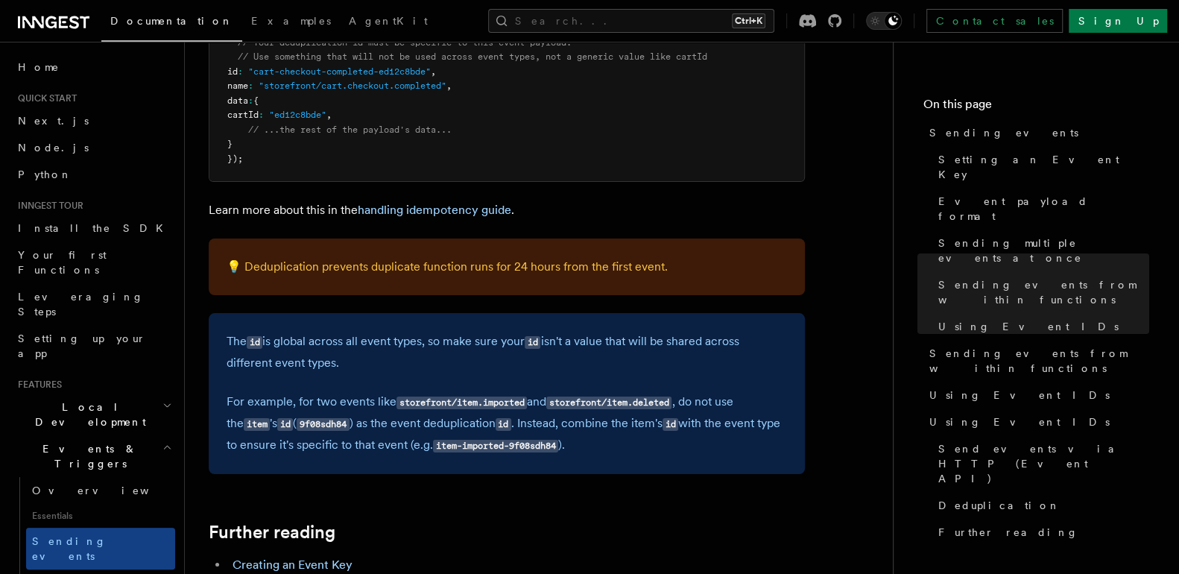
click at [238, 390] on div "The id is global across all event types, so make sure your id isn't a value tha…" at bounding box center [507, 393] width 596 height 161
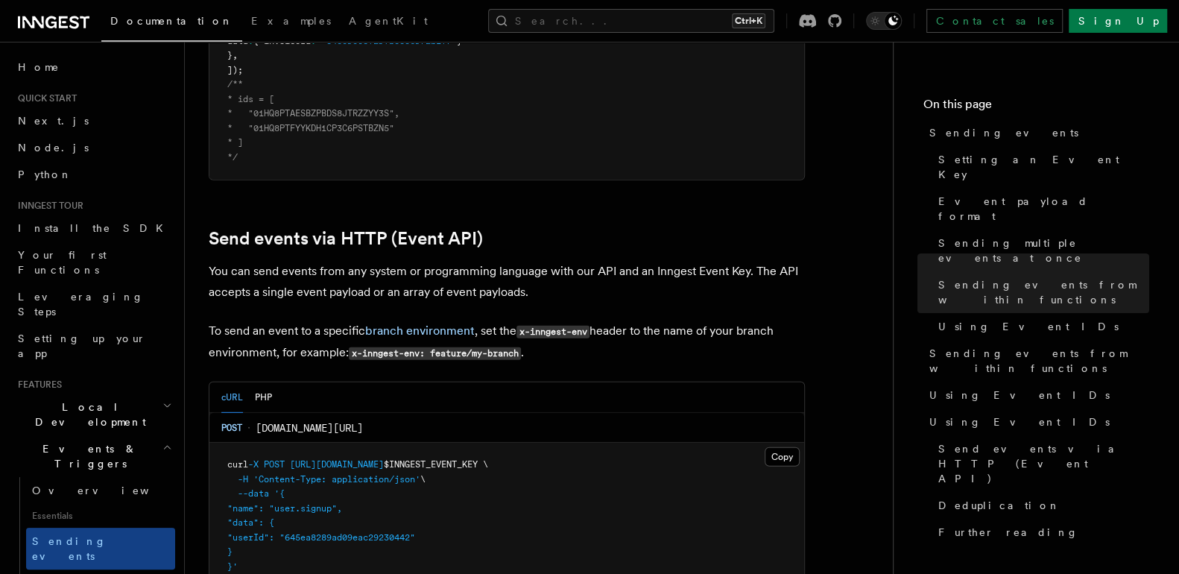
scroll to position [2569, 0]
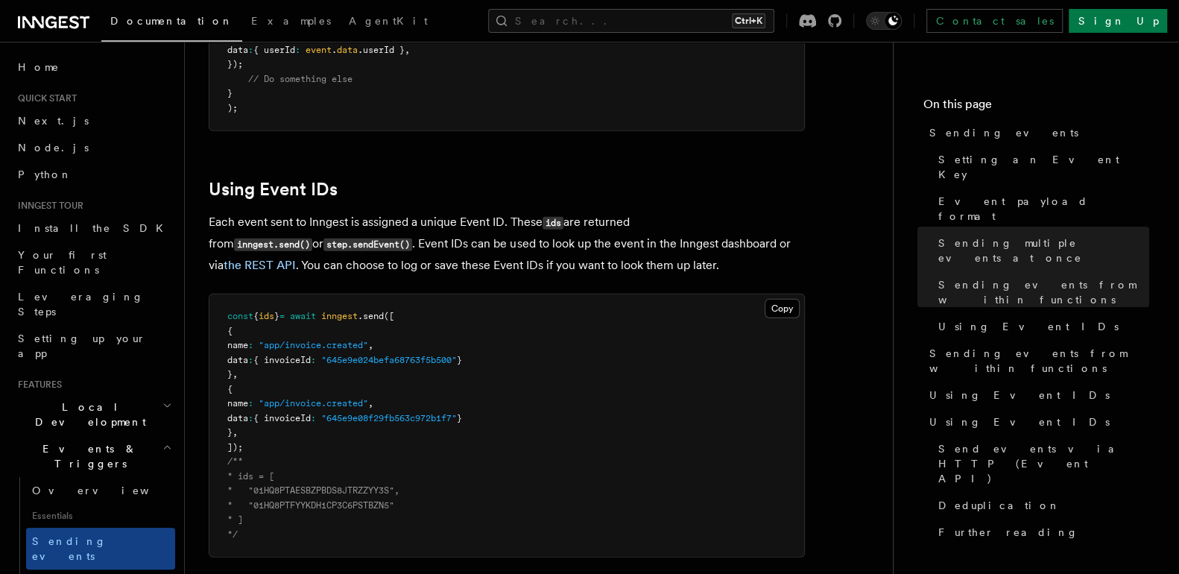
drag, startPoint x: 238, startPoint y: 390, endPoint x: 811, endPoint y: 283, distance: 582.2
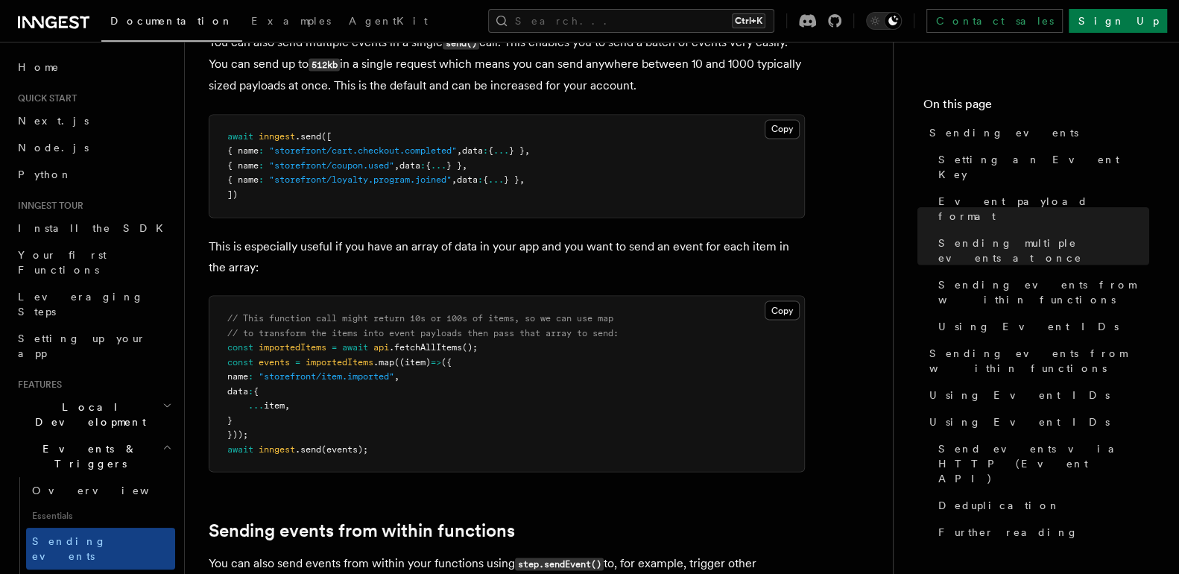
scroll to position [1147, 0]
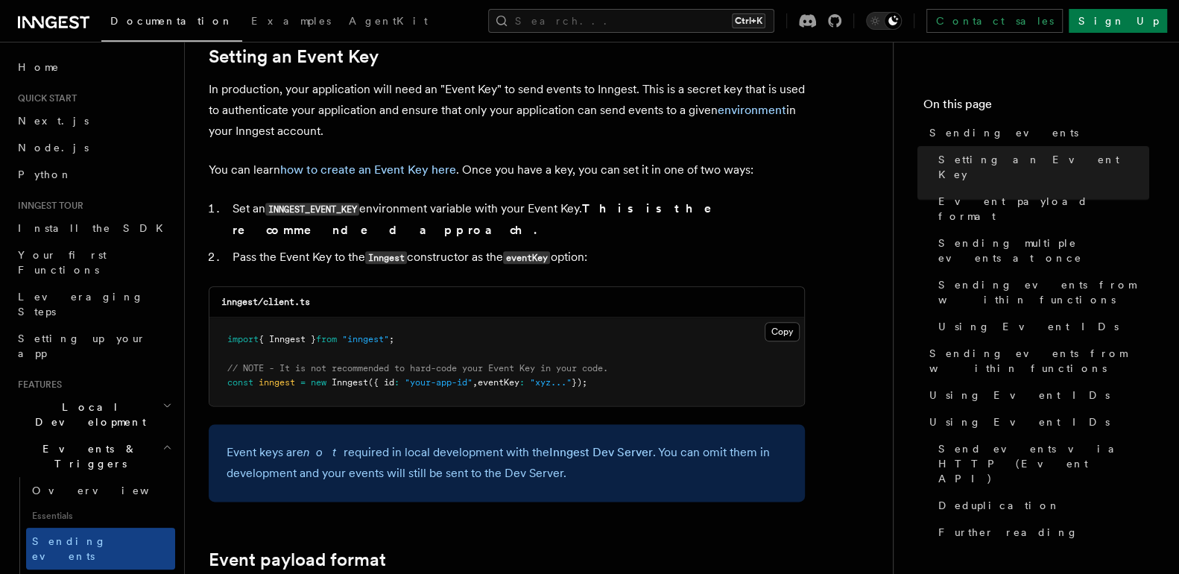
drag, startPoint x: 811, startPoint y: 283, endPoint x: 862, endPoint y: 411, distance: 137.4
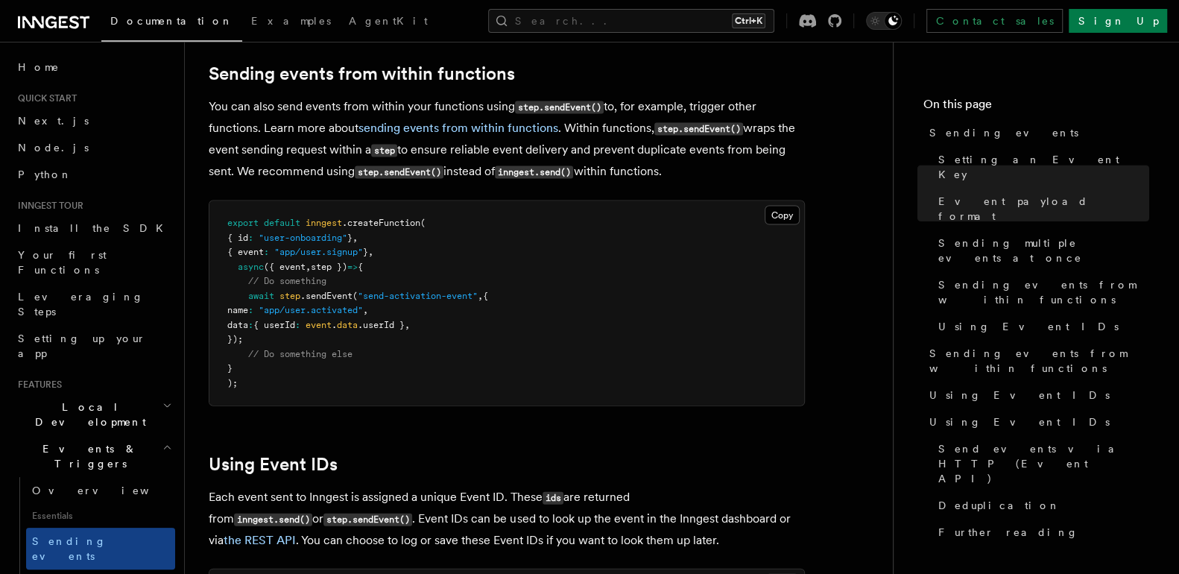
click at [522, 258] on pre "export default inngest .createFunction ( { id : "user-onboarding" } , { event :…" at bounding box center [506, 303] width 595 height 204
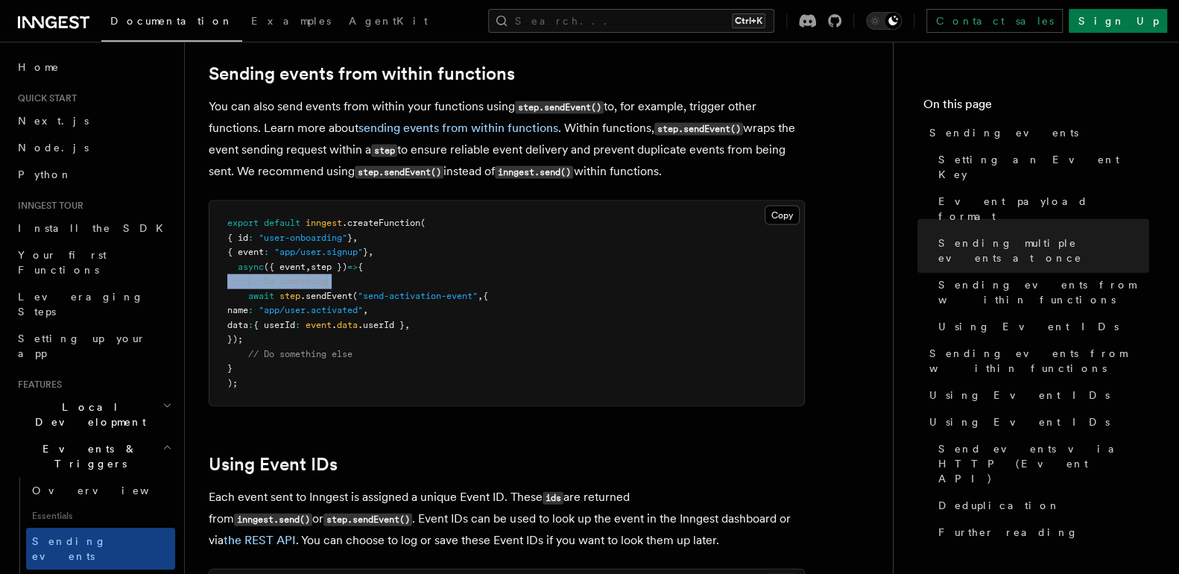
click at [522, 258] on pre "export default inngest .createFunction ( { id : "user-onboarding" } , { event :…" at bounding box center [506, 303] width 595 height 204
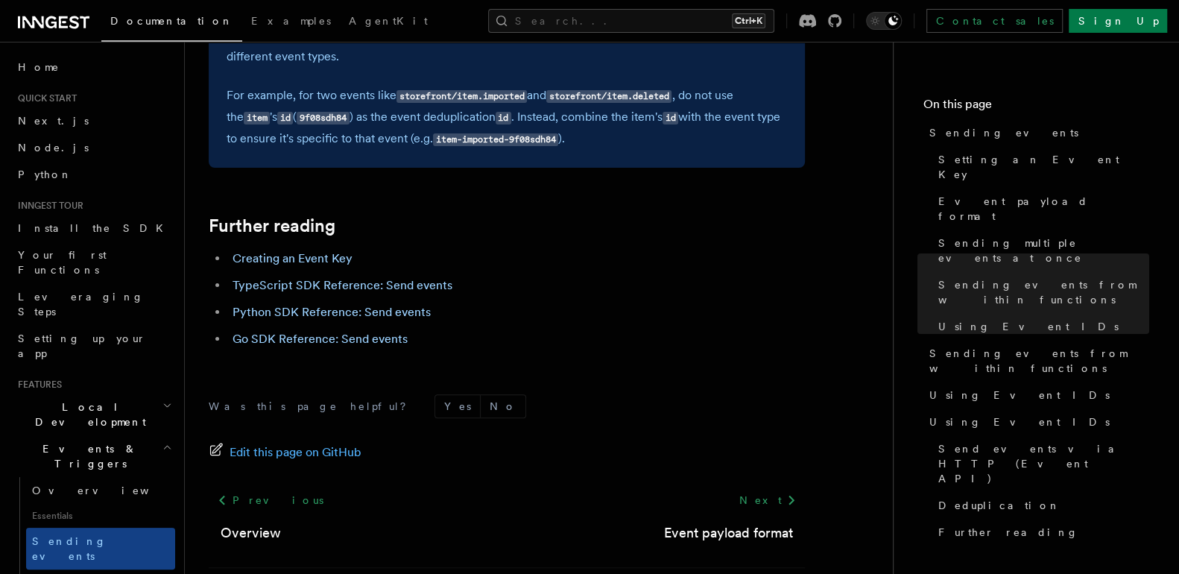
scroll to position [4284, 0]
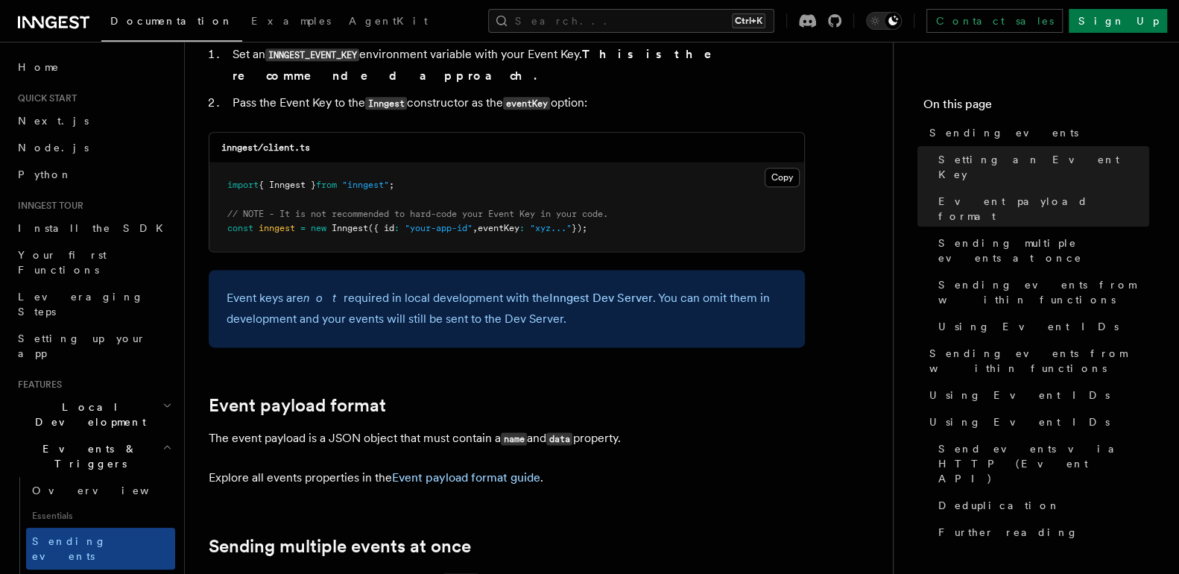
scroll to position [1291, 0]
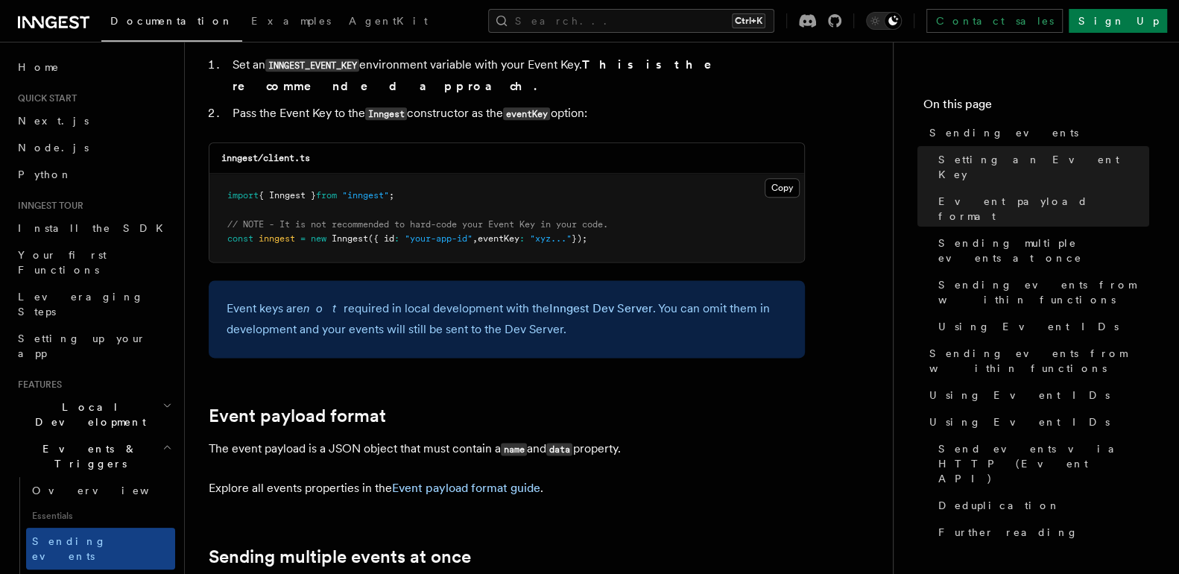
click at [569, 219] on span "// NOTE - It is not recommended to hard-code your Event Key in your code." at bounding box center [417, 224] width 381 height 10
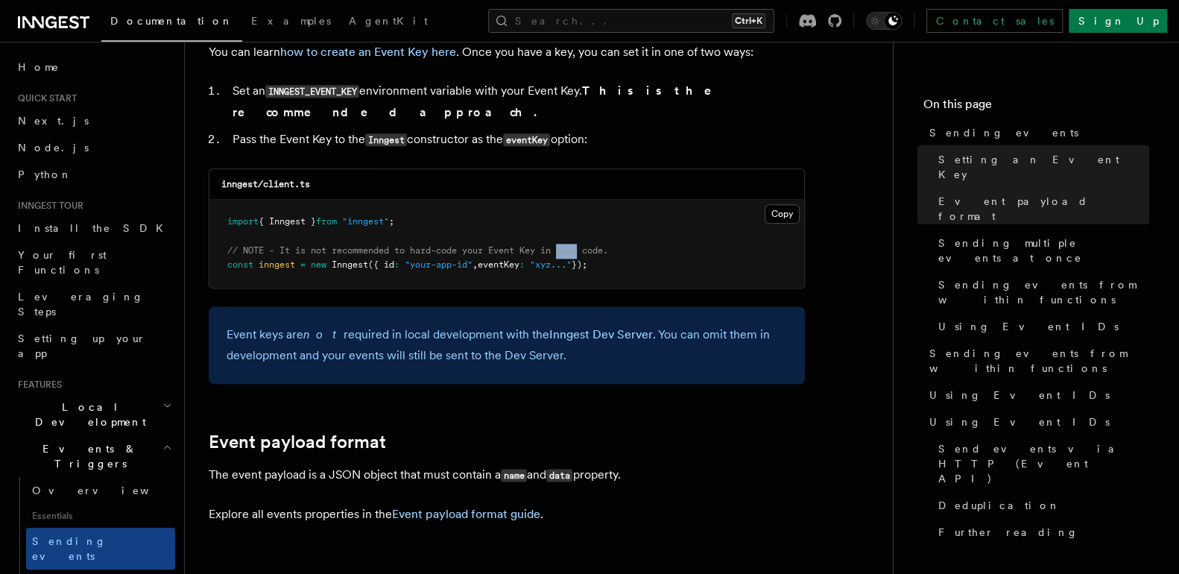
scroll to position [1270, 0]
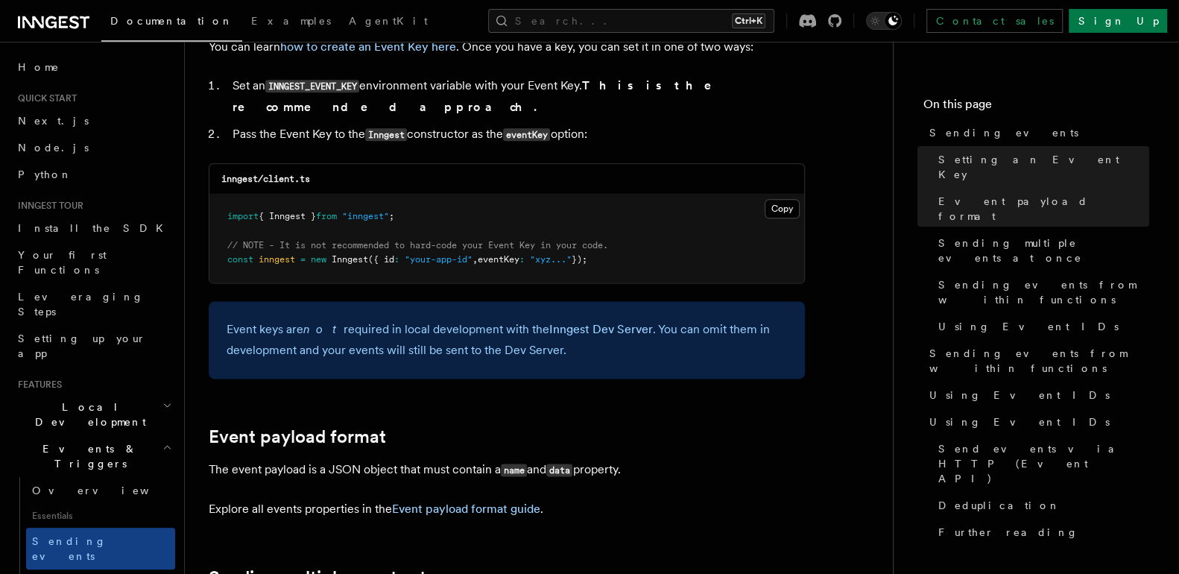
click at [603, 240] on span "// NOTE - It is not recommended to hard-code your Event Key in your code." at bounding box center [417, 245] width 381 height 10
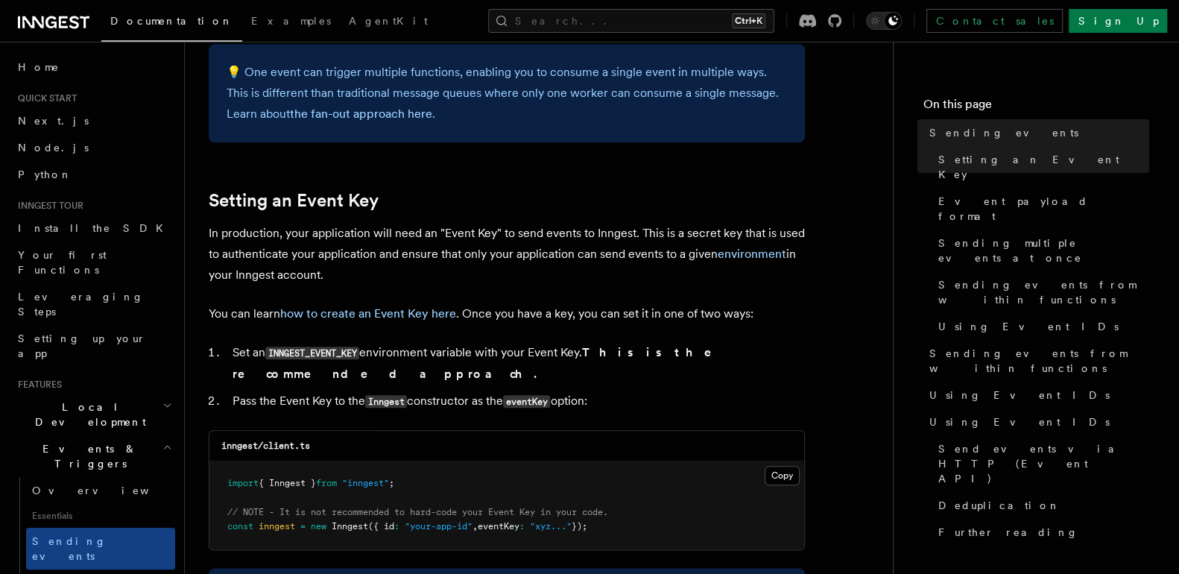
scroll to position [1016, 0]
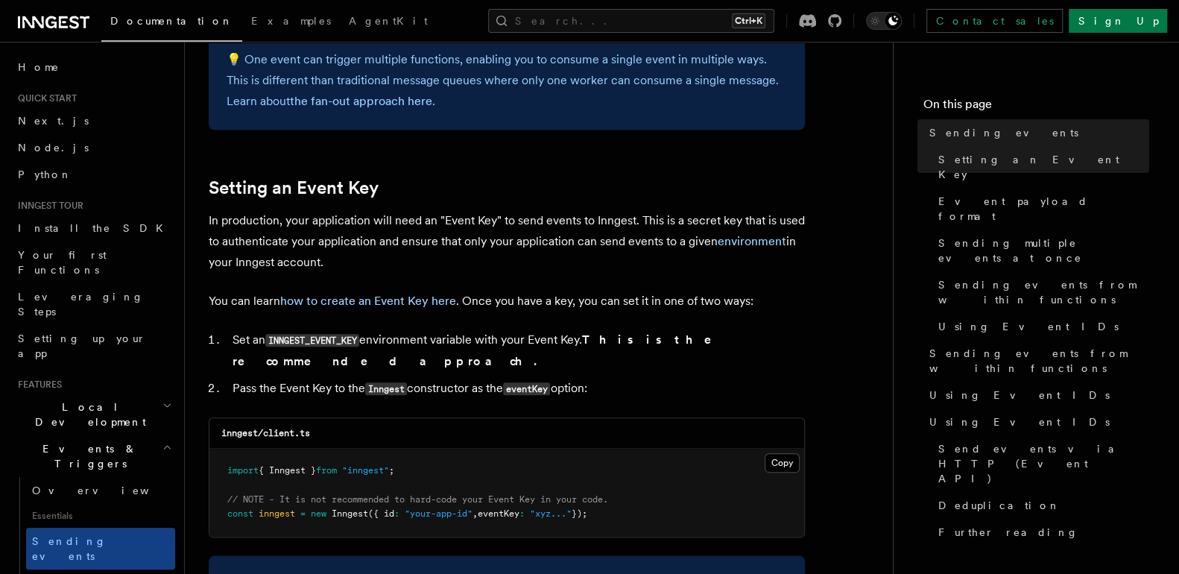
click at [603, 223] on p "In production, your application will need an "Event Key" to send events to Inng…" at bounding box center [507, 241] width 596 height 63
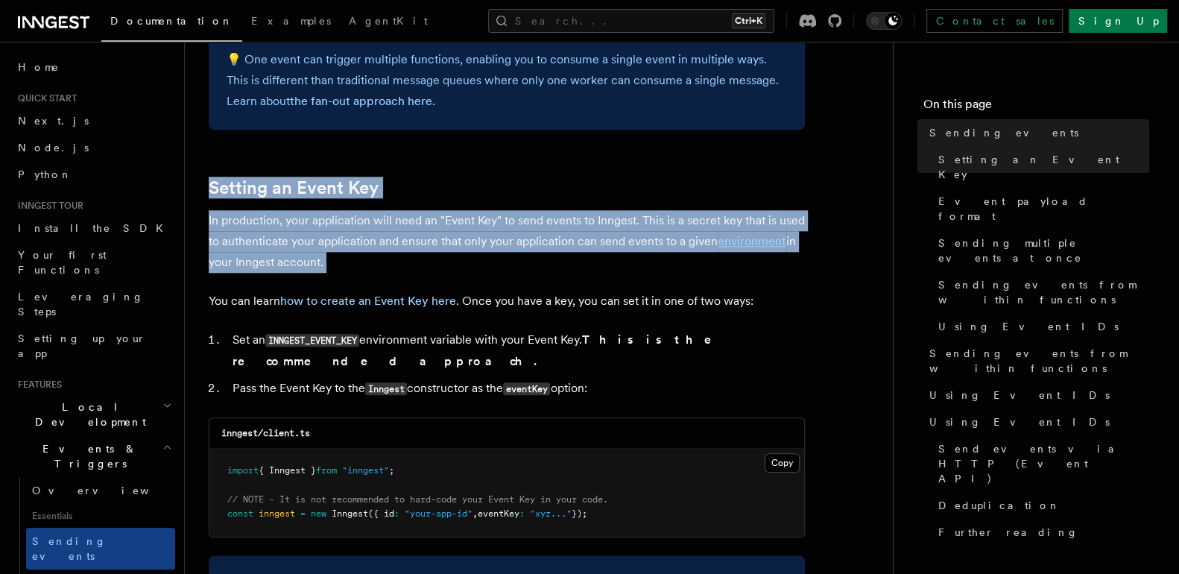
drag, startPoint x: 603, startPoint y: 223, endPoint x: 631, endPoint y: 195, distance: 40.0
click at [502, 229] on p "In production, your application will need an "Event Key" to send events to Inng…" at bounding box center [507, 241] width 596 height 63
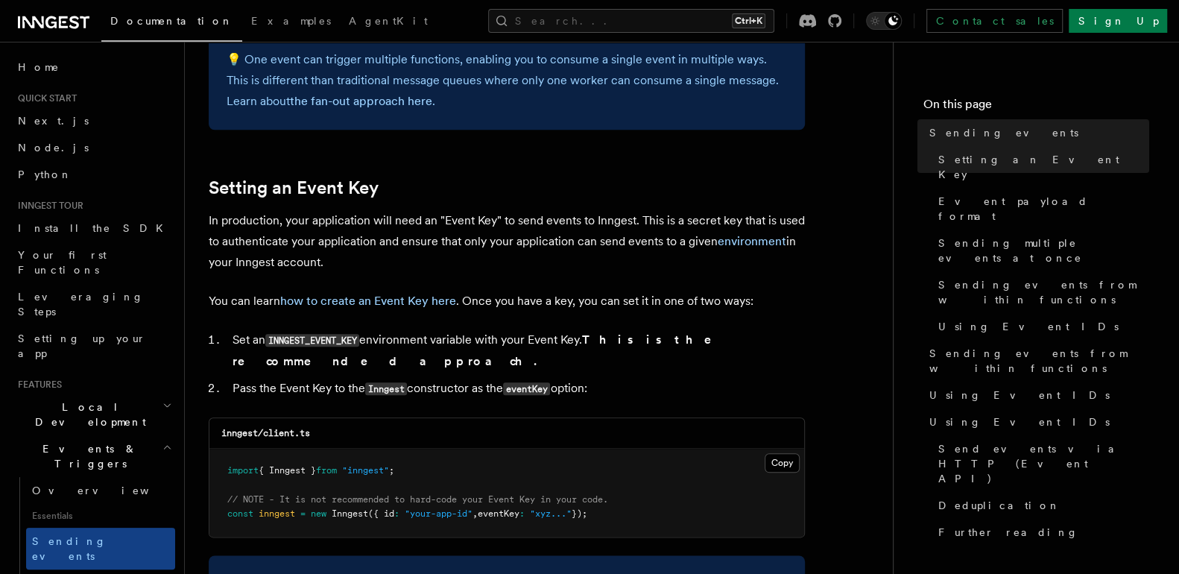
click at [502, 229] on p "In production, your application will need an "Event Key" to send events to Inng…" at bounding box center [507, 241] width 596 height 63
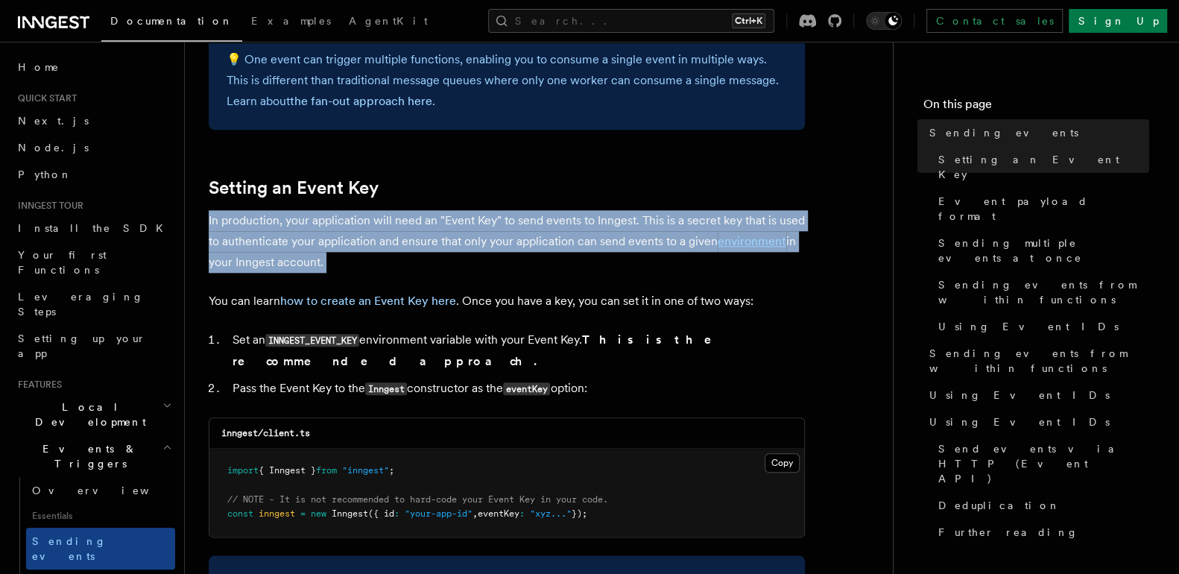
click at [502, 229] on p "In production, your application will need an "Event Key" to send events to Inng…" at bounding box center [507, 241] width 596 height 63
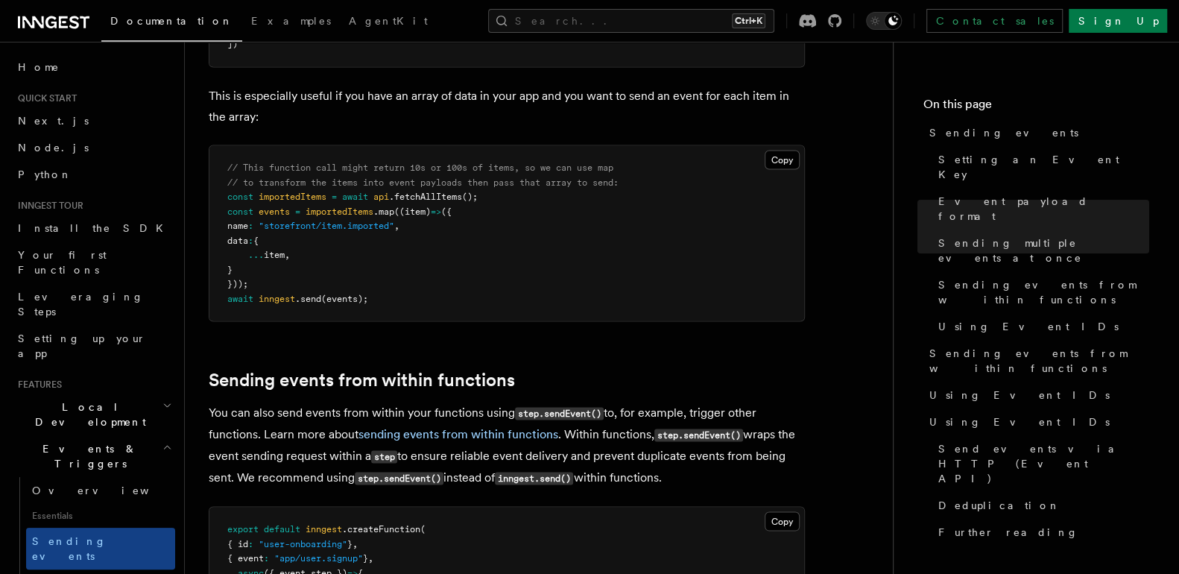
scroll to position [1993, 0]
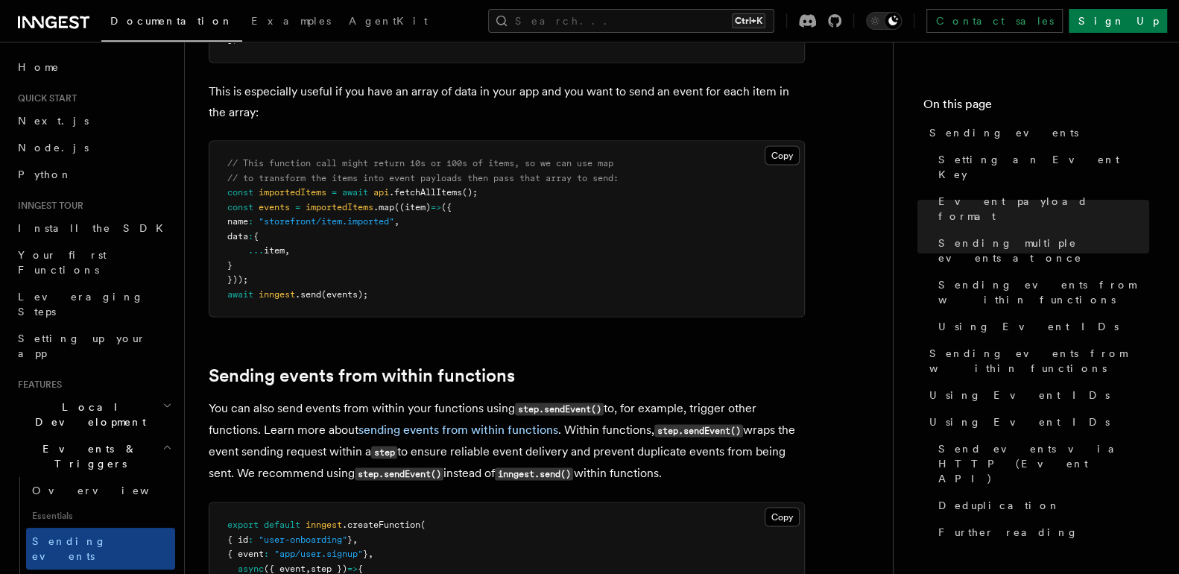
click at [487, 157] on span "// This function call might return 10s or 100s of items, so we can use map" at bounding box center [420, 162] width 386 height 10
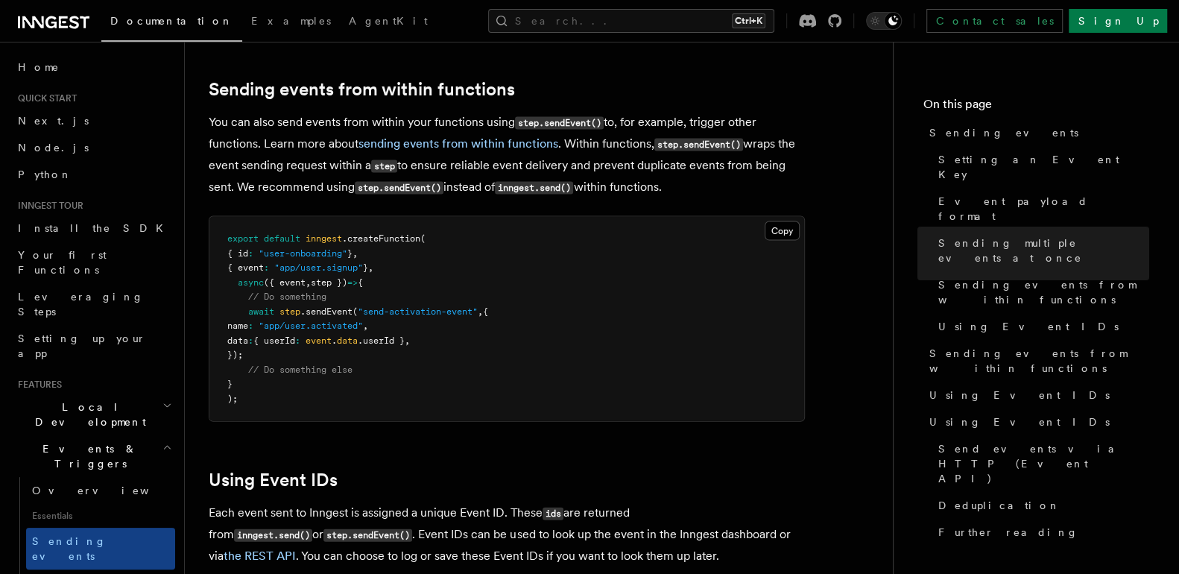
scroll to position [2271, 0]
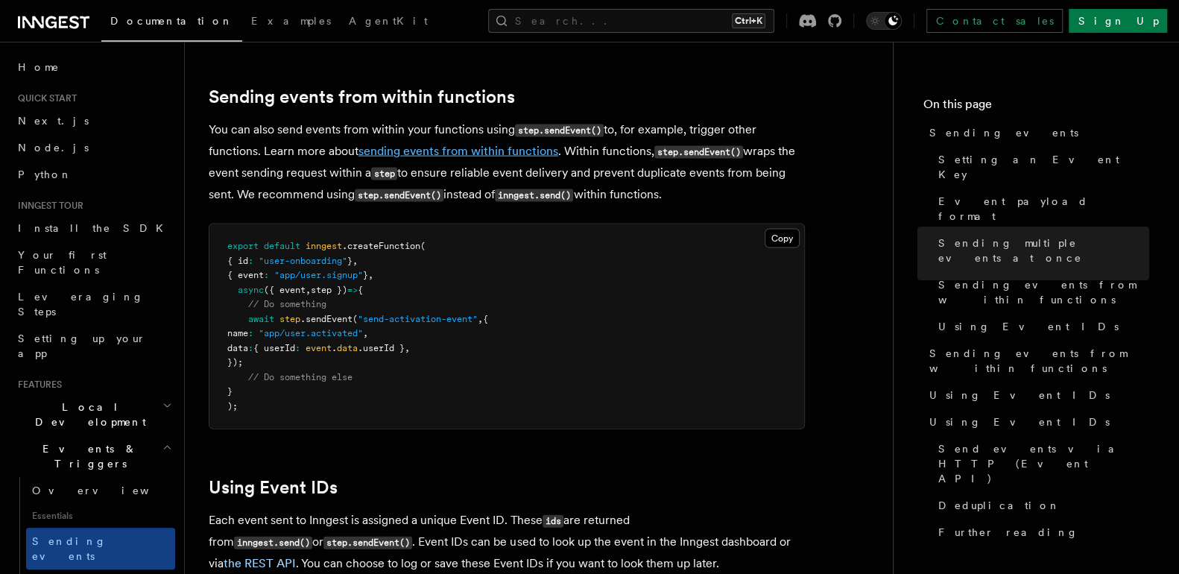
click at [490, 144] on link "sending events from within functions" at bounding box center [458, 151] width 200 height 14
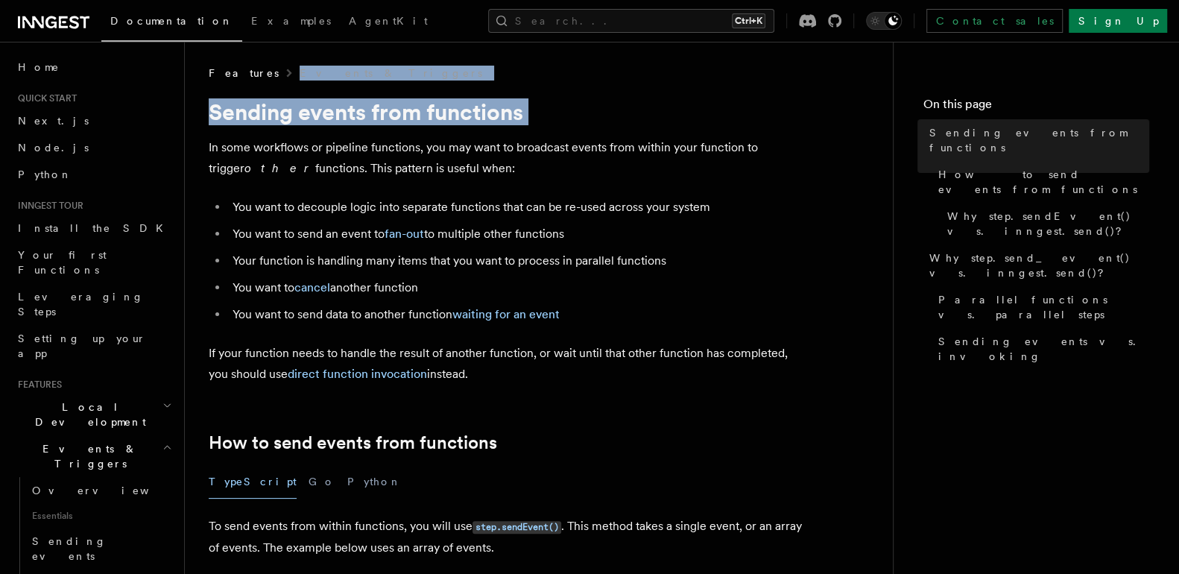
drag, startPoint x: 490, startPoint y: 134, endPoint x: 243, endPoint y: 57, distance: 259.1
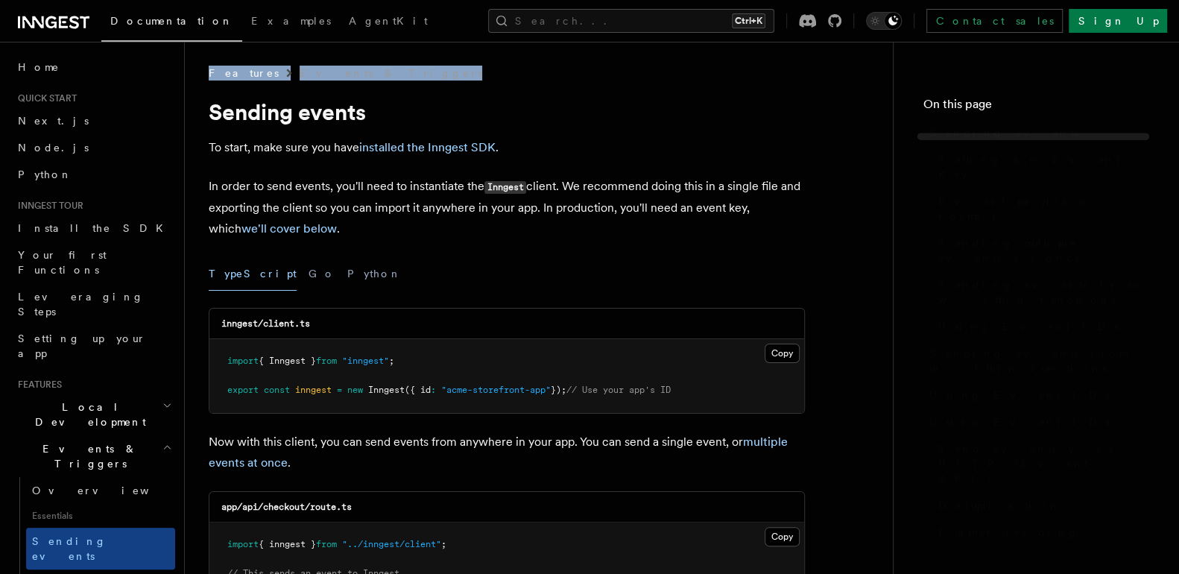
scroll to position [2271, 0]
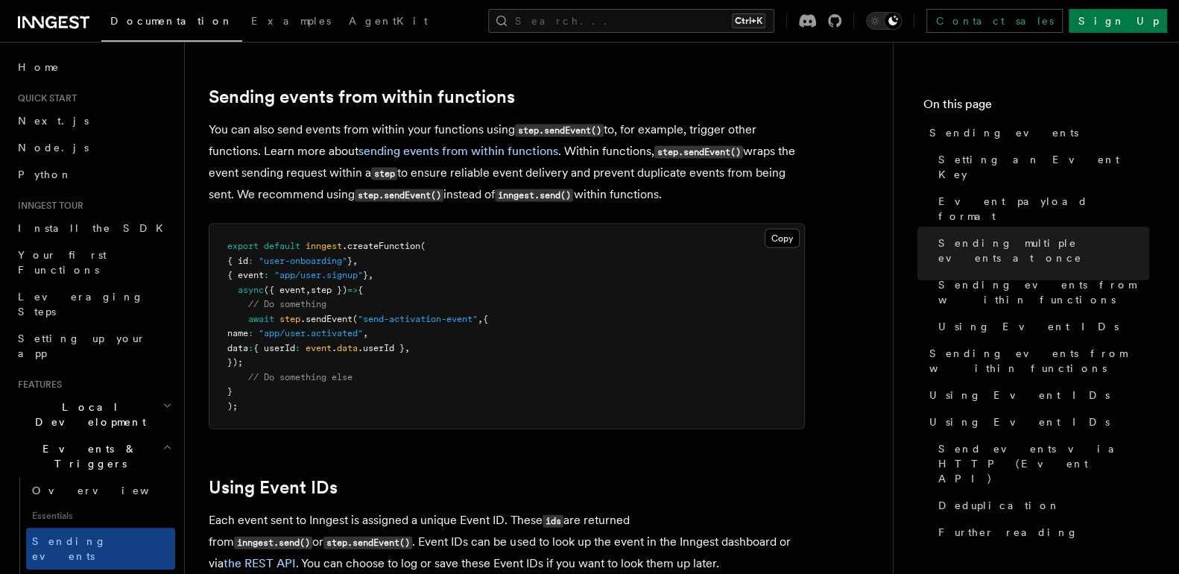
click at [571, 304] on pre "export default inngest .createFunction ( { id : "user-onboarding" } , { event :…" at bounding box center [506, 326] width 595 height 204
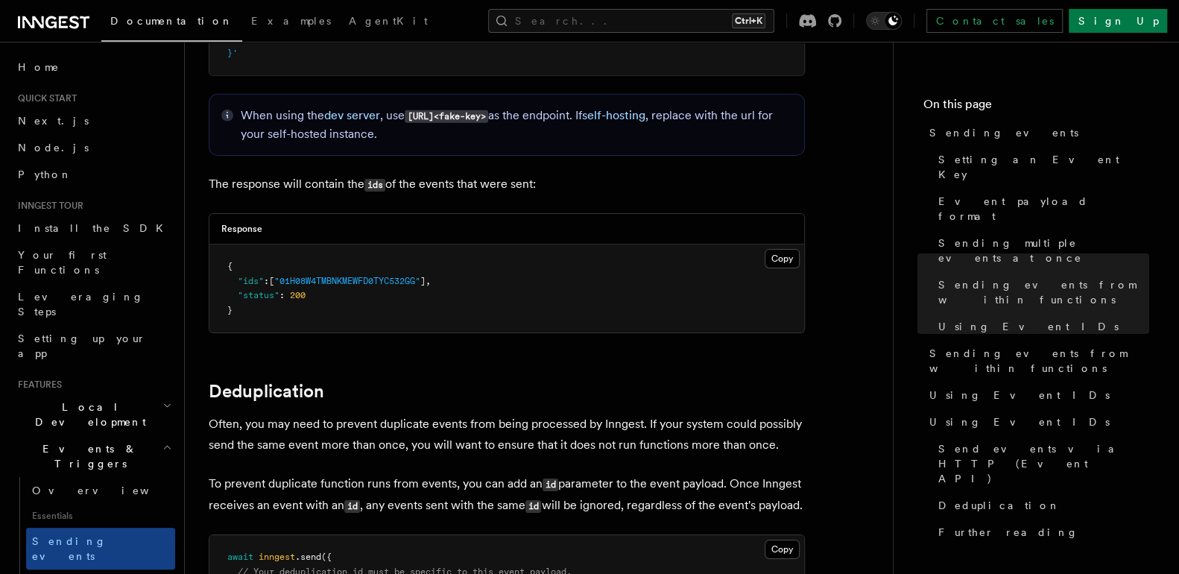
scroll to position [3446, 0]
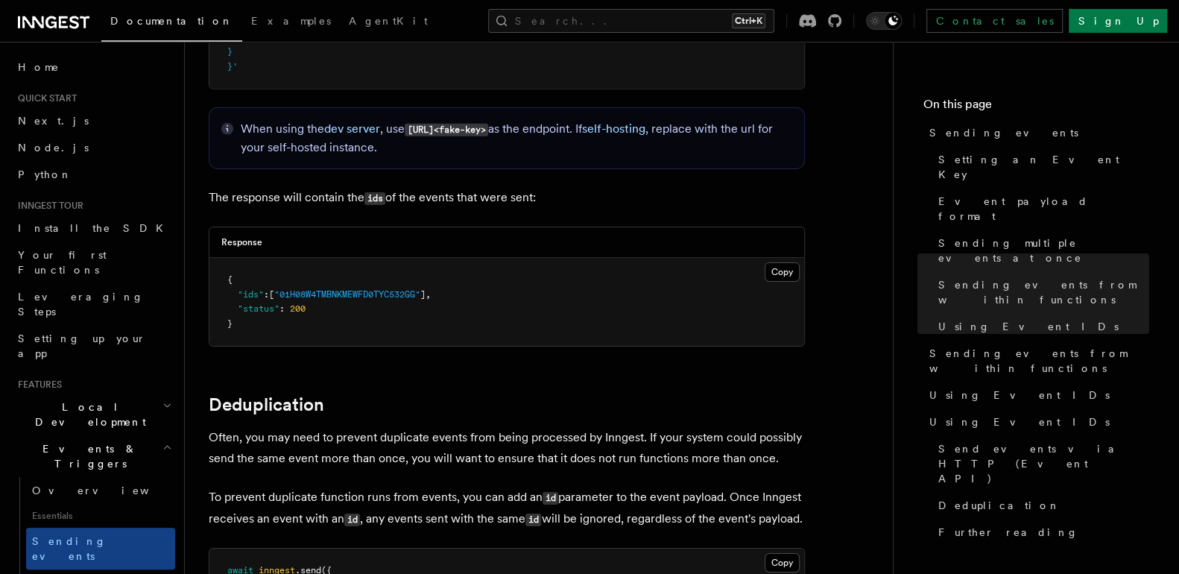
click at [571, 304] on pre "{ "ids" : [ "01H08W4TMBNKMEWFD0TYC532GG" ] , "status" : 200 }" at bounding box center [506, 302] width 595 height 88
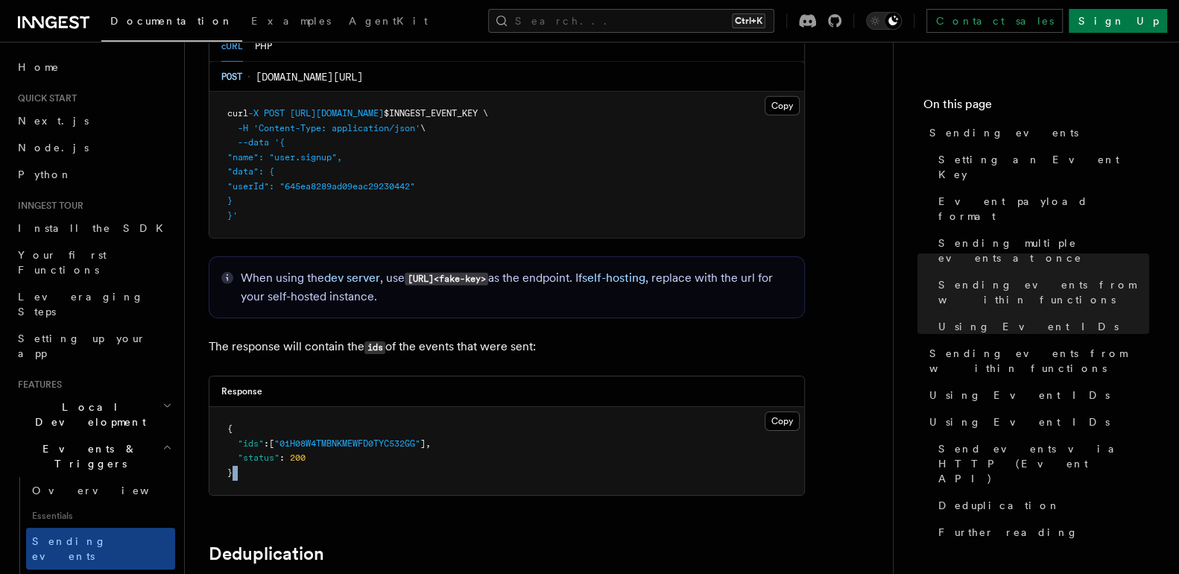
scroll to position [3299, 0]
click at [495, 335] on p "The response will contain the ids of the events that were sent:" at bounding box center [507, 345] width 596 height 22
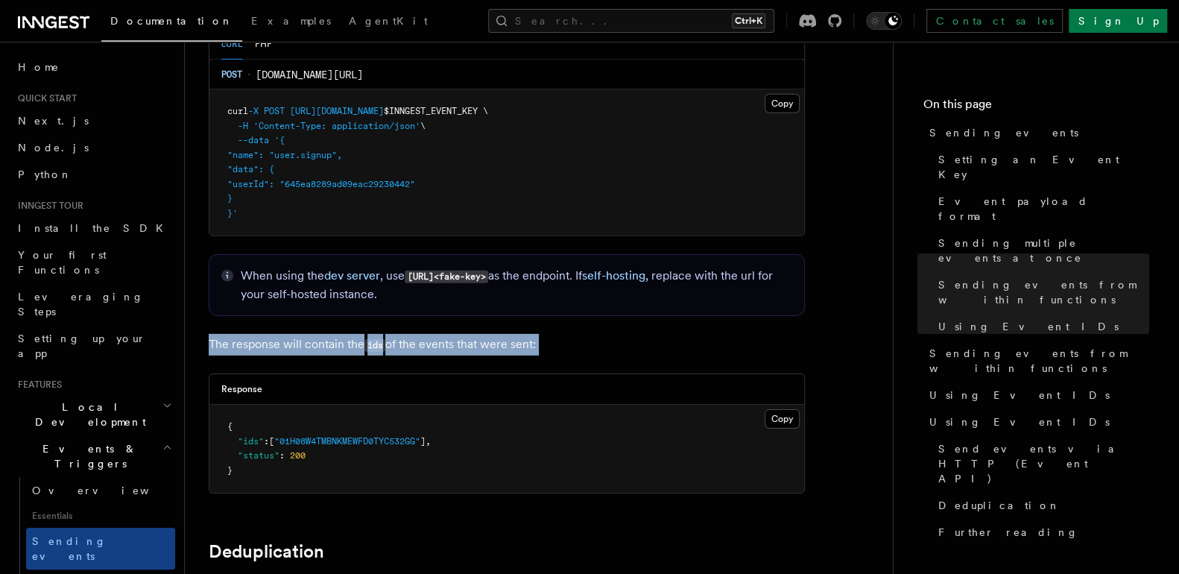
click at [495, 335] on p "The response will contain the ids of the events that were sent:" at bounding box center [507, 345] width 596 height 22
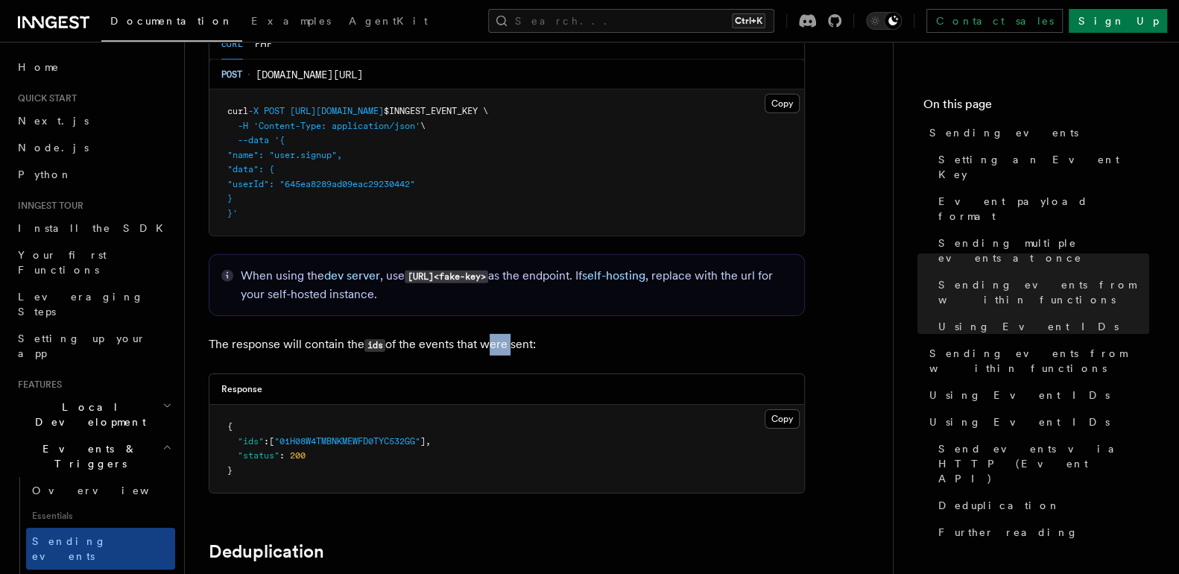
click at [495, 335] on p "The response will contain the ids of the events that were sent:" at bounding box center [507, 345] width 596 height 22
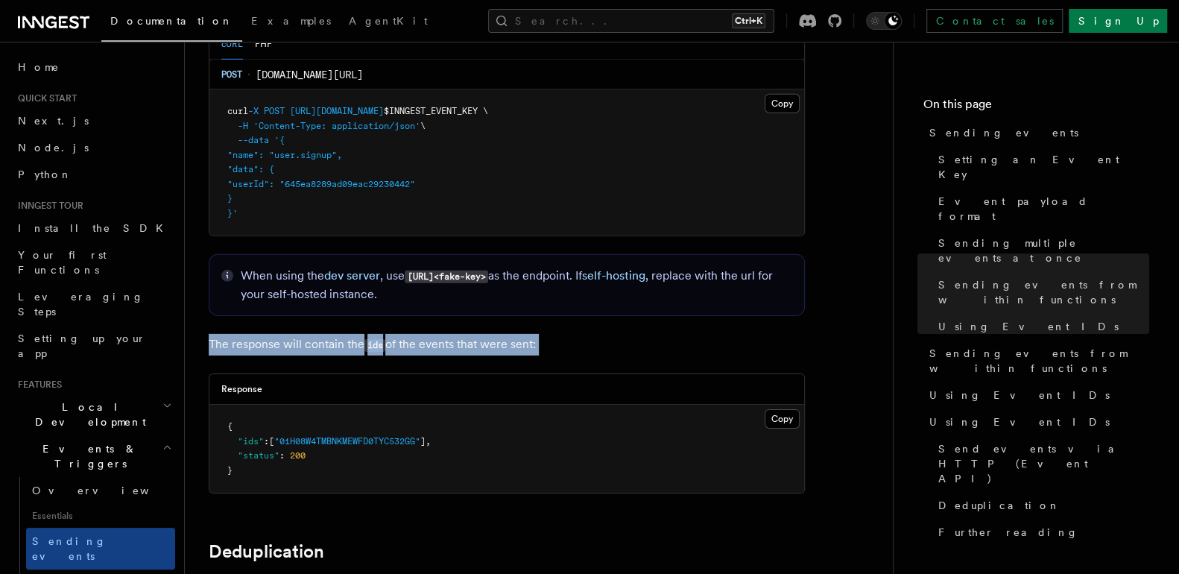
click at [495, 335] on p "The response will contain the ids of the events that were sent:" at bounding box center [507, 345] width 596 height 22
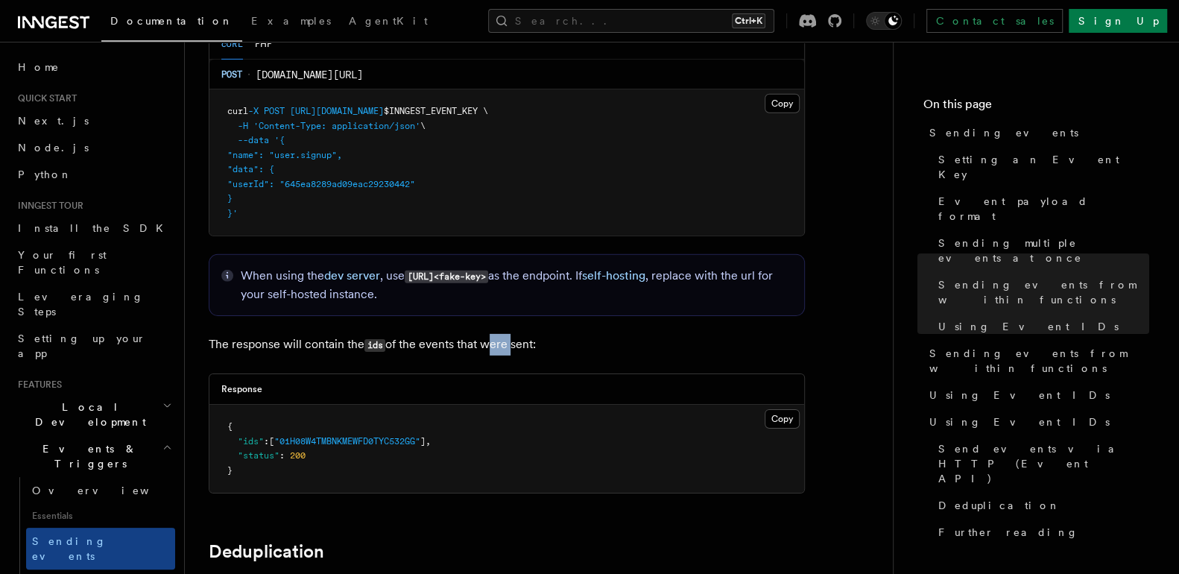
click at [495, 335] on p "The response will contain the ids of the events that were sent:" at bounding box center [507, 345] width 596 height 22
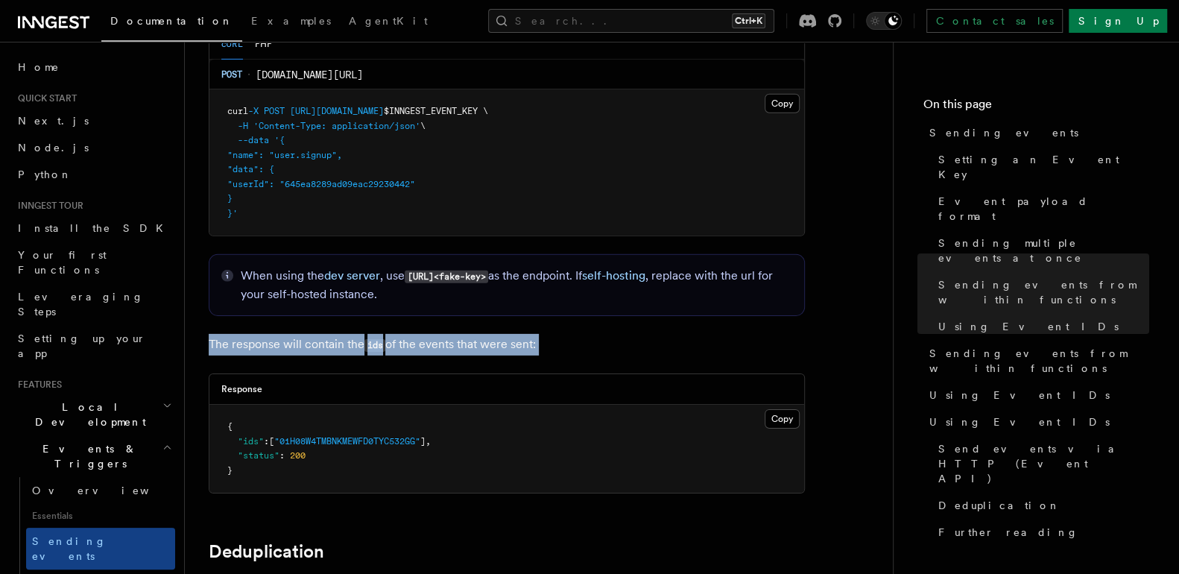
click at [496, 335] on p "The response will contain the ids of the events that were sent:" at bounding box center [507, 345] width 596 height 22
click at [554, 334] on p "The response will contain the ids of the events that were sent:" at bounding box center [507, 345] width 596 height 22
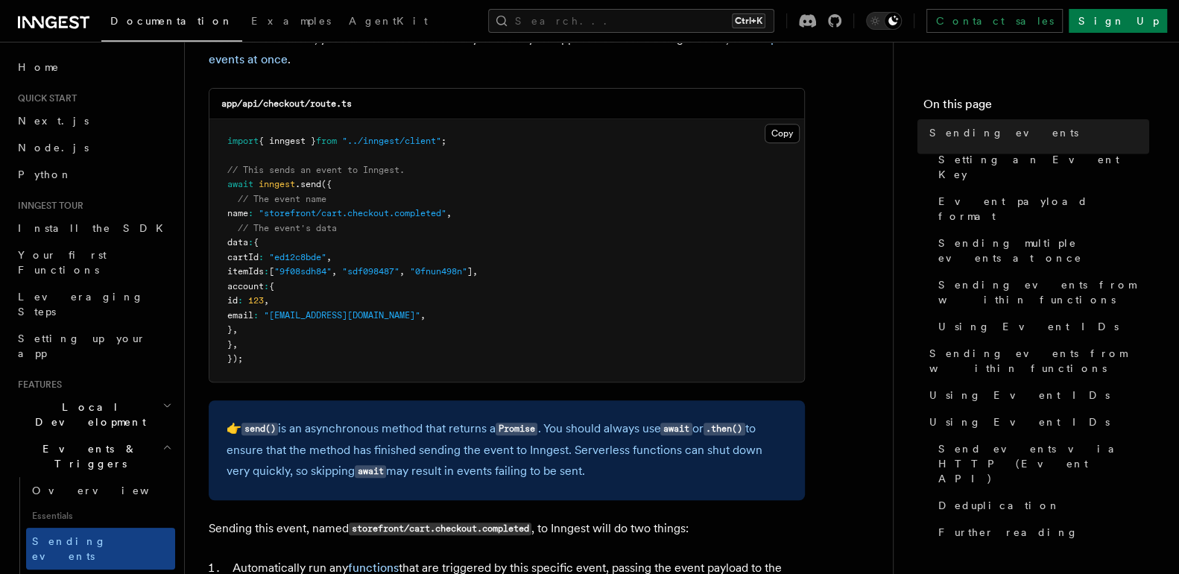
scroll to position [0, 0]
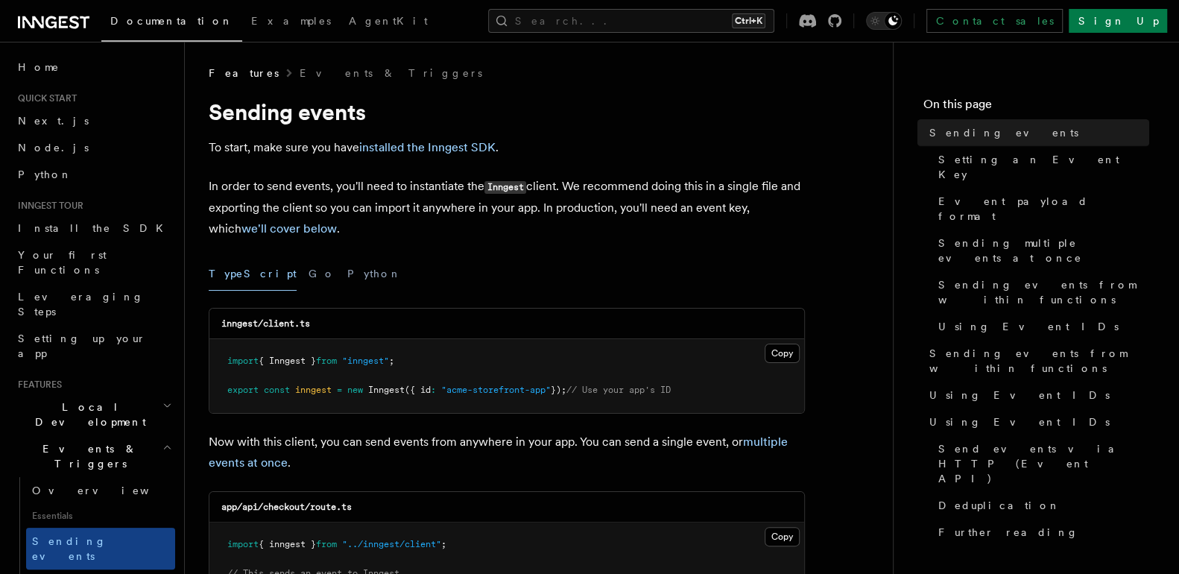
click at [592, 279] on div "TypeScript Go Python" at bounding box center [507, 274] width 596 height 34
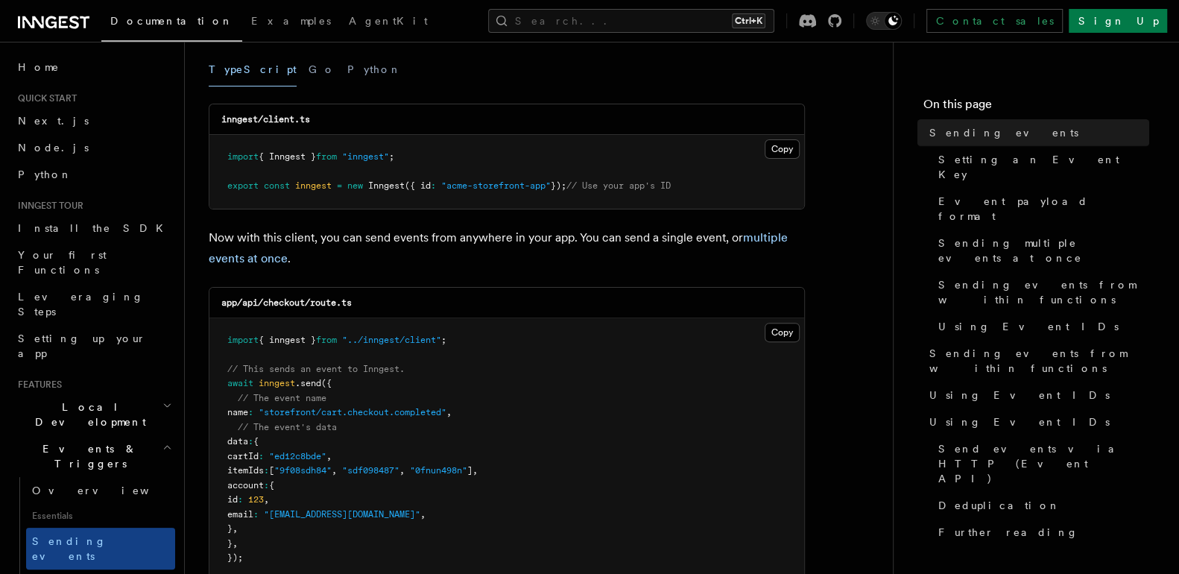
scroll to position [196, 0]
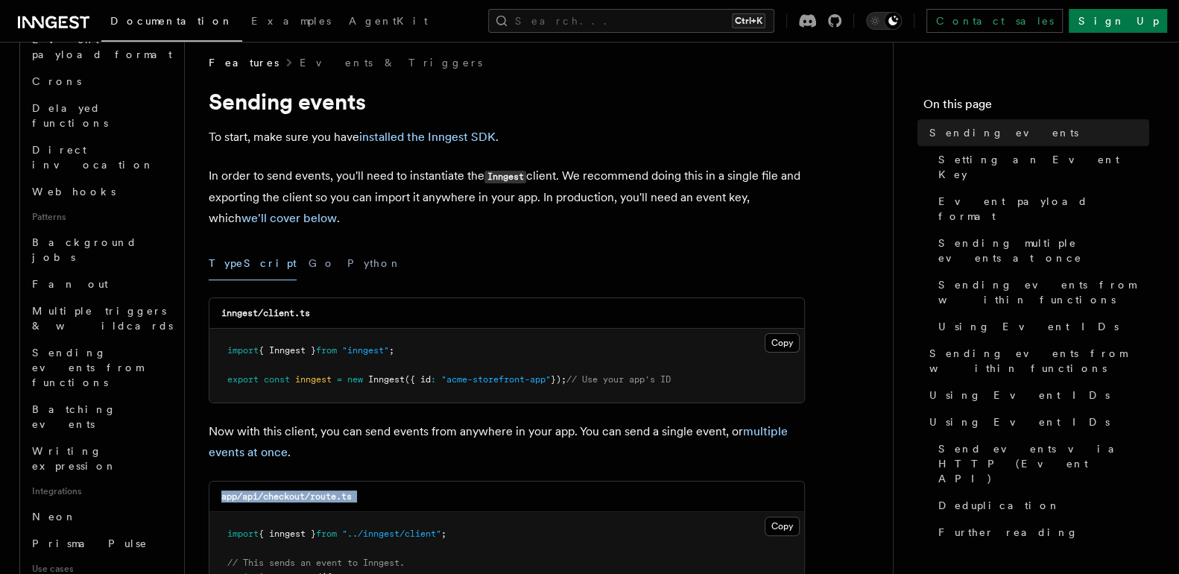
scroll to position [600, 0]
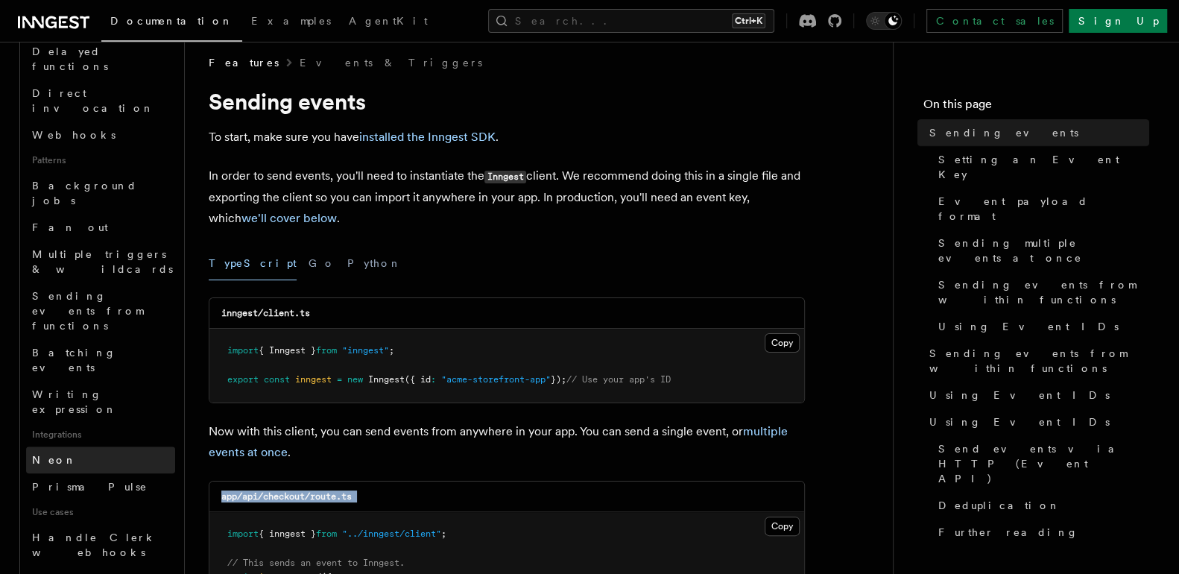
click at [157, 446] on link "Neon" at bounding box center [100, 459] width 149 height 27
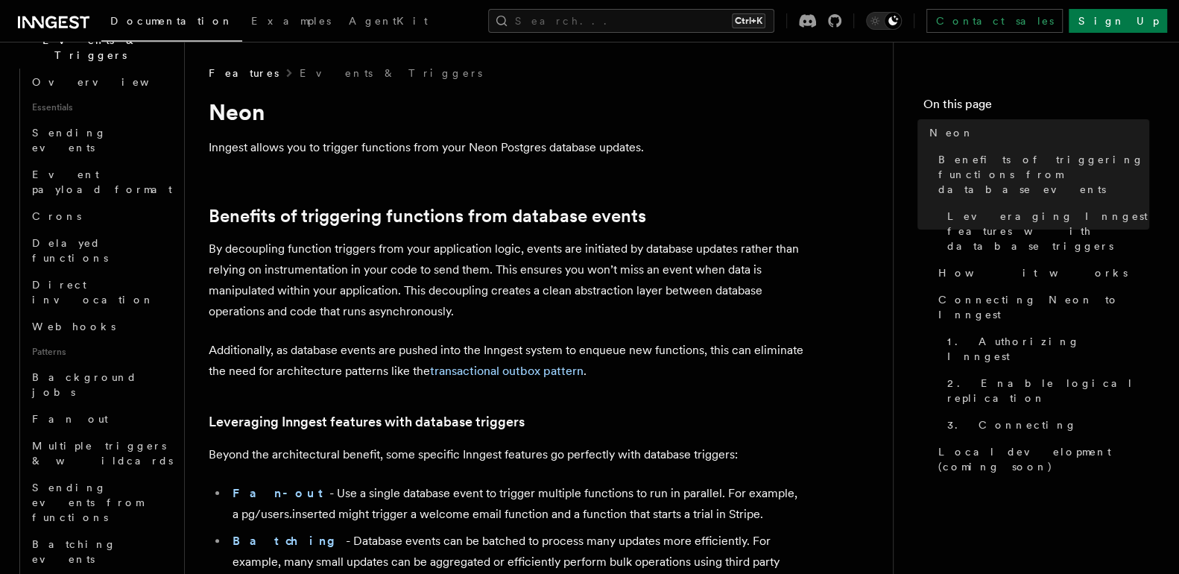
scroll to position [390, 0]
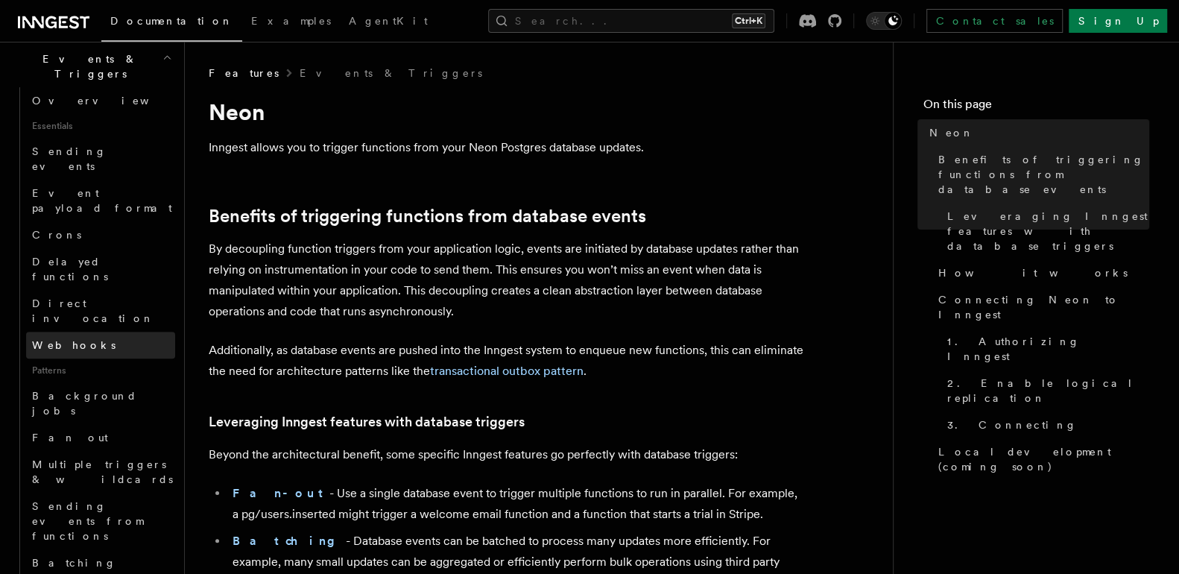
click at [86, 332] on link "Webhooks" at bounding box center [100, 345] width 149 height 27
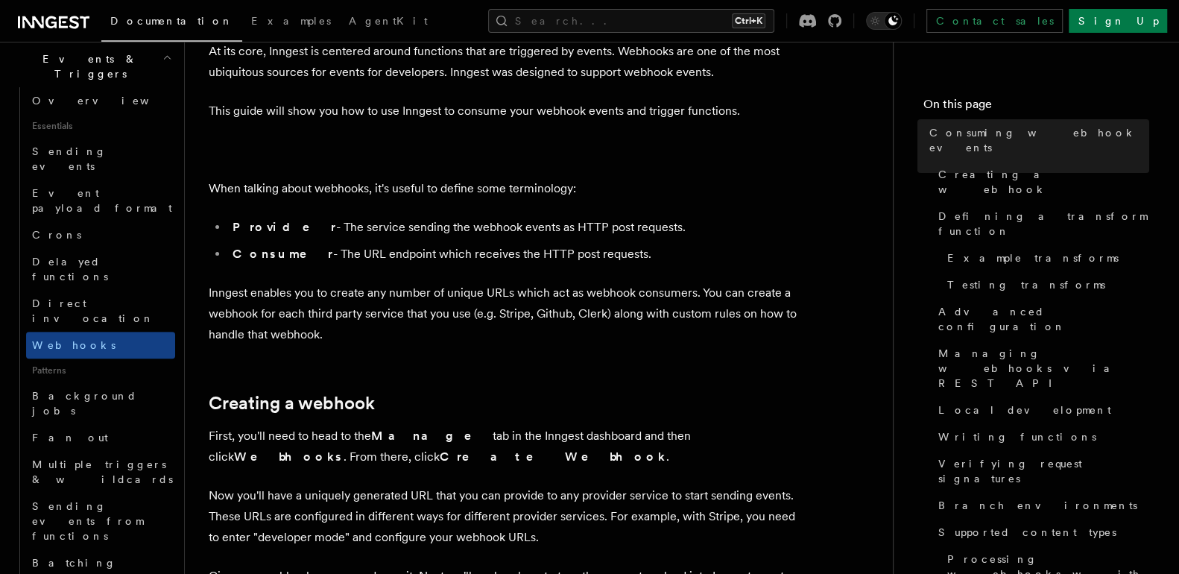
scroll to position [102, 0]
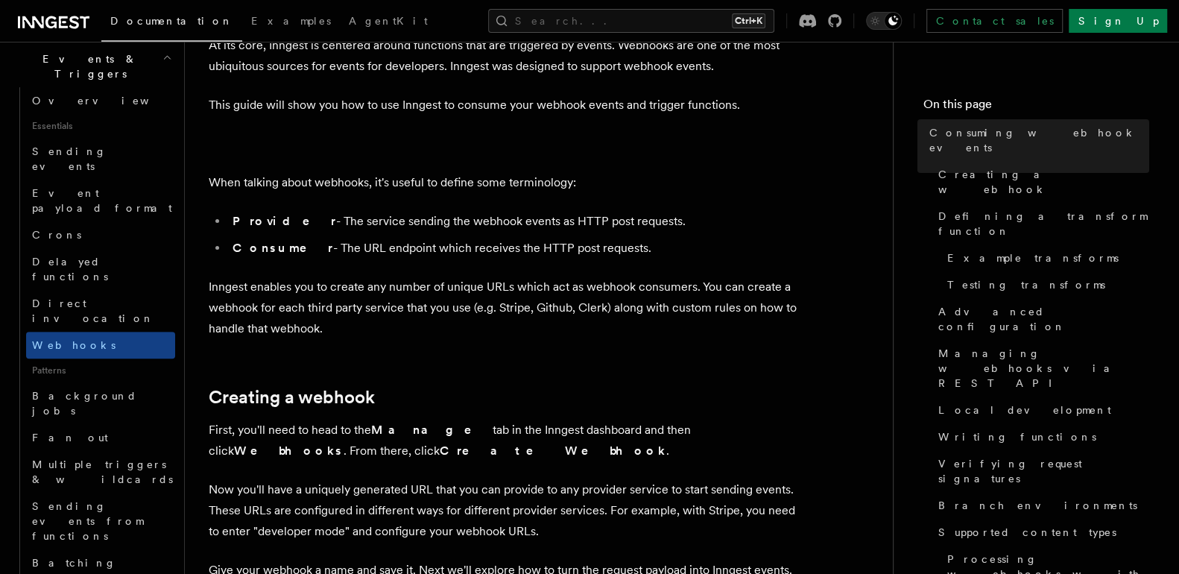
click at [524, 277] on p "Inngest enables you to create any number of unique URLs which act as webhook co…" at bounding box center [507, 307] width 596 height 63
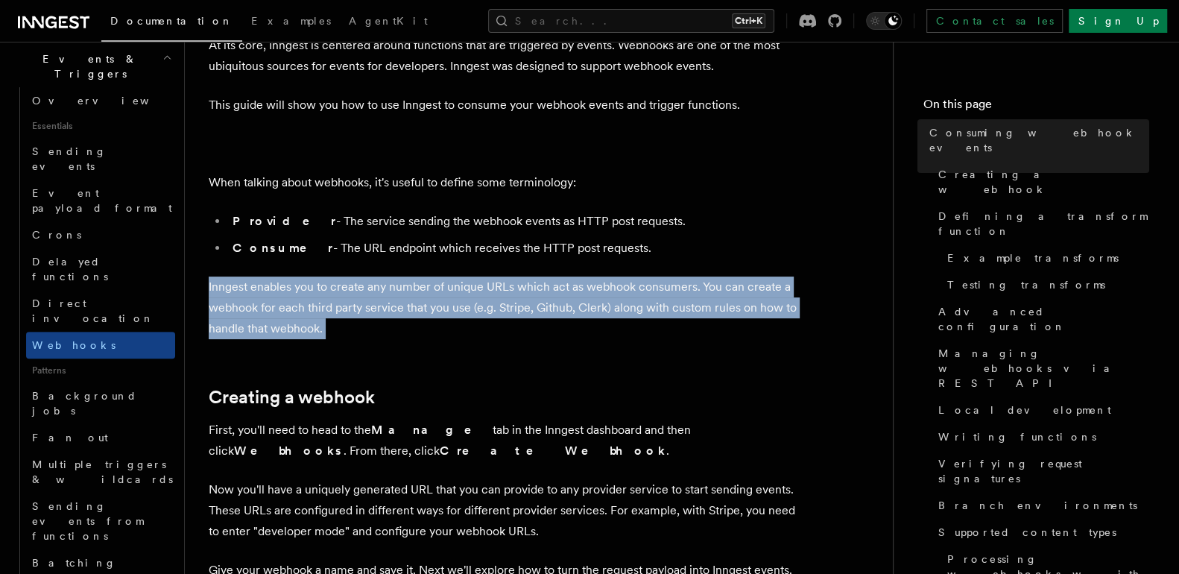
click at [524, 277] on p "Inngest enables you to create any number of unique URLs which act as webhook co…" at bounding box center [507, 307] width 596 height 63
click at [514, 320] on p "Inngest enables you to create any number of unique URLs which act as webhook co…" at bounding box center [507, 307] width 596 height 63
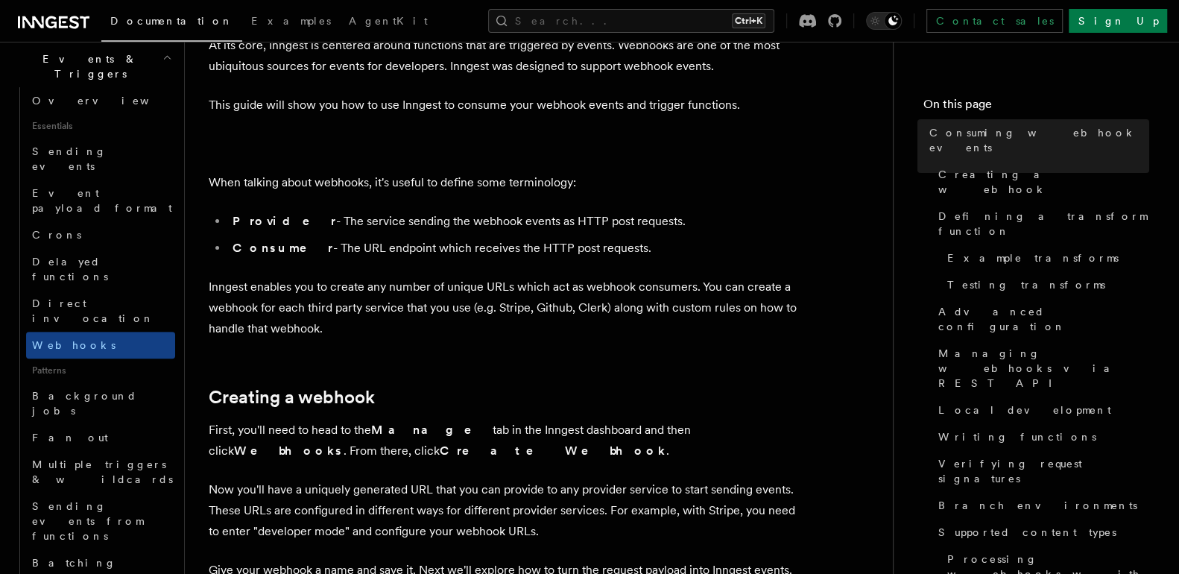
click at [514, 320] on p "Inngest enables you to create any number of unique URLs which act as webhook co…" at bounding box center [507, 307] width 596 height 63
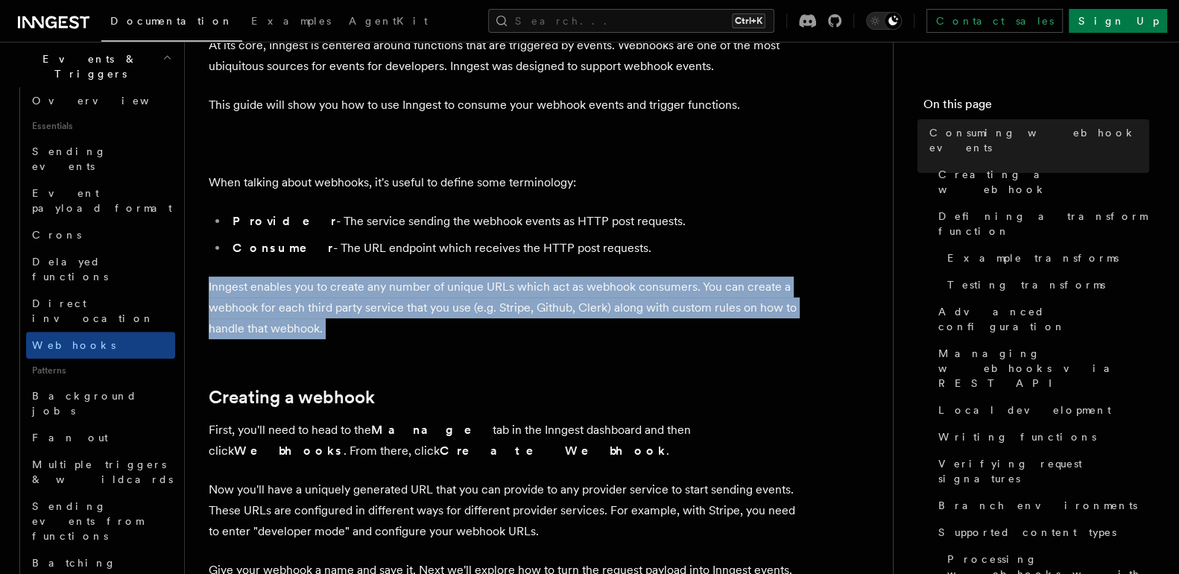
click at [514, 320] on p "Inngest enables you to create any number of unique URLs which act as webhook co…" at bounding box center [507, 307] width 596 height 63
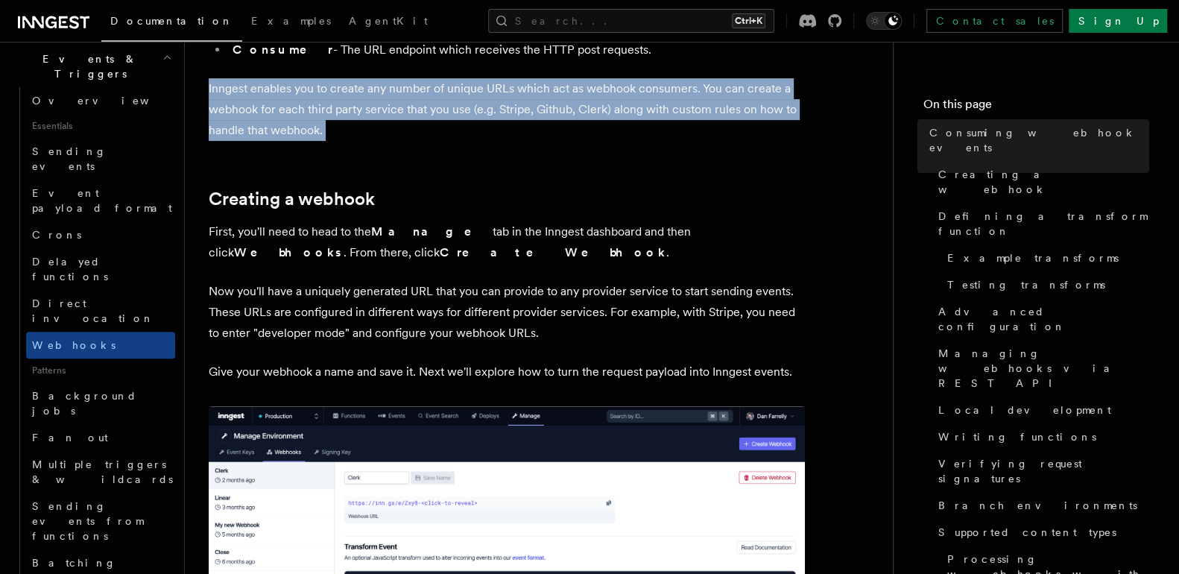
scroll to position [314, 0]
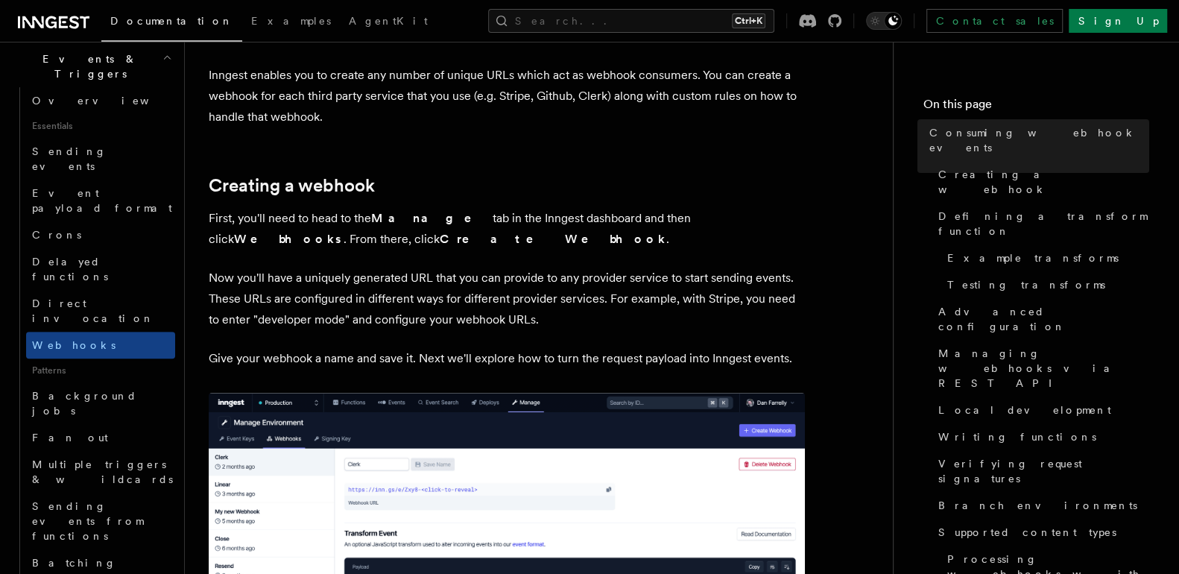
drag, startPoint x: 514, startPoint y: 319, endPoint x: 498, endPoint y: 319, distance: 16.4
click at [498, 319] on p "Now you'll have a uniquely generated URL that you can provide to any provider s…" at bounding box center [507, 299] width 596 height 63
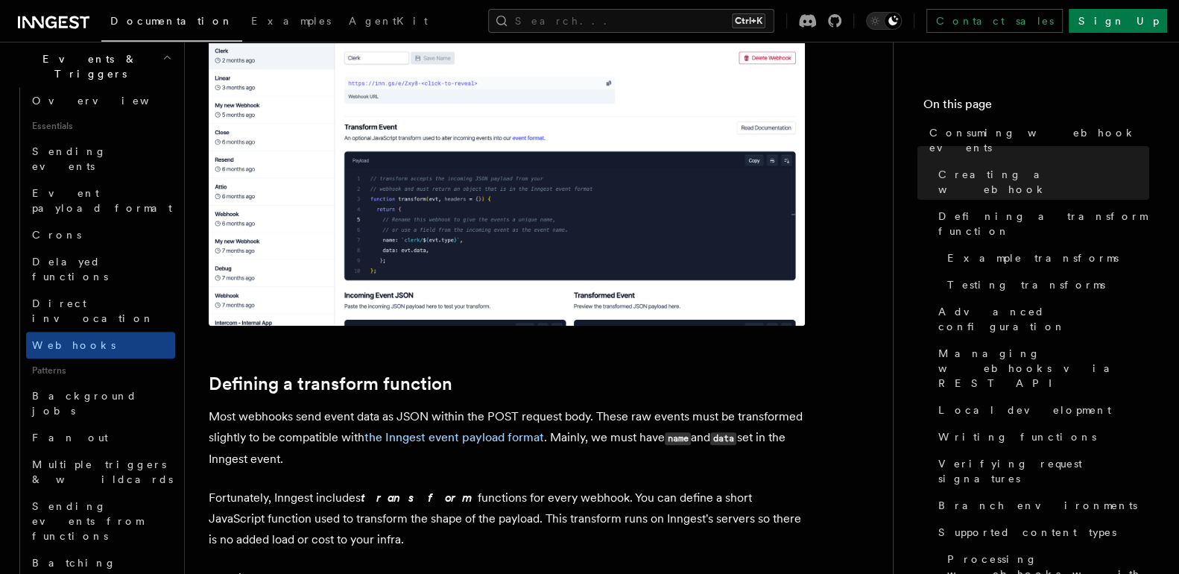
scroll to position [736, 0]
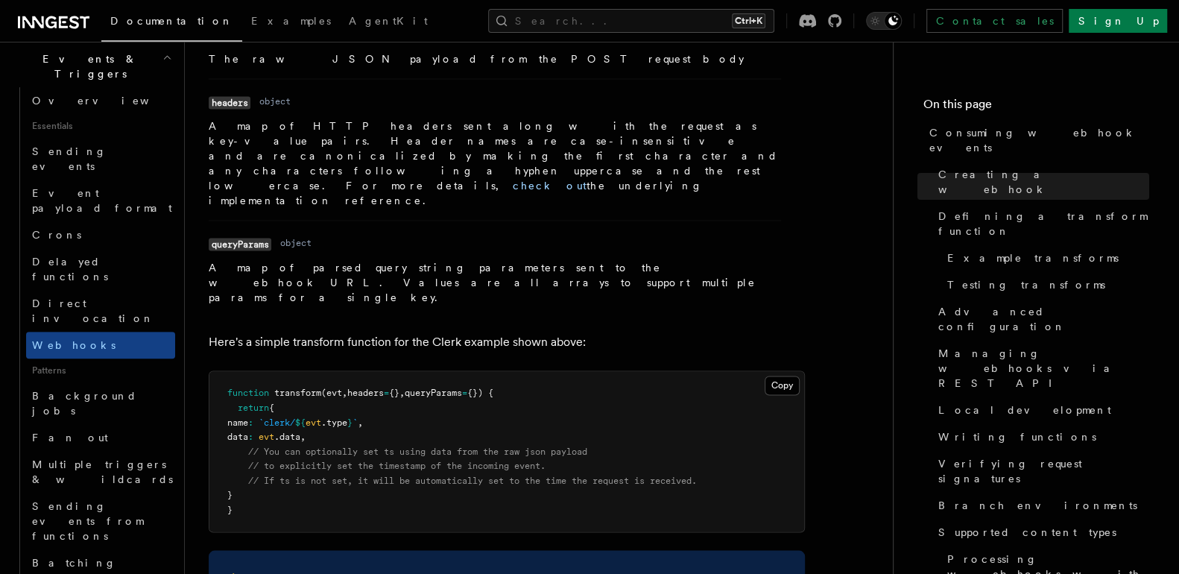
scroll to position [1658, 0]
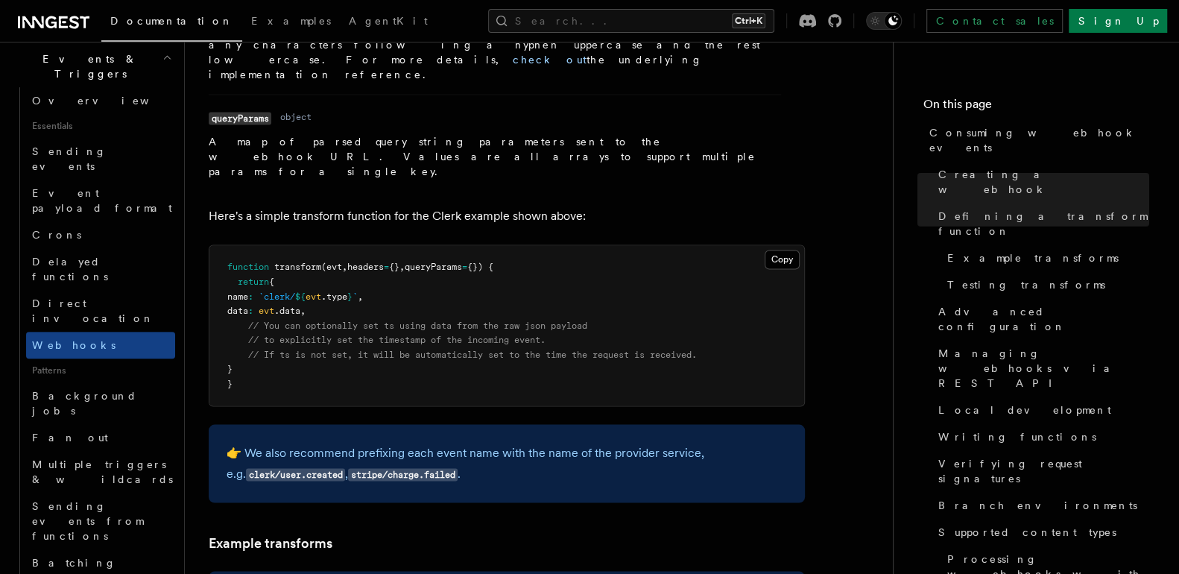
scroll to position [1794, 0]
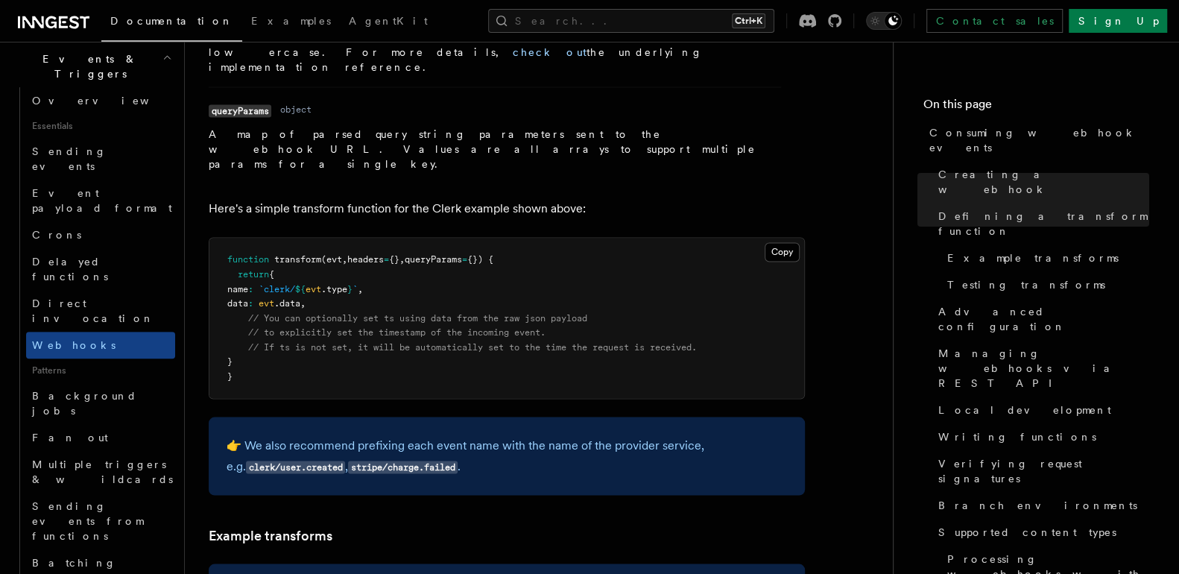
click at [613, 238] on pre "function transform (evt , headers = {} , queryParams = {}) { return { name : `c…" at bounding box center [506, 318] width 595 height 161
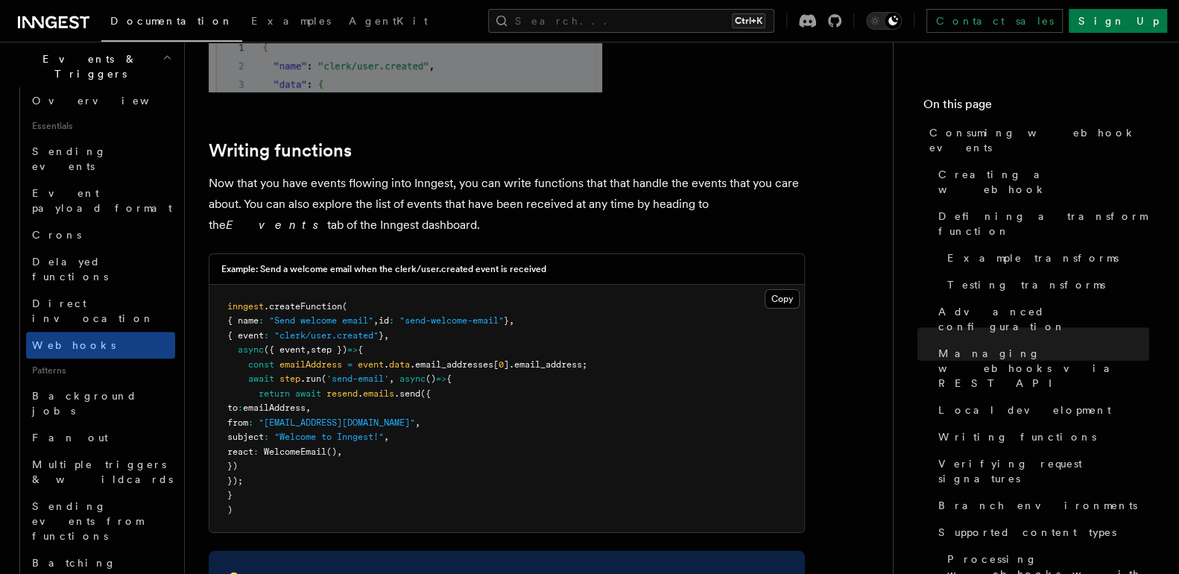
scroll to position [3782, 0]
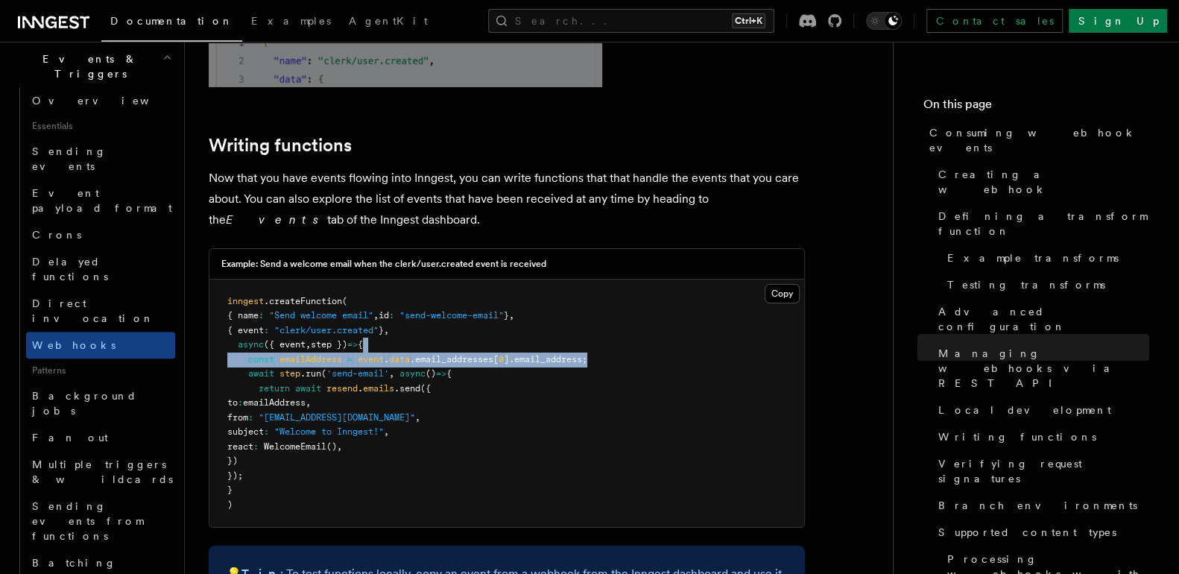
drag, startPoint x: 602, startPoint y: 268, endPoint x: 608, endPoint y: 250, distance: 18.9
click at [608, 279] on pre "inngest .createFunction ( { name : "Send welcome email" , id : "send-welcome-em…" at bounding box center [506, 403] width 595 height 248
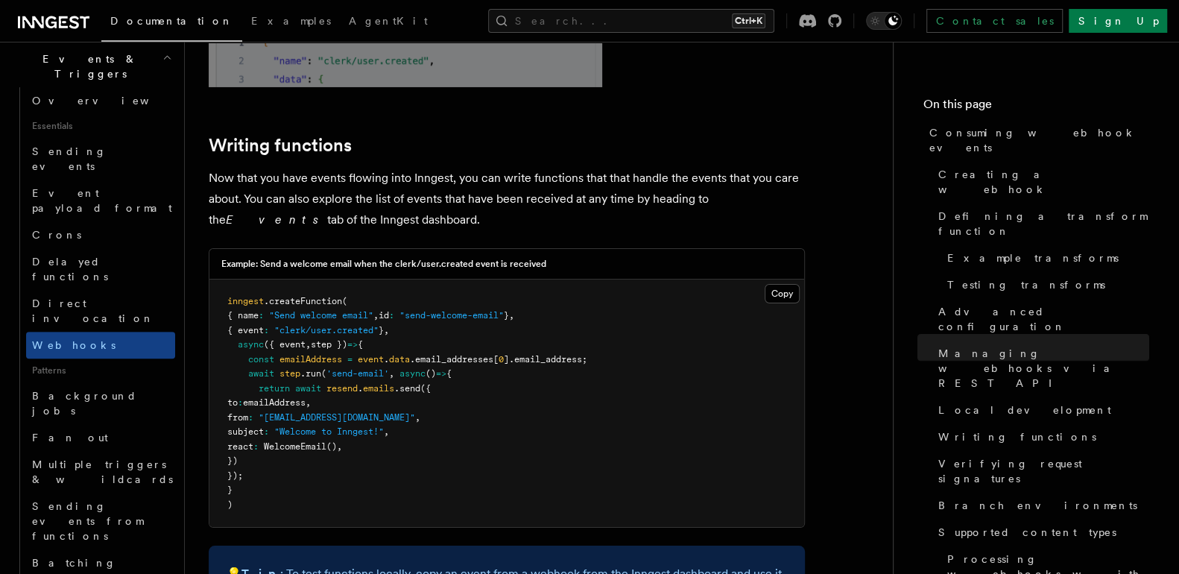
click at [626, 299] on pre "inngest .createFunction ( { name : "Send welcome email" , id : "send-welcome-em…" at bounding box center [506, 403] width 595 height 248
click at [625, 298] on pre "inngest .createFunction ( { name : "Send welcome email" , id : "send-welcome-em…" at bounding box center [506, 403] width 595 height 248
click at [624, 298] on pre "inngest .createFunction ( { name : "Send welcome email" , id : "send-welcome-em…" at bounding box center [506, 403] width 595 height 248
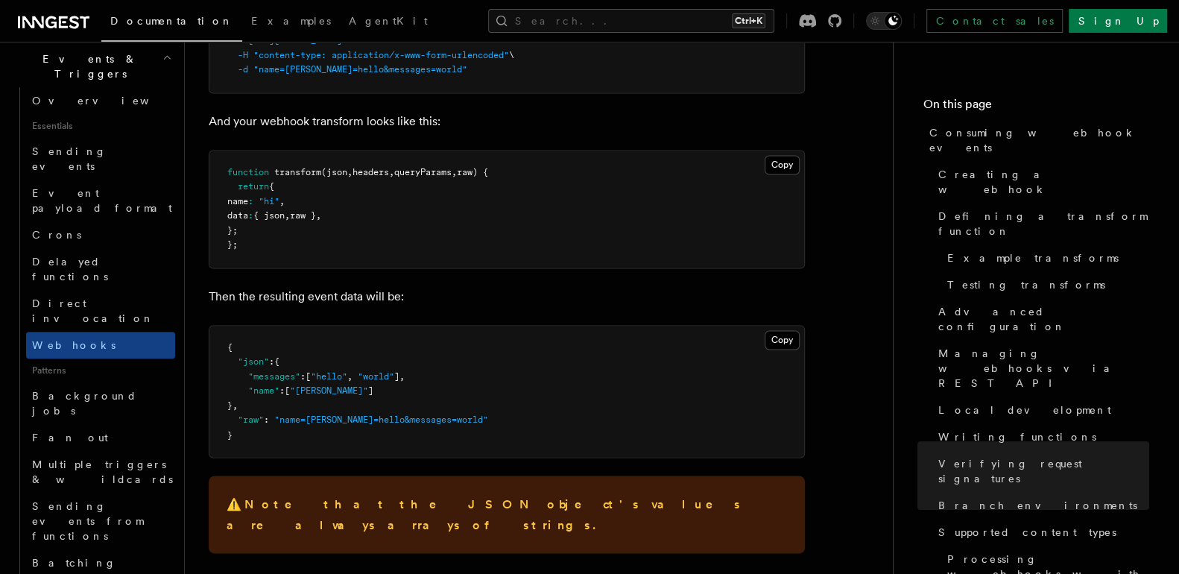
scroll to position [6034, 0]
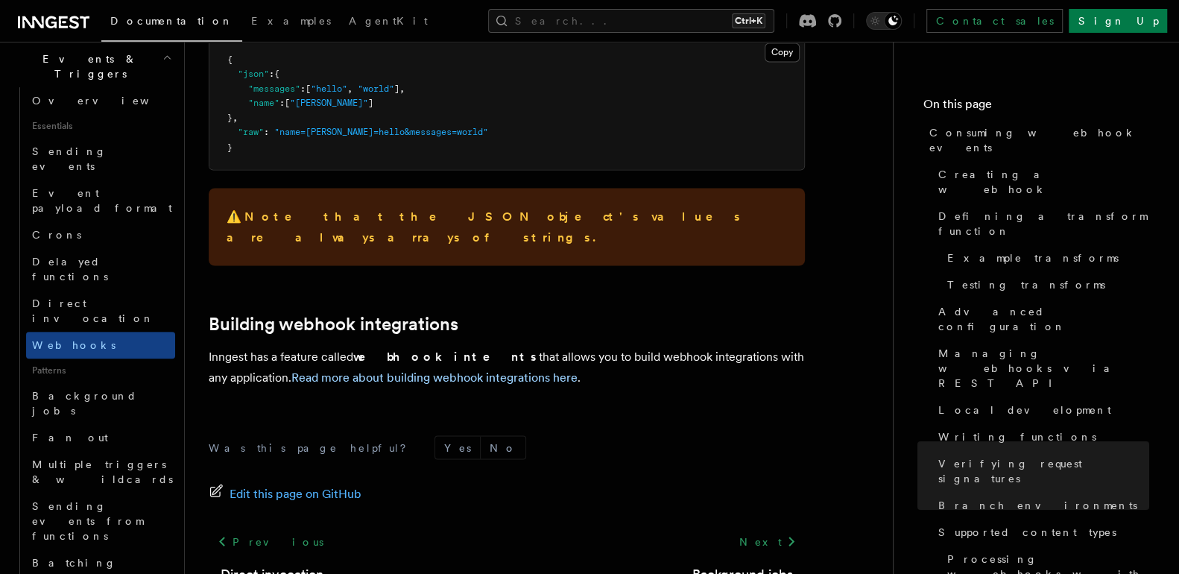
click at [602, 405] on div "Was this page helpful? Yes No Edit this page on GitHub Previous Direct invocati…" at bounding box center [507, 544] width 596 height 278
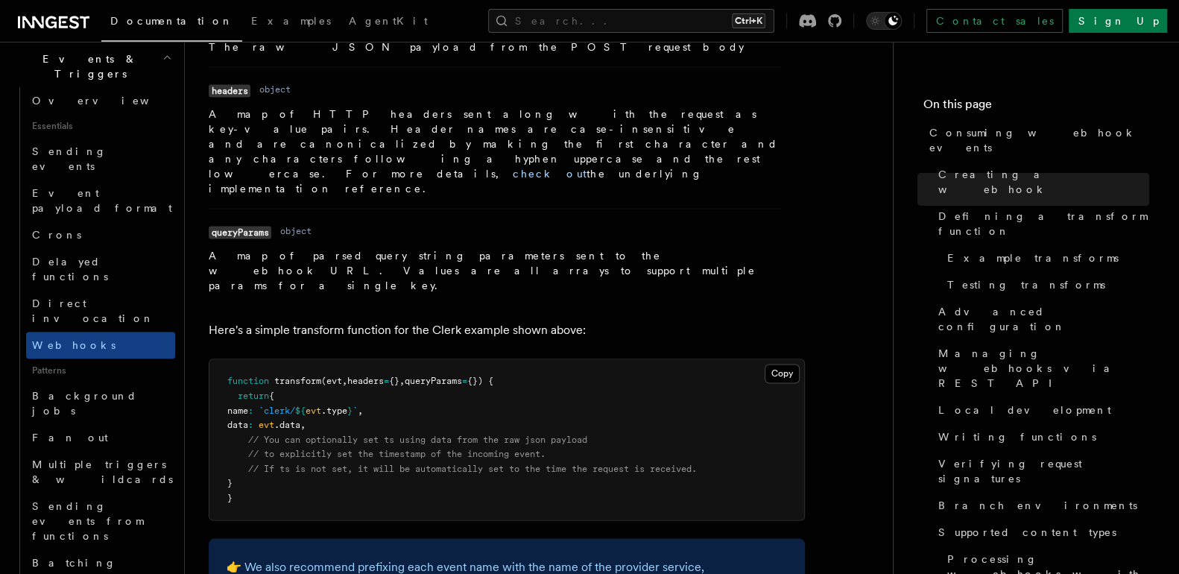
scroll to position [1775, 0]
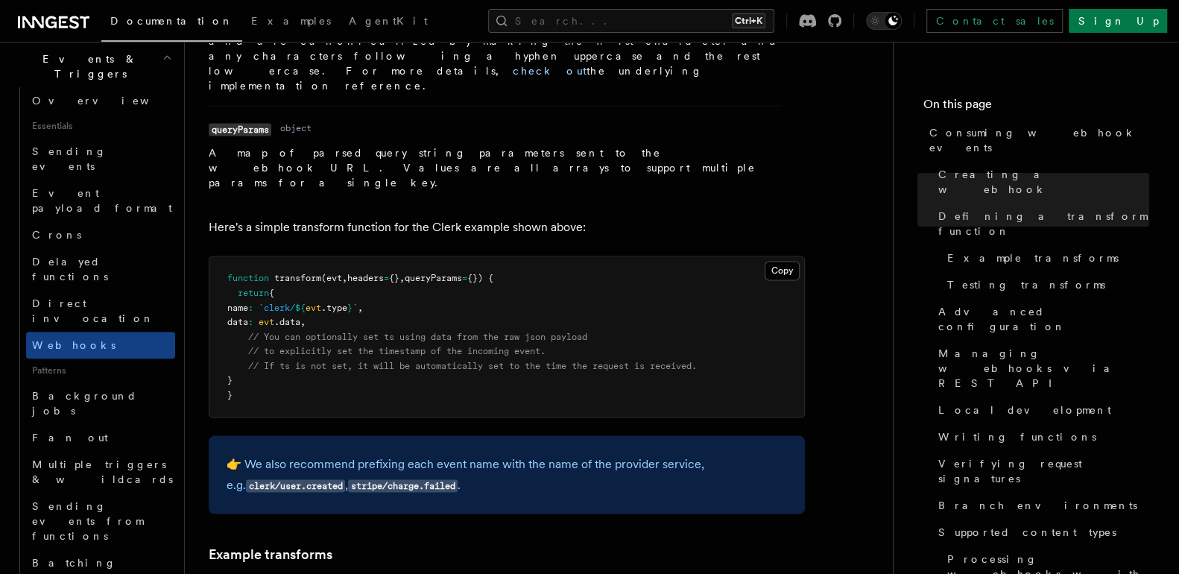
click at [608, 256] on pre "function transform (evt , headers = {} , queryParams = {}) { return { name : `c…" at bounding box center [506, 336] width 595 height 161
click at [615, 272] on pre "function transform (evt , headers = {} , queryParams = {}) { return { name : `c…" at bounding box center [506, 336] width 595 height 161
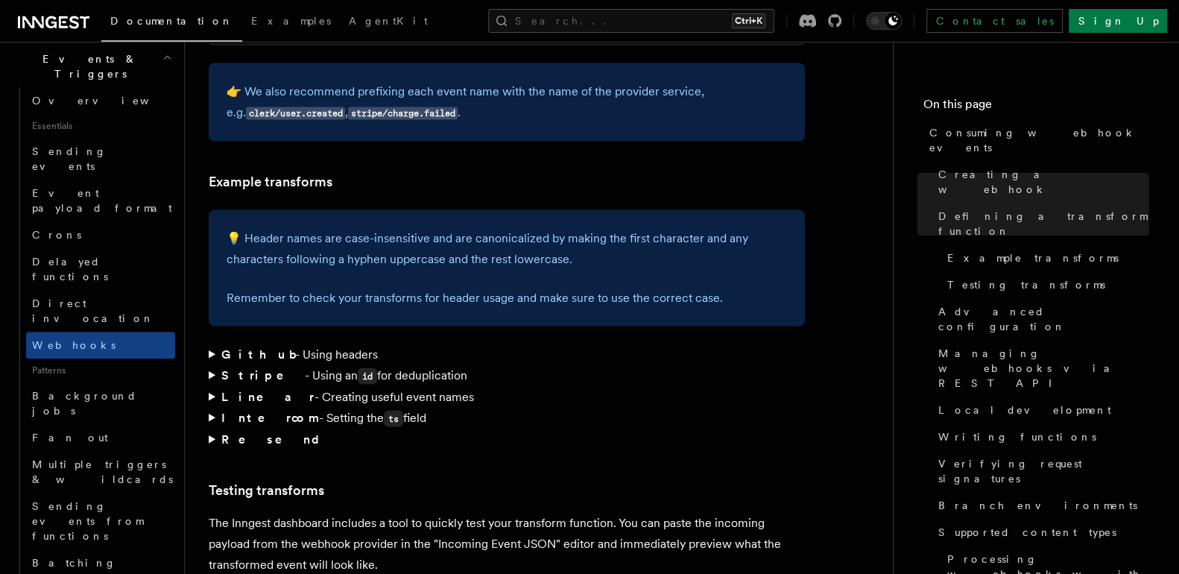
scroll to position [2160, 0]
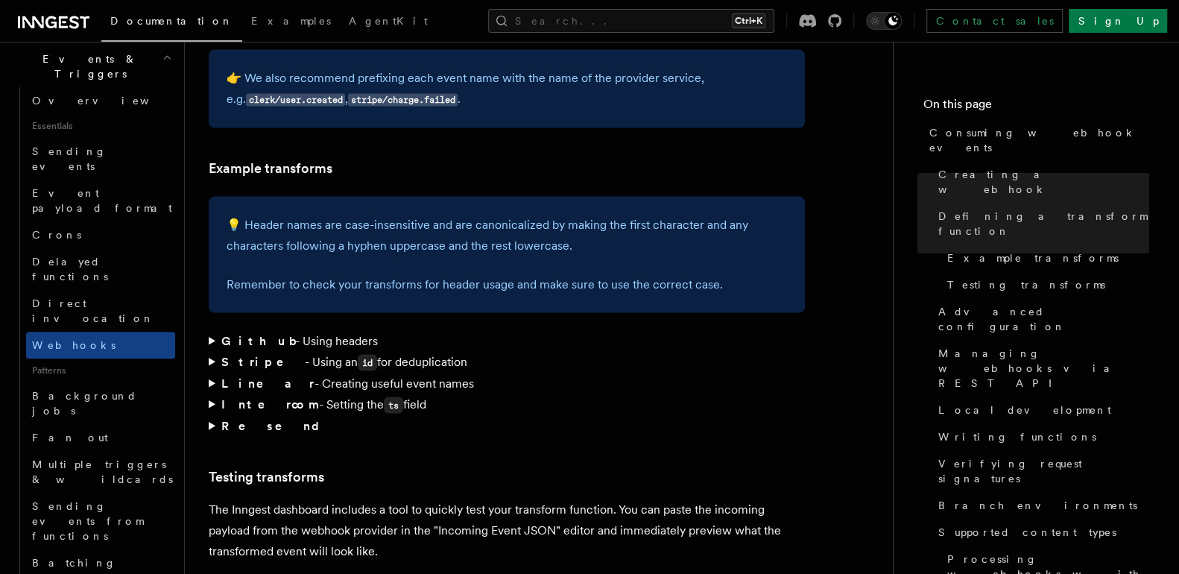
click at [600, 331] on summary "Github - Using headers" at bounding box center [507, 341] width 596 height 21
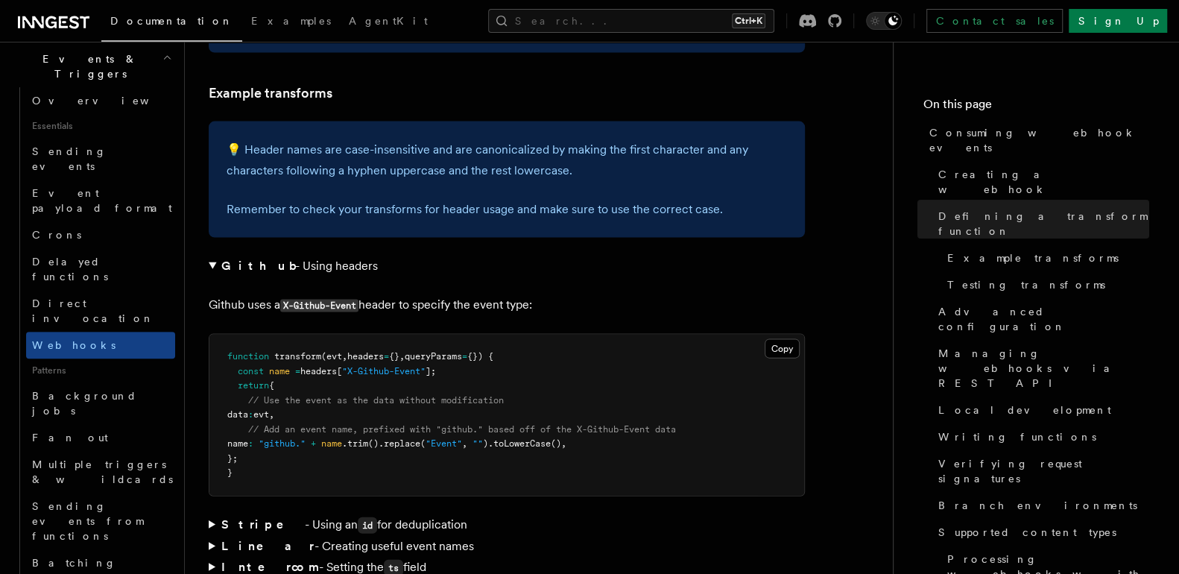
scroll to position [2226, 0]
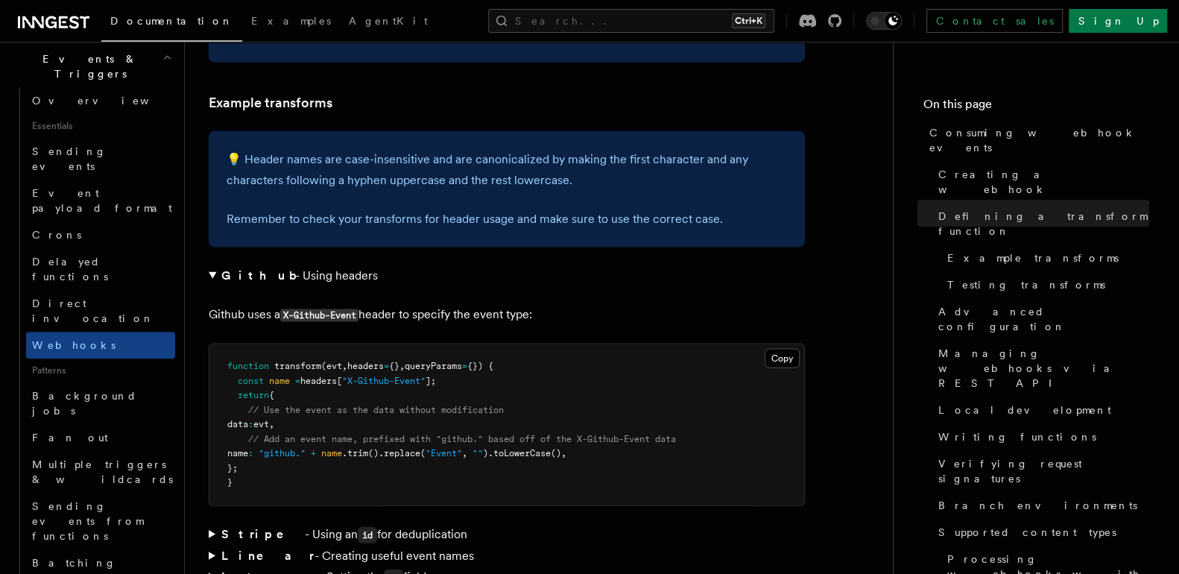
click at [581, 265] on summary "Github - Using headers" at bounding box center [507, 275] width 596 height 21
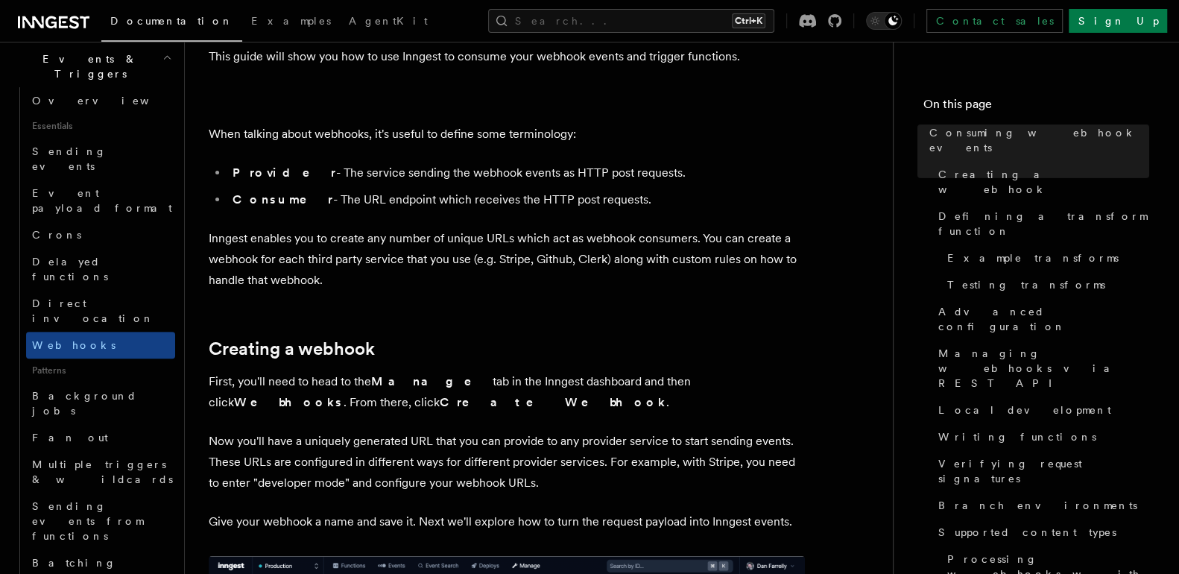
scroll to position [0, 0]
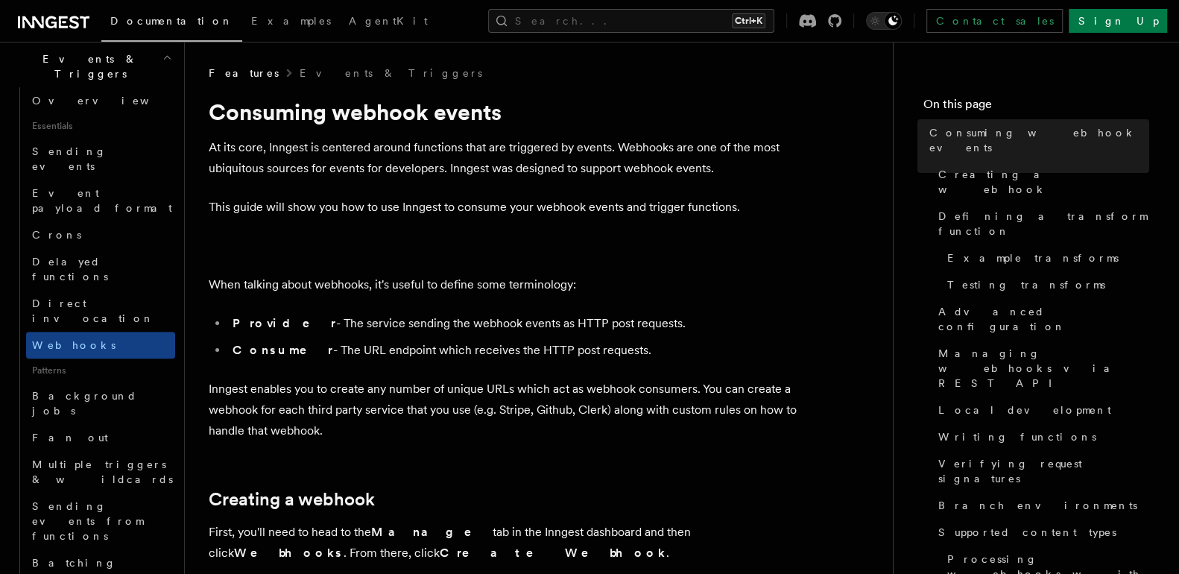
drag, startPoint x: 593, startPoint y: 306, endPoint x: 581, endPoint y: 288, distance: 21.9
click at [581, 288] on p "When talking about webhooks, it's useful to define some terminology:" at bounding box center [507, 284] width 596 height 21
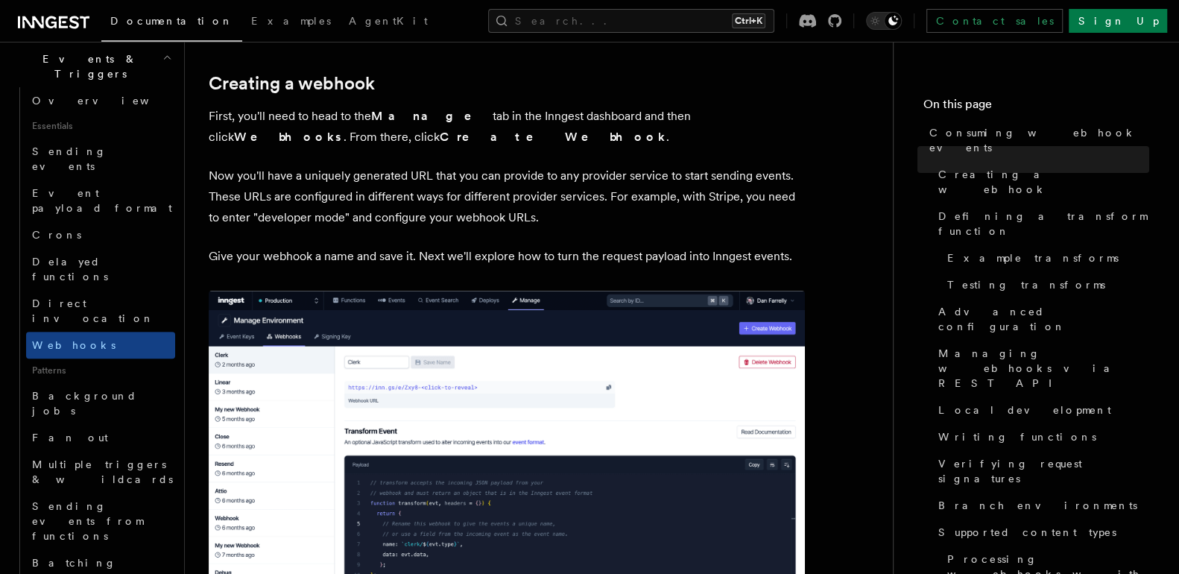
scroll to position [518, 0]
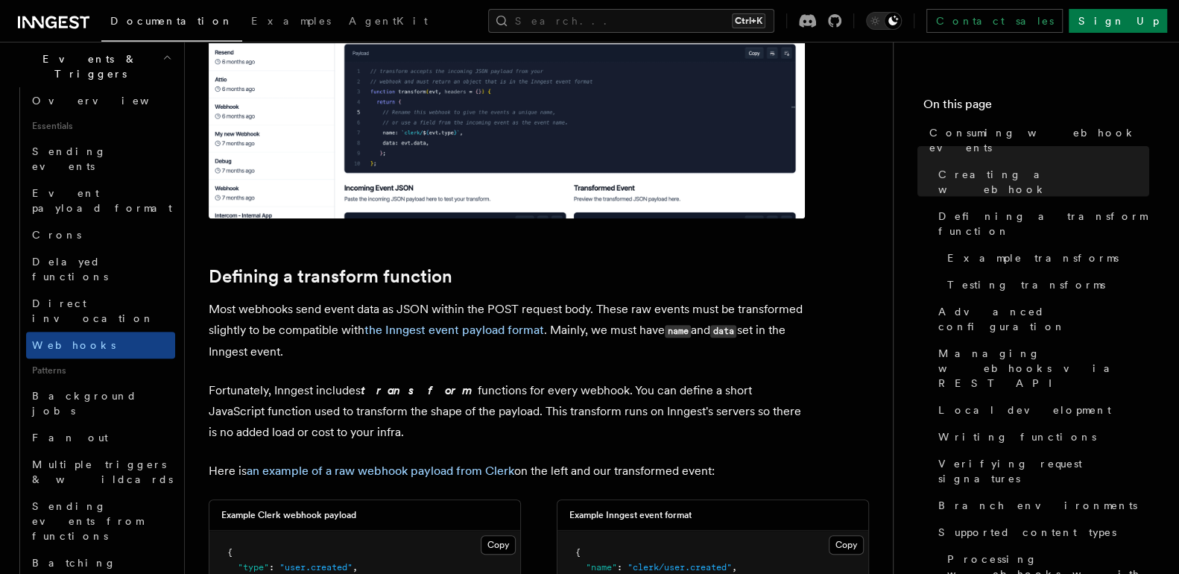
click at [583, 280] on h2 "Defining a transform function" at bounding box center [507, 276] width 596 height 21
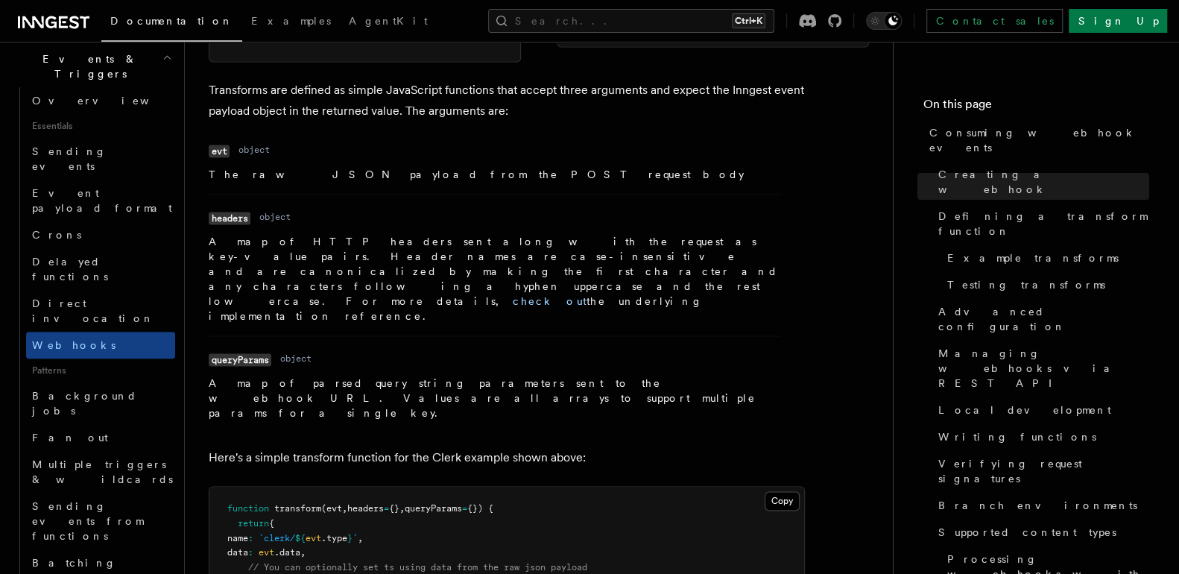
scroll to position [1697, 0]
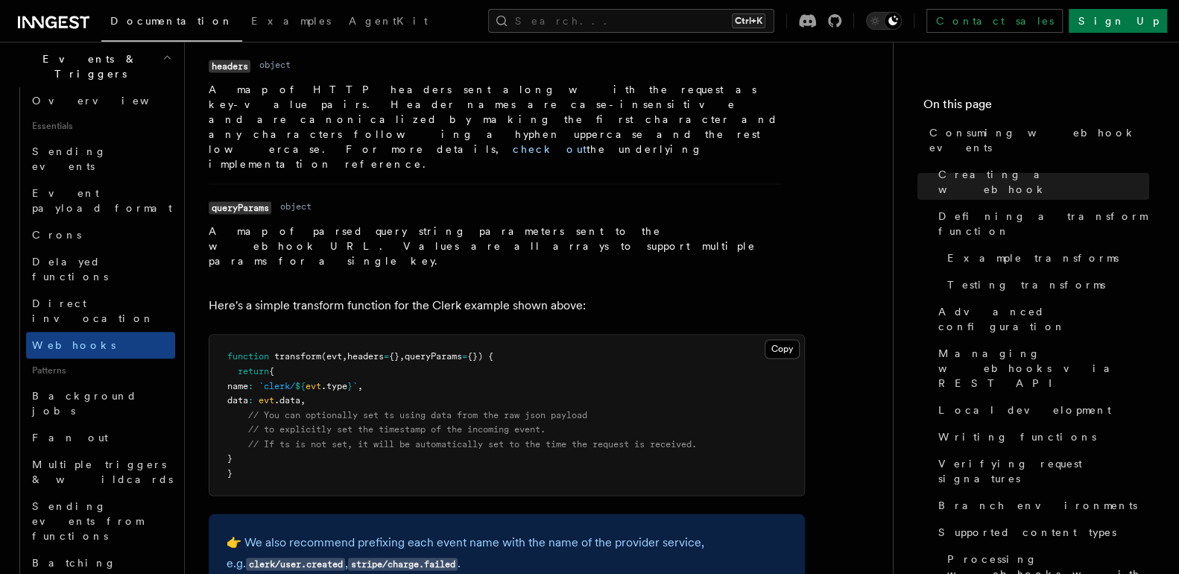
click at [581, 295] on p "Here's a simple transform function for the Clerk example shown above:" at bounding box center [507, 305] width 596 height 21
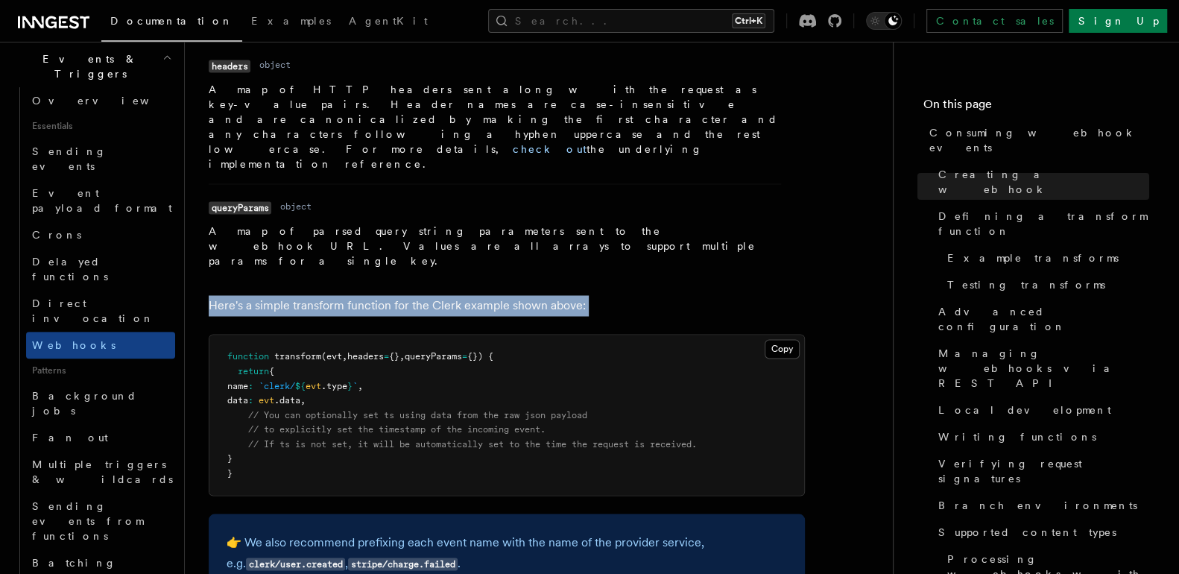
click at [581, 295] on p "Here's a simple transform function for the Clerk example shown above:" at bounding box center [507, 305] width 596 height 21
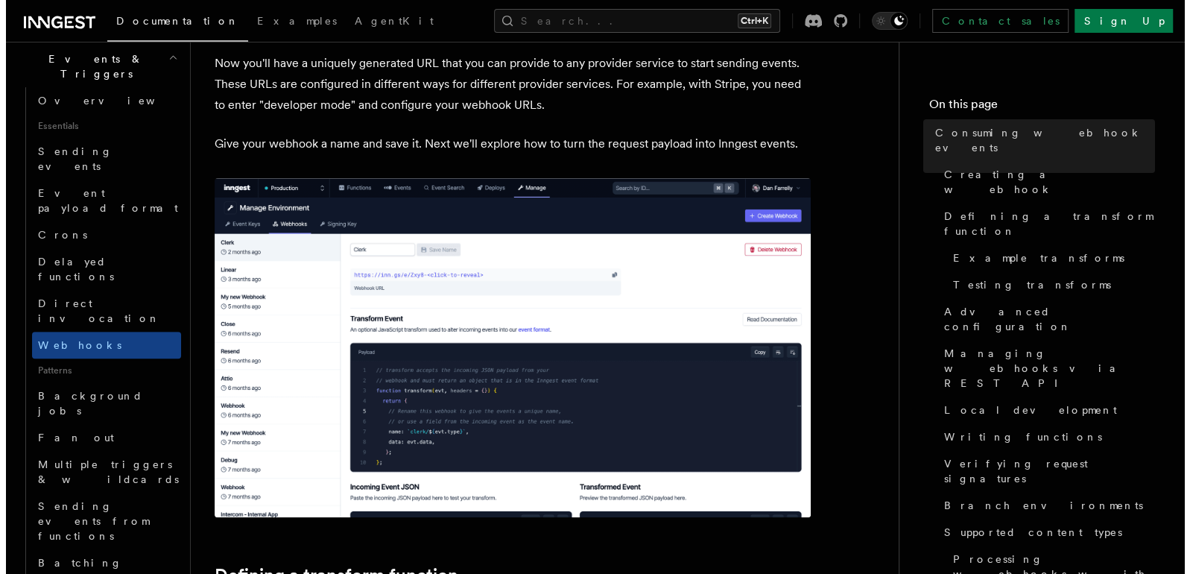
scroll to position [539, 0]
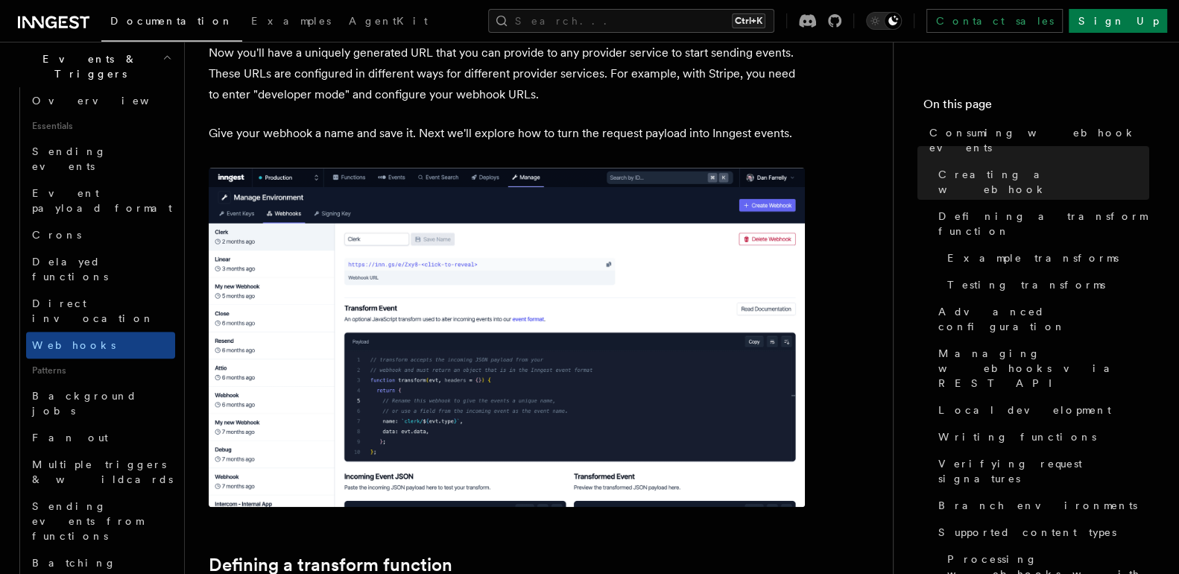
click at [598, 276] on img at bounding box center [507, 337] width 596 height 339
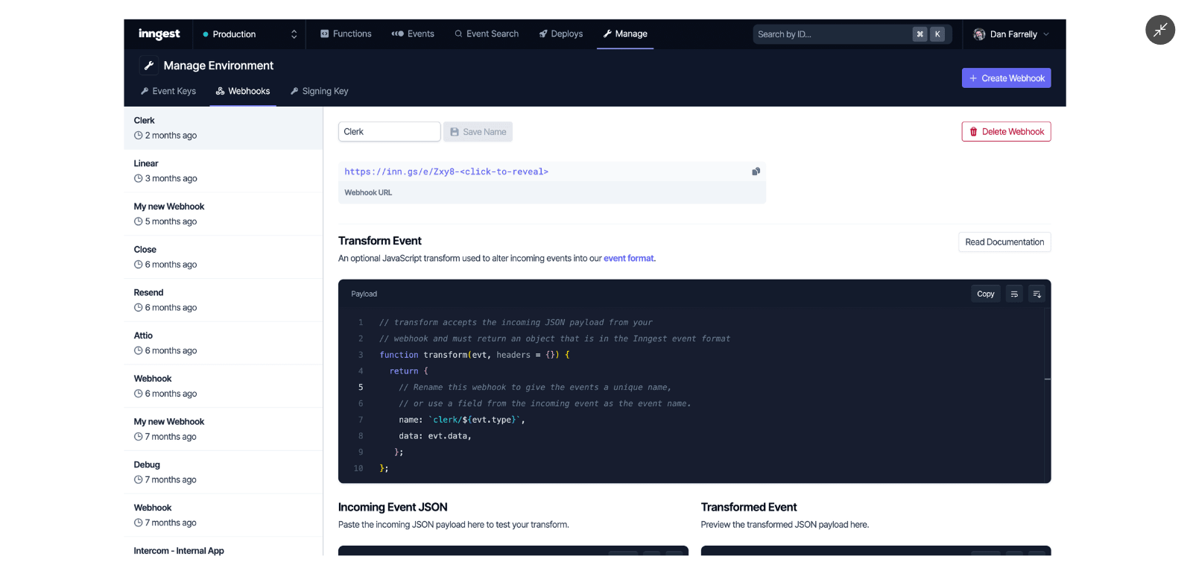
click at [598, 276] on img at bounding box center [595, 287] width 942 height 537
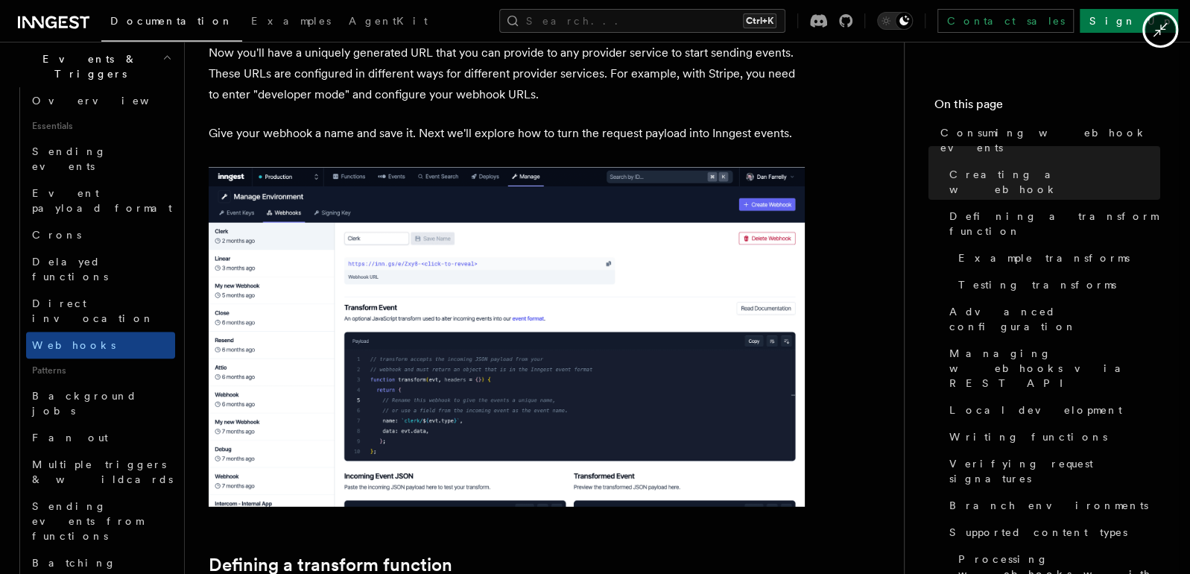
click at [598, 276] on img at bounding box center [507, 336] width 596 height 339
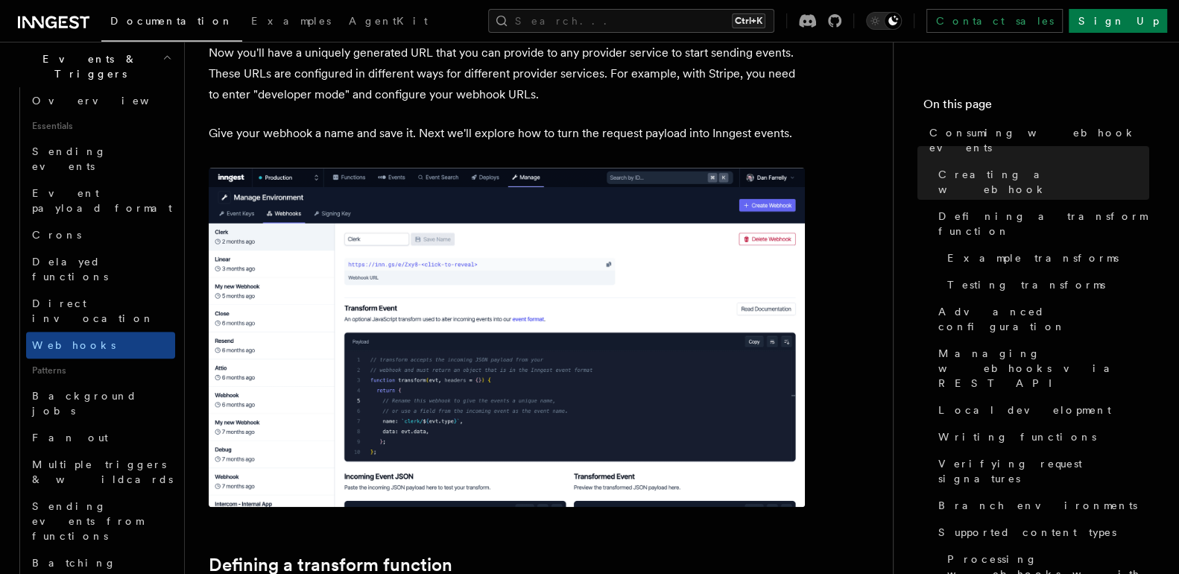
click at [594, 168] on img at bounding box center [507, 337] width 596 height 339
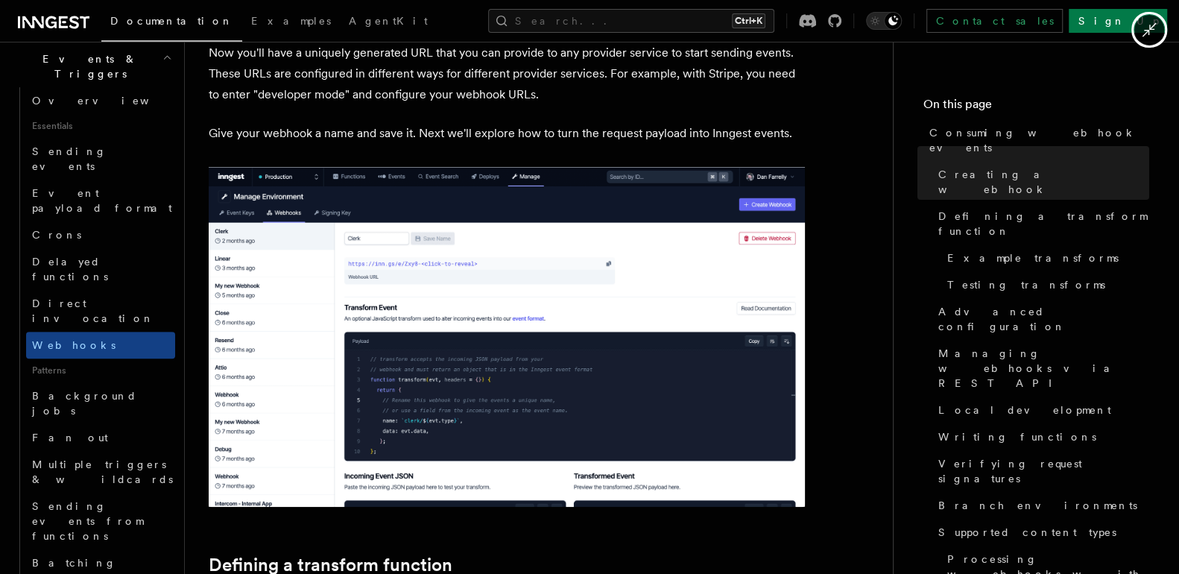
click at [594, 168] on img at bounding box center [507, 336] width 596 height 339
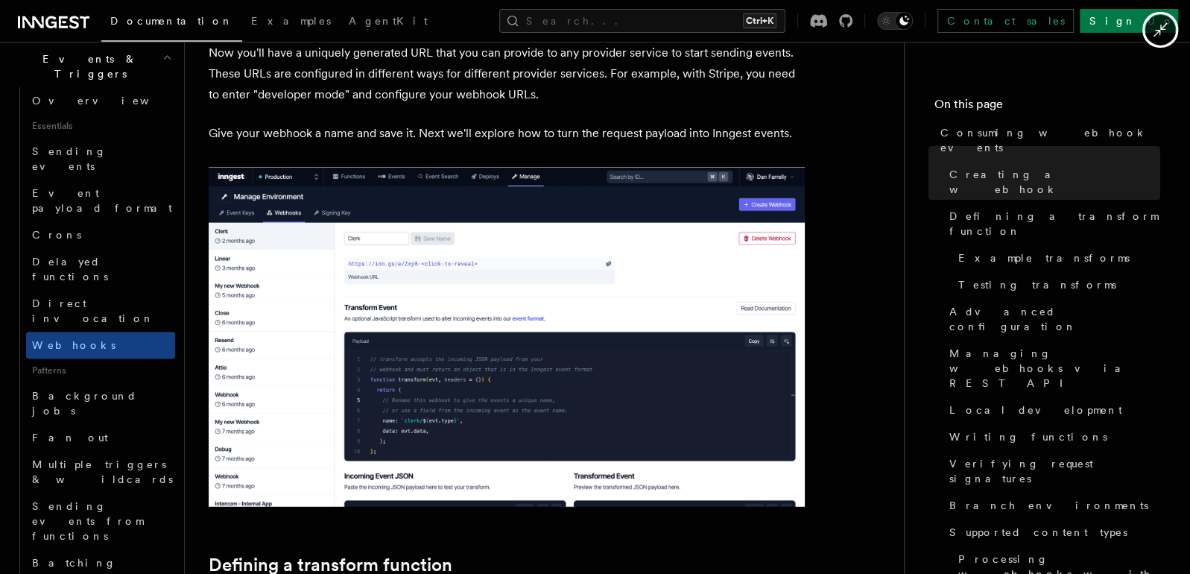
click at [594, 168] on img at bounding box center [507, 336] width 596 height 339
click at [598, 298] on img at bounding box center [507, 336] width 596 height 339
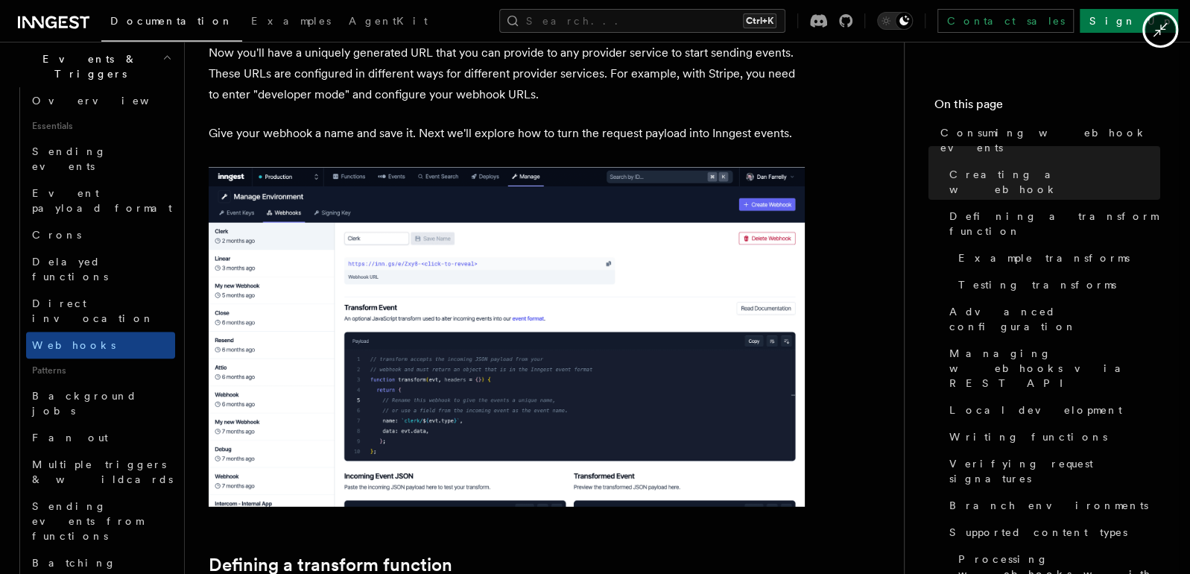
click at [598, 298] on img at bounding box center [507, 336] width 596 height 339
click at [617, 80] on div at bounding box center [595, 287] width 1190 height 574
click at [1159, 31] on icon "Minimize image" at bounding box center [1161, 30] width 14 height 14
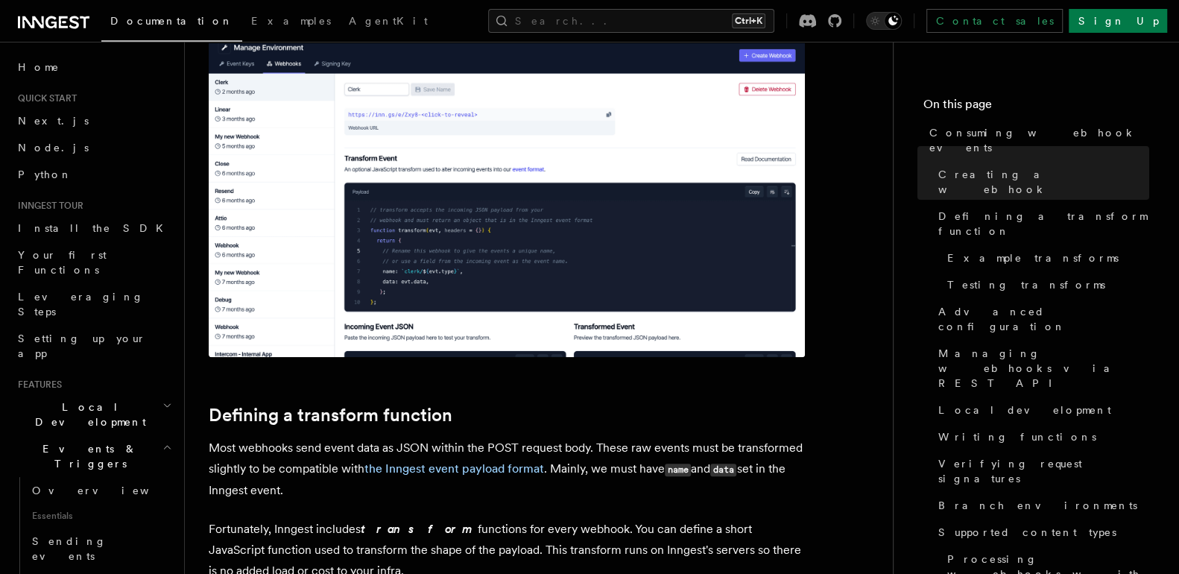
scroll to position [1283, 0]
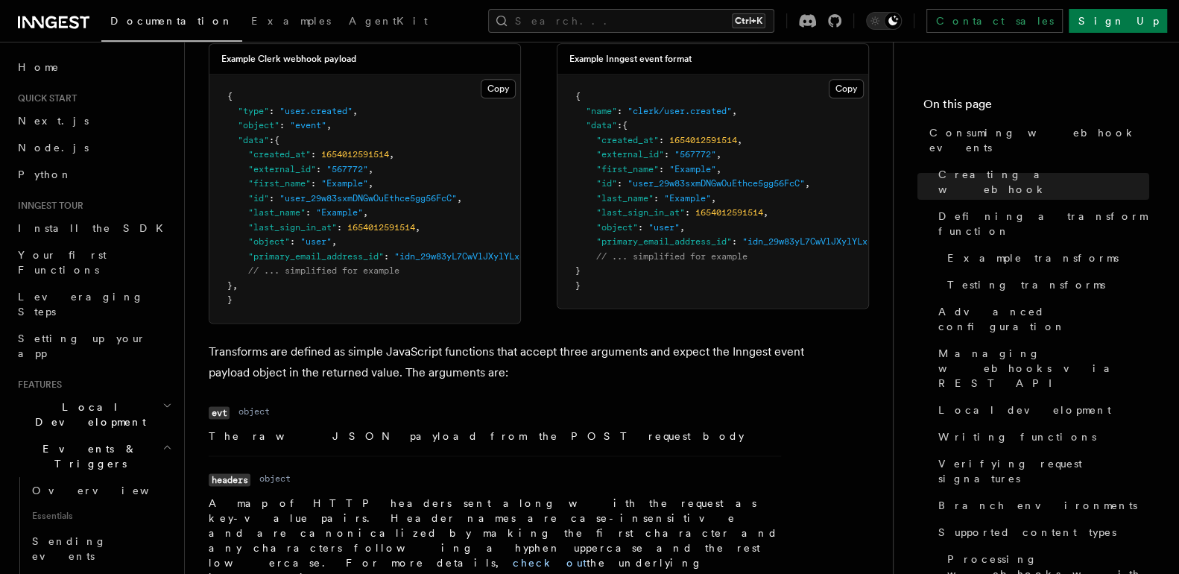
click at [613, 280] on pre "{ "name" : "clerk/user.created" , "data" : { "created_at" : 1654012591514 , "ex…" at bounding box center [712, 191] width 311 height 233
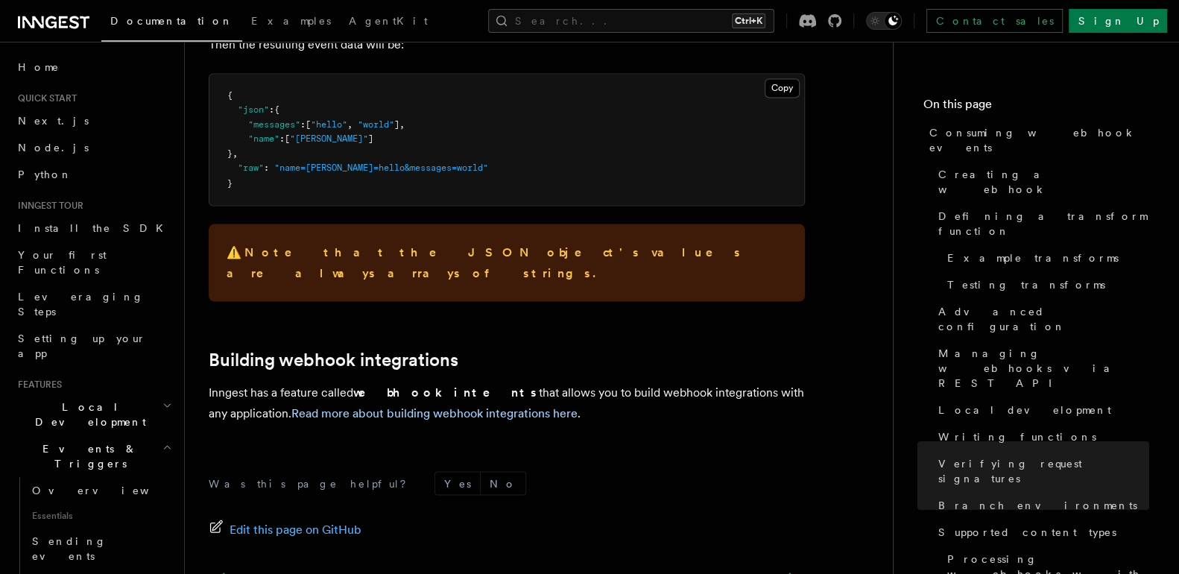
scroll to position [6034, 0]
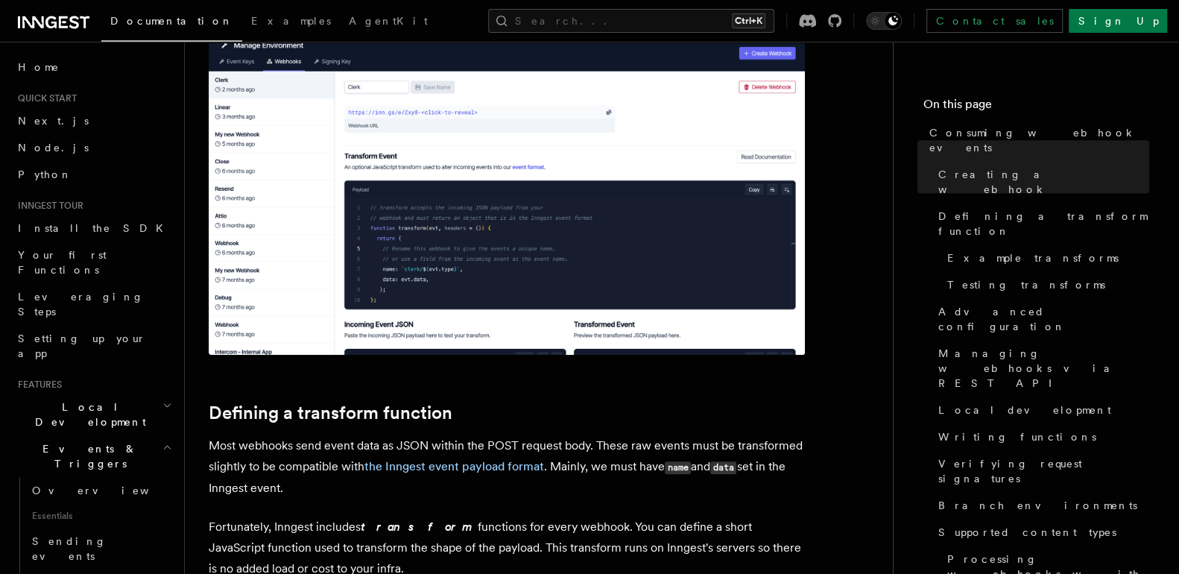
scroll to position [0, 0]
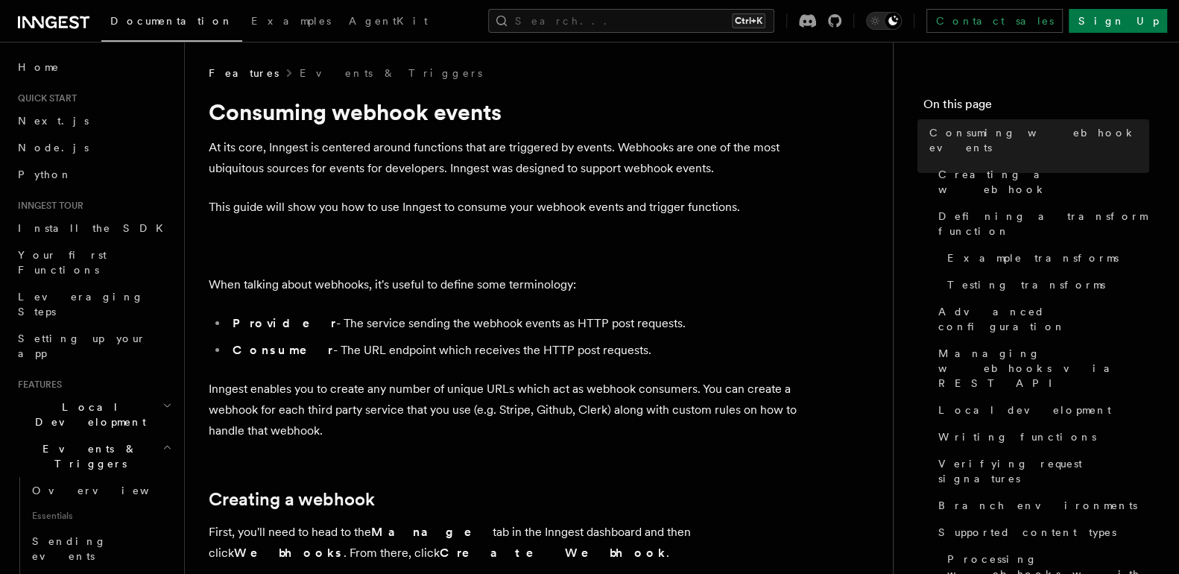
click at [484, 347] on li "Consumer - The URL endpoint which receives the HTTP post requests." at bounding box center [516, 350] width 577 height 21
drag, startPoint x: 354, startPoint y: 399, endPoint x: 634, endPoint y: 443, distance: 283.6
drag, startPoint x: 631, startPoint y: 369, endPoint x: 623, endPoint y: 338, distance: 32.4
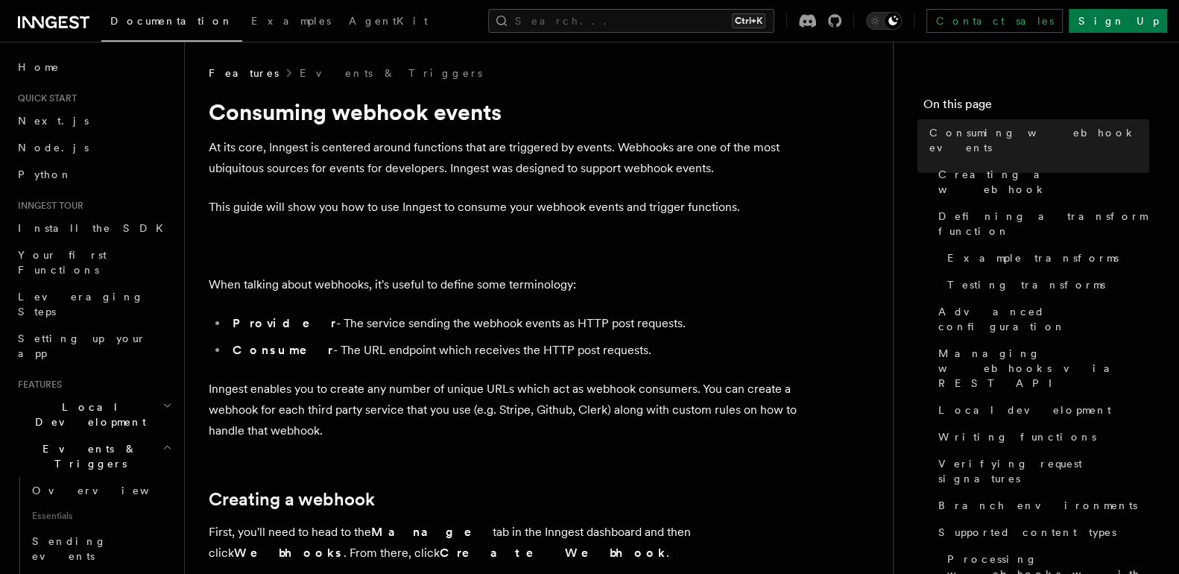
click at [574, 281] on p "When talking about webhooks, it's useful to define some terminology:" at bounding box center [507, 284] width 596 height 21
drag, startPoint x: 215, startPoint y: 280, endPoint x: 437, endPoint y: 288, distance: 222.2
click at [437, 288] on p "When talking about webhooks, it's useful to define some terminology:" at bounding box center [507, 284] width 596 height 21
click at [684, 282] on p "When talking about webhooks, it's useful to define some terminology:" at bounding box center [507, 284] width 596 height 21
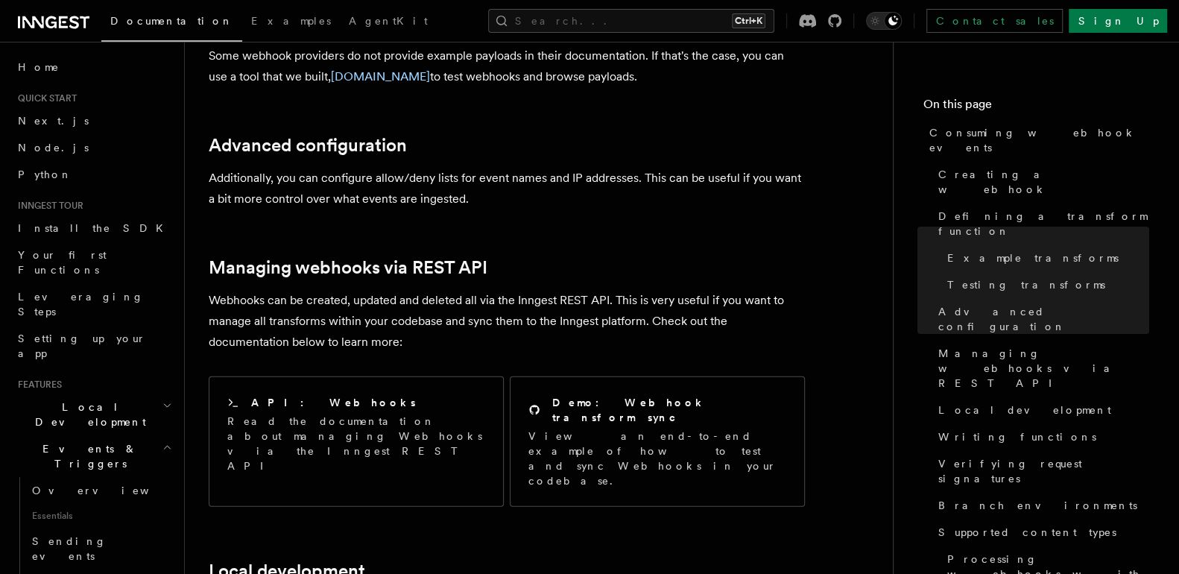
scroll to position [110, 0]
